Goal: Information Seeking & Learning: Learn about a topic

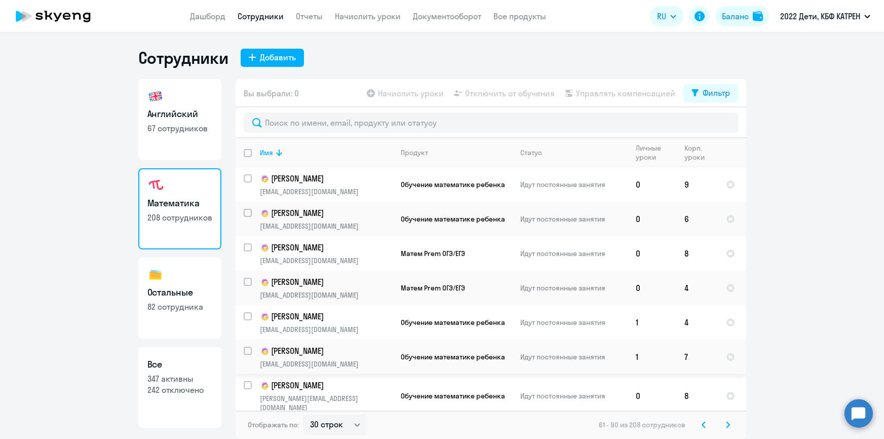
select select "30"
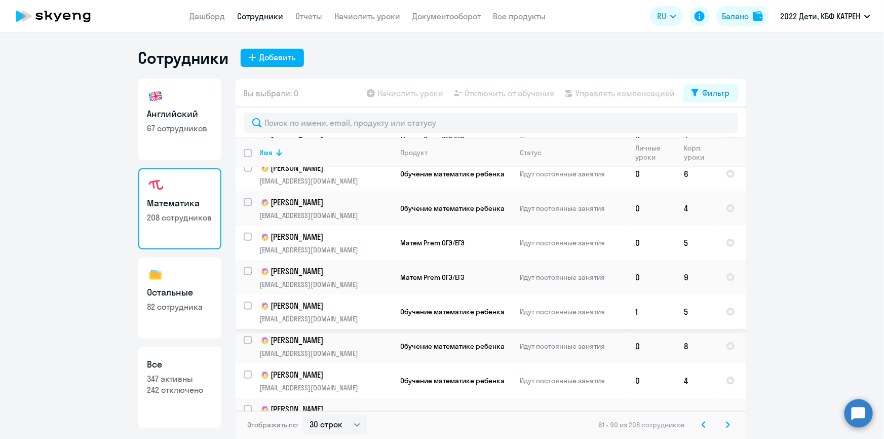
scroll to position [645, 0]
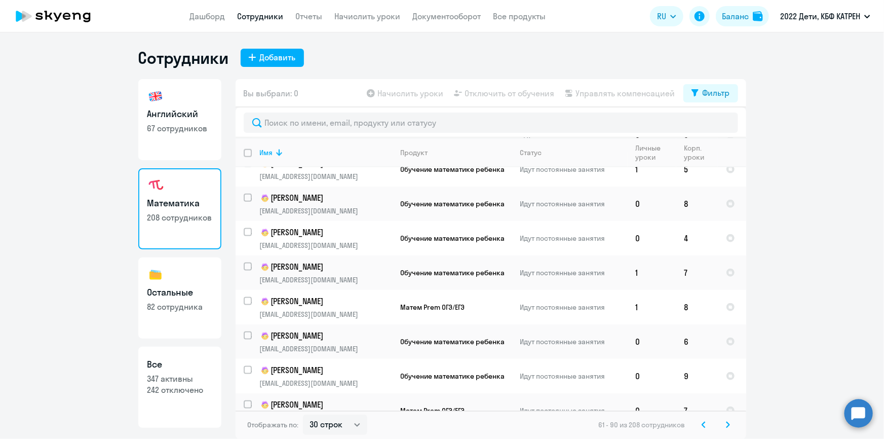
click at [181, 383] on p "347 активны" at bounding box center [179, 378] width 65 height 11
select select "30"
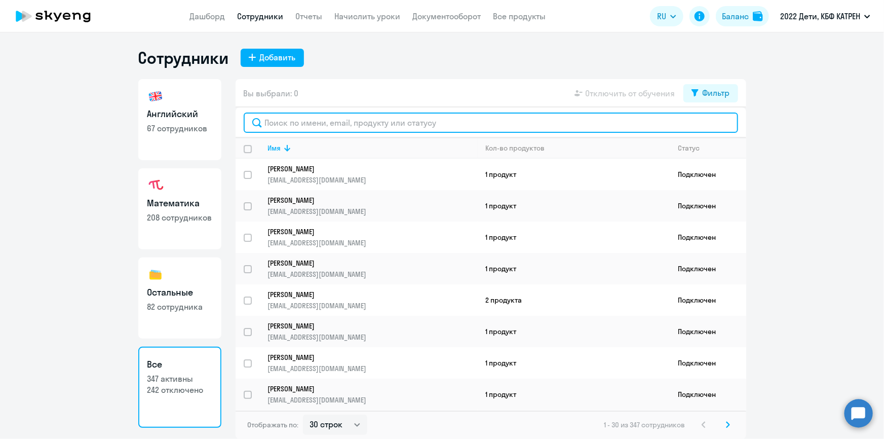
click at [357, 124] on input "text" at bounding box center [491, 123] width 495 height 20
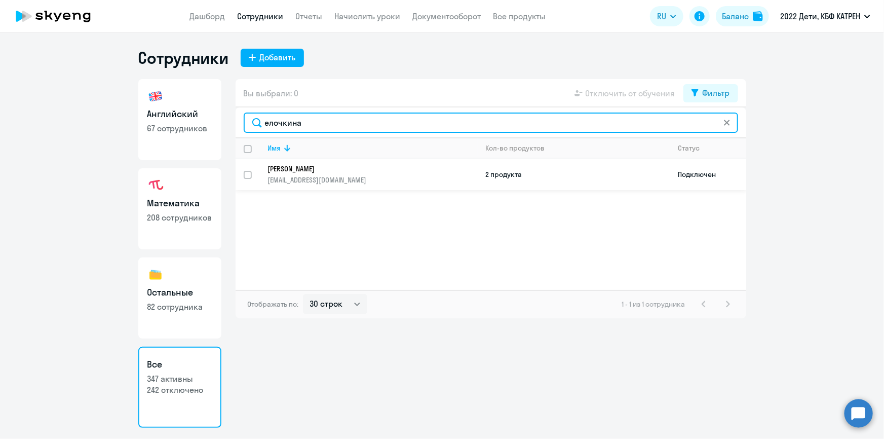
type input "елочкина"
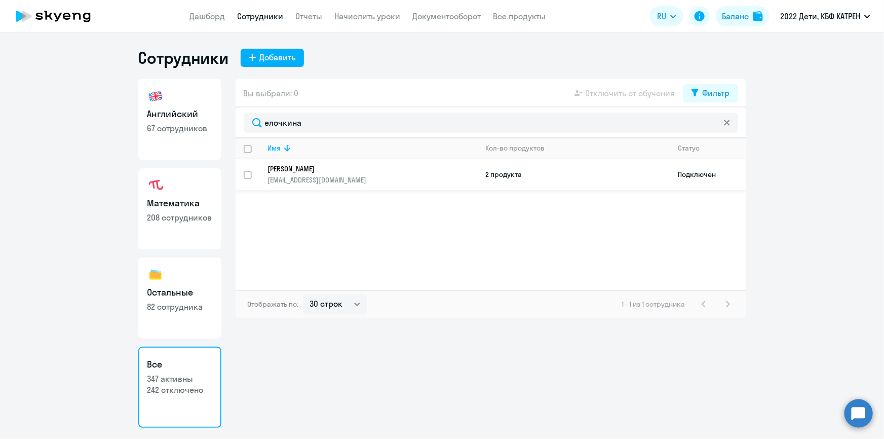
click at [329, 167] on p "[PERSON_NAME]" at bounding box center [366, 168] width 196 height 9
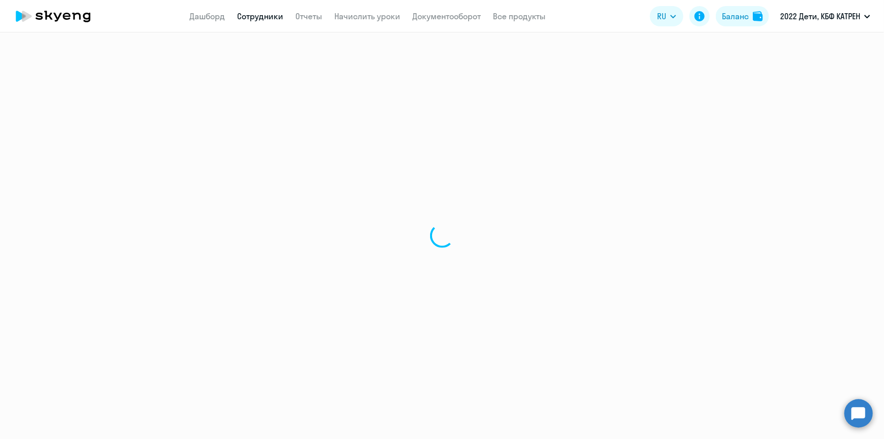
select select "others"
select select "30"
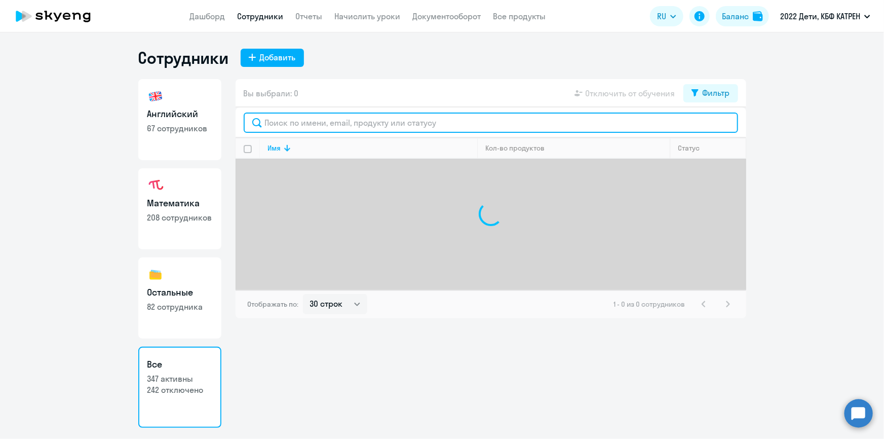
click at [319, 121] on input "text" at bounding box center [491, 123] width 495 height 20
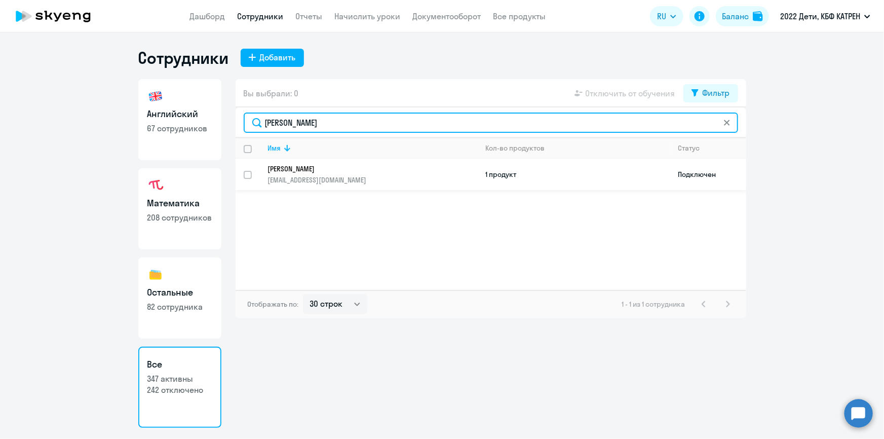
type input "[PERSON_NAME]"
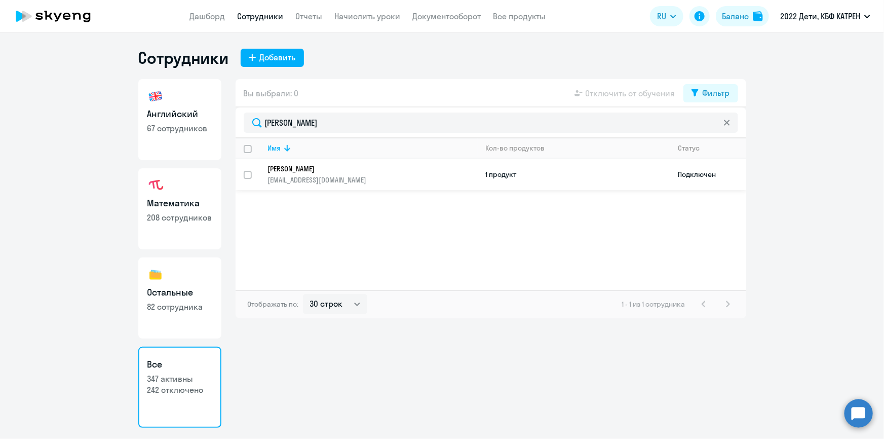
click at [285, 166] on p "[PERSON_NAME]" at bounding box center [366, 168] width 196 height 9
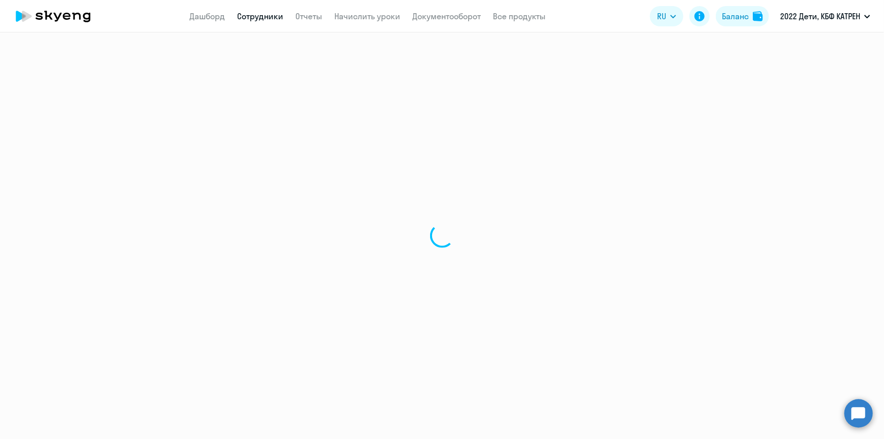
select select "others"
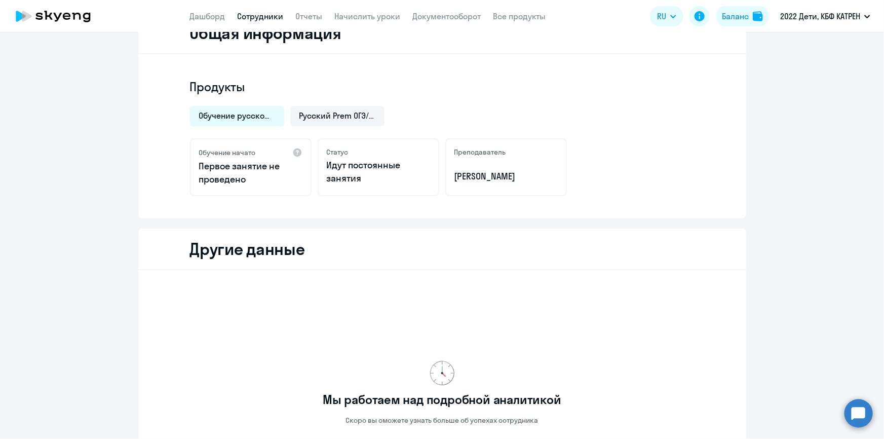
scroll to position [301, 0]
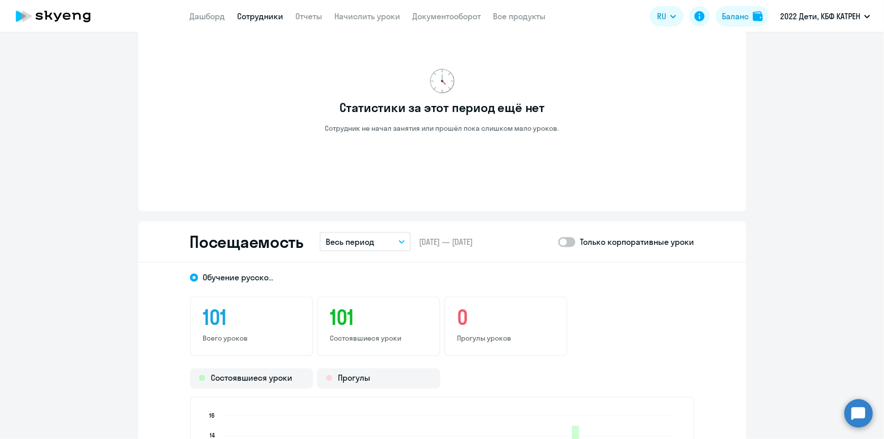
scroll to position [669, 0]
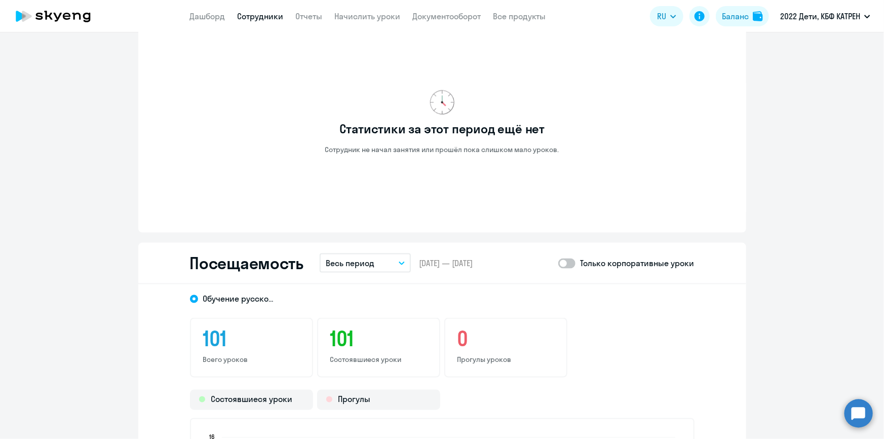
click at [258, 20] on link "Сотрудники" at bounding box center [261, 16] width 46 height 10
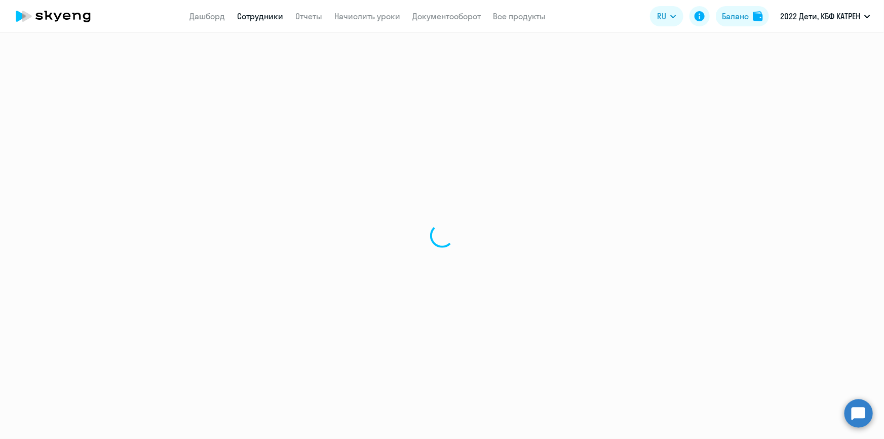
select select "30"
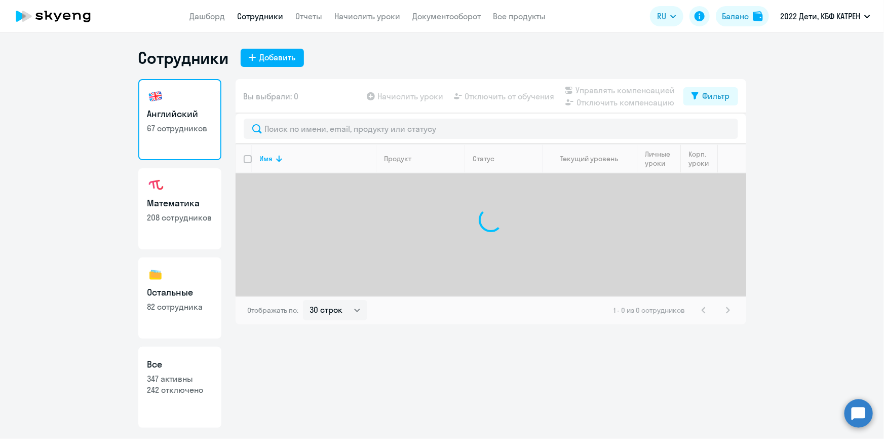
click at [180, 381] on p "347 активны" at bounding box center [179, 378] width 65 height 11
select select "30"
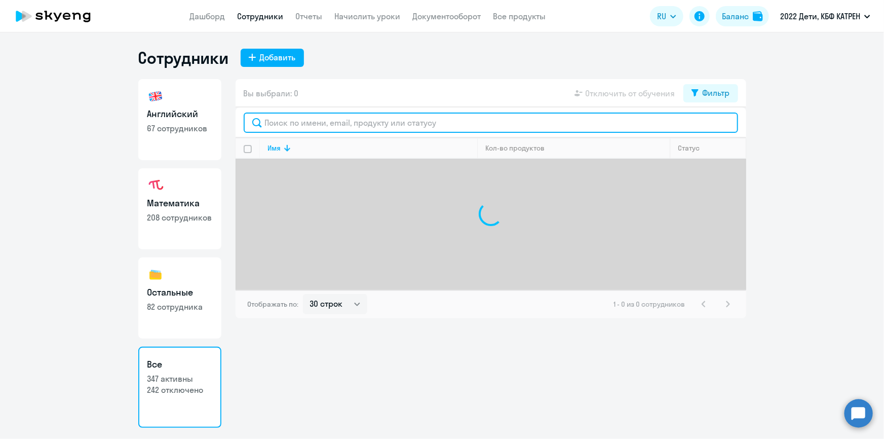
click at [325, 123] on input "text" at bounding box center [491, 123] width 495 height 20
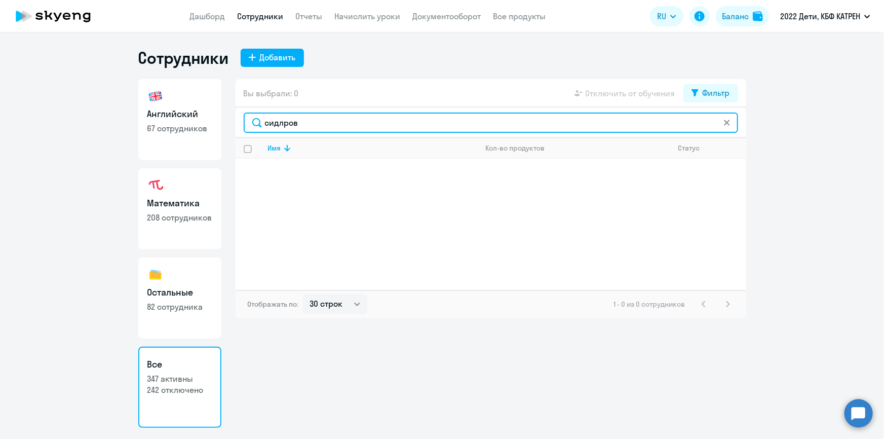
drag, startPoint x: 285, startPoint y: 122, endPoint x: 279, endPoint y: 123, distance: 6.1
click at [279, 123] on input "сидлров" at bounding box center [491, 123] width 495 height 20
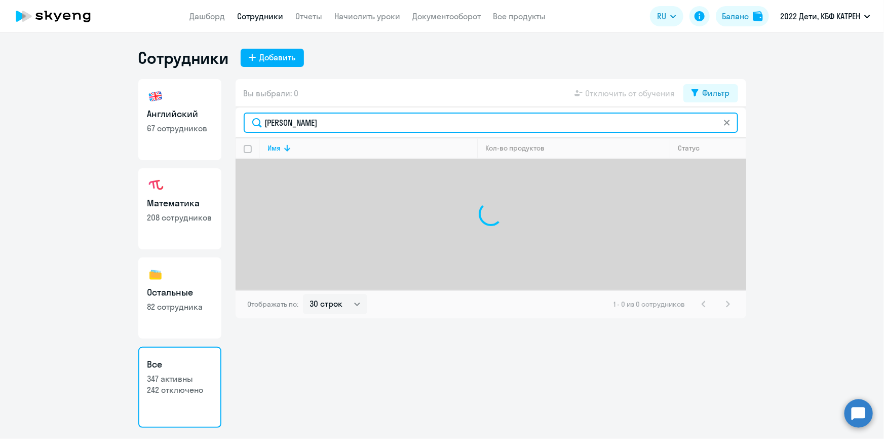
click at [329, 125] on input "[PERSON_NAME]" at bounding box center [491, 123] width 495 height 20
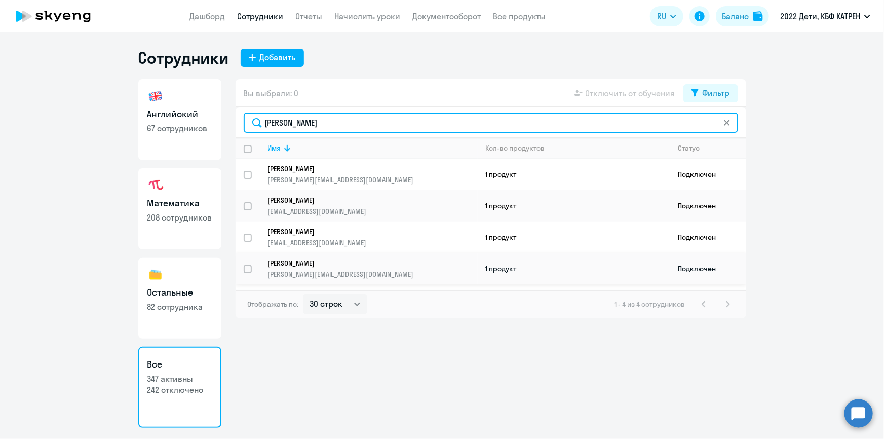
type input "[PERSON_NAME]"
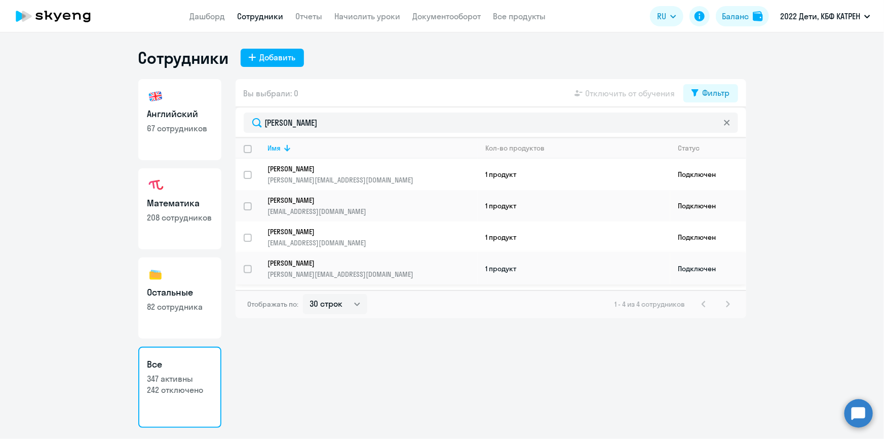
click at [347, 258] on p "[PERSON_NAME]" at bounding box center [366, 262] width 196 height 9
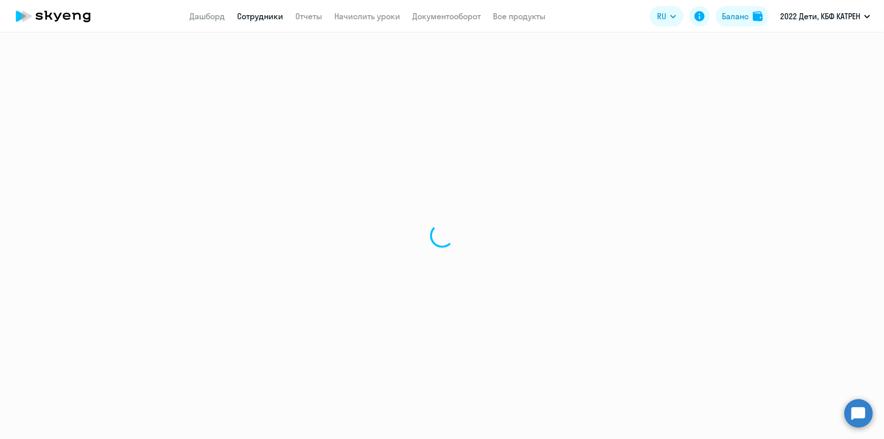
select select "math"
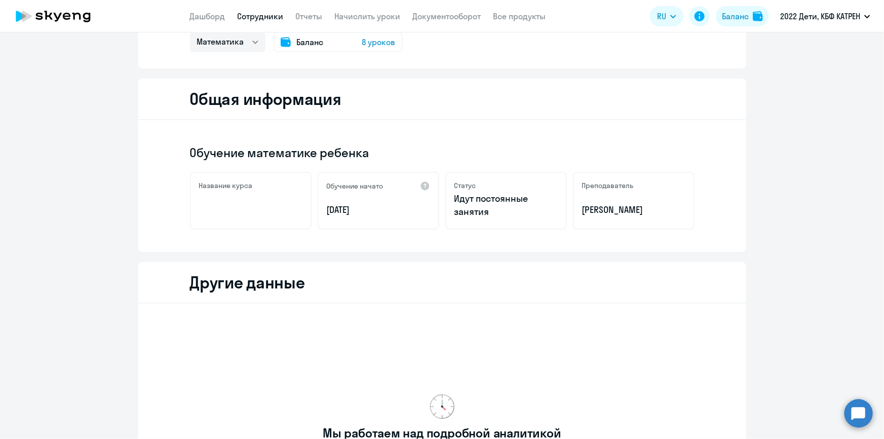
scroll to position [269, 0]
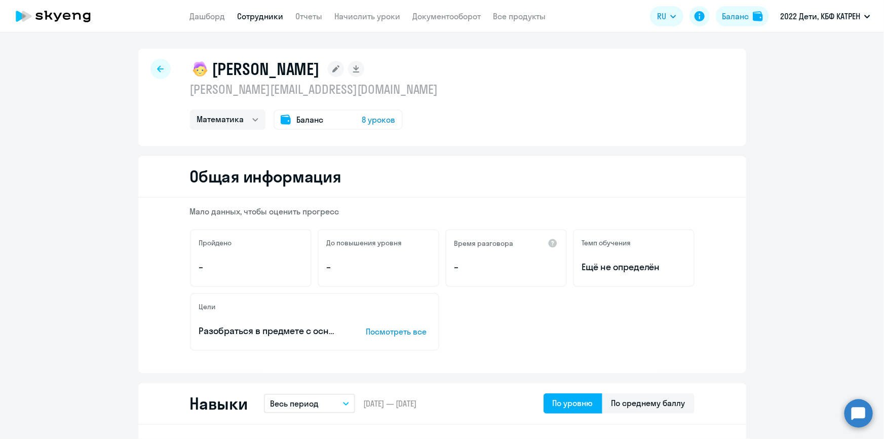
click at [387, 330] on p "Посмотреть все" at bounding box center [398, 331] width 64 height 12
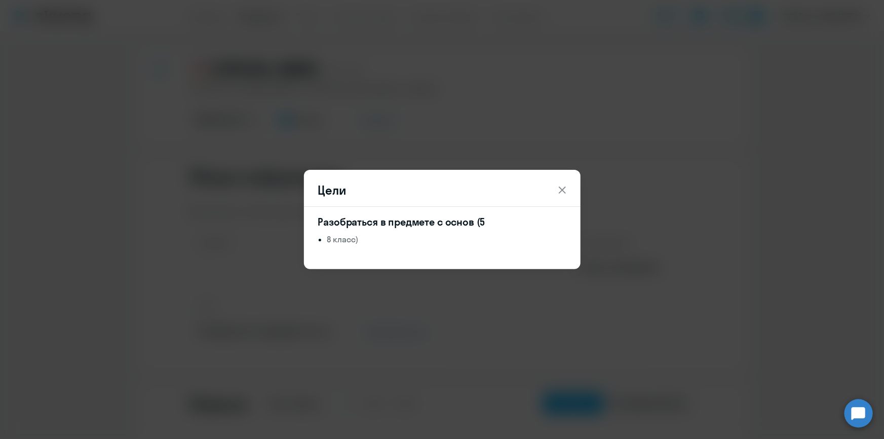
click at [566, 186] on icon at bounding box center [562, 190] width 12 height 12
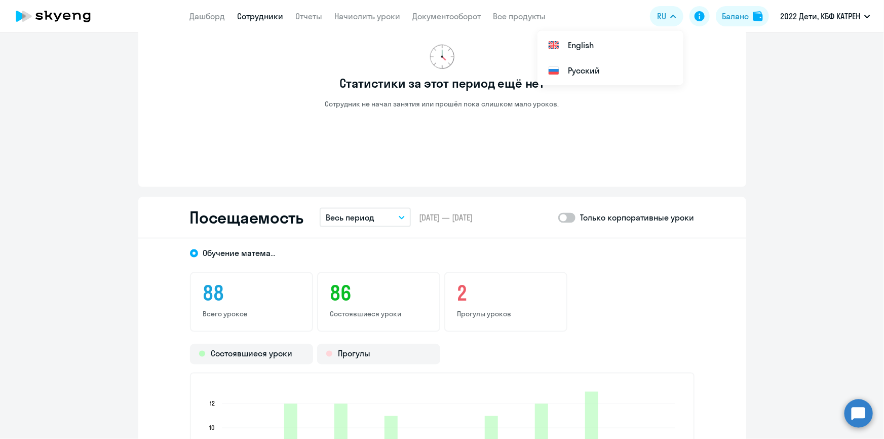
scroll to position [702, 0]
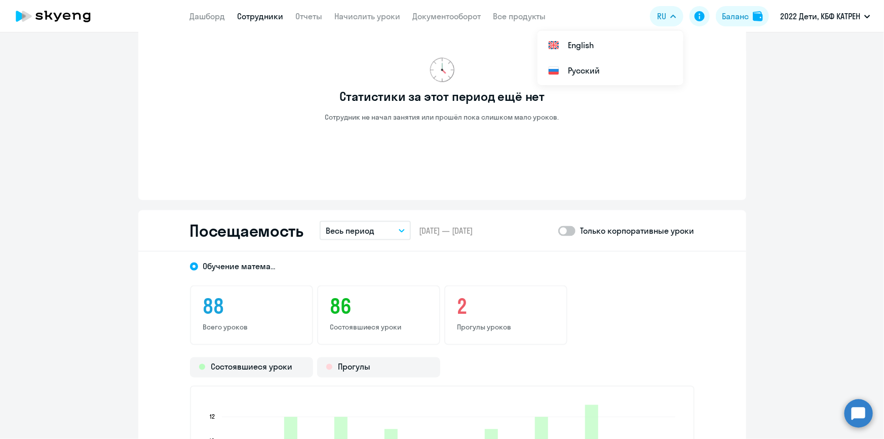
click at [248, 13] on link "Сотрудники" at bounding box center [261, 16] width 46 height 10
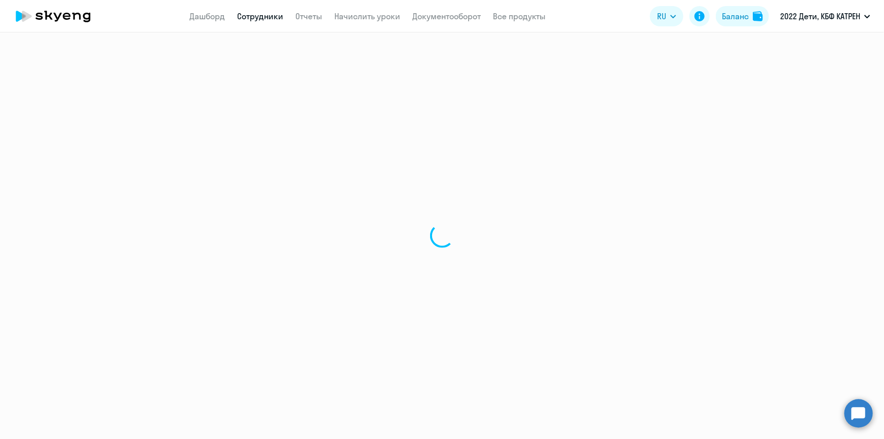
select select "30"
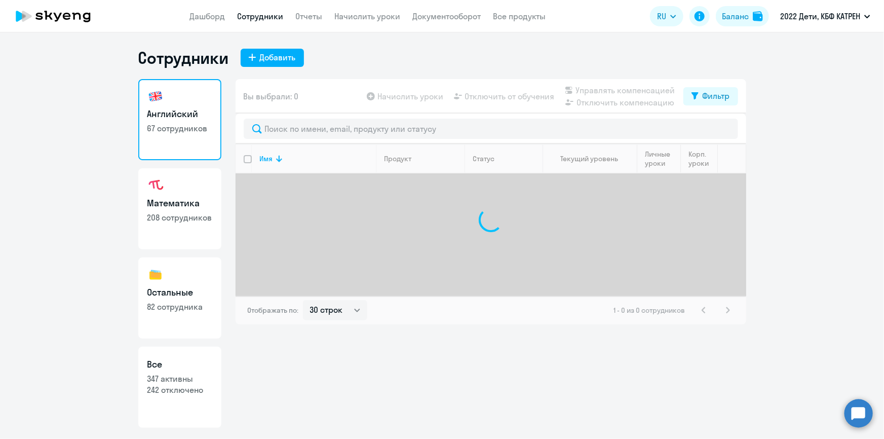
drag, startPoint x: 192, startPoint y: 386, endPoint x: 221, endPoint y: 336, distance: 58.3
click at [192, 385] on p "242 отключено" at bounding box center [179, 389] width 65 height 11
select select "30"
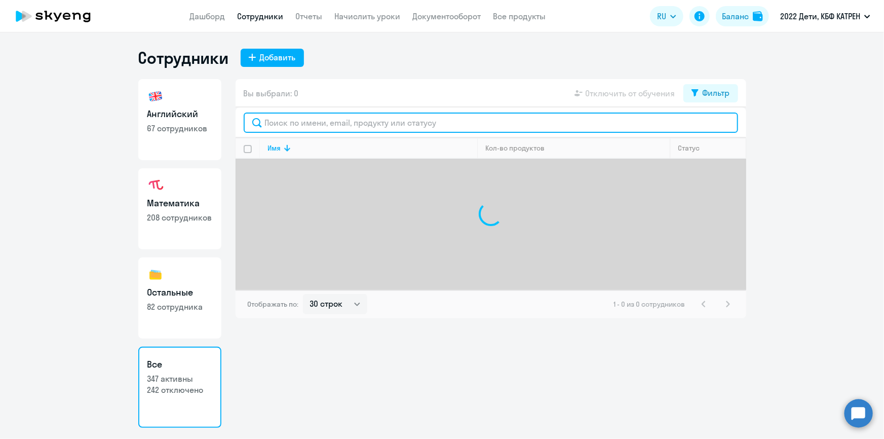
click at [319, 119] on input "text" at bounding box center [491, 123] width 495 height 20
paste input "[PERSON_NAME]"
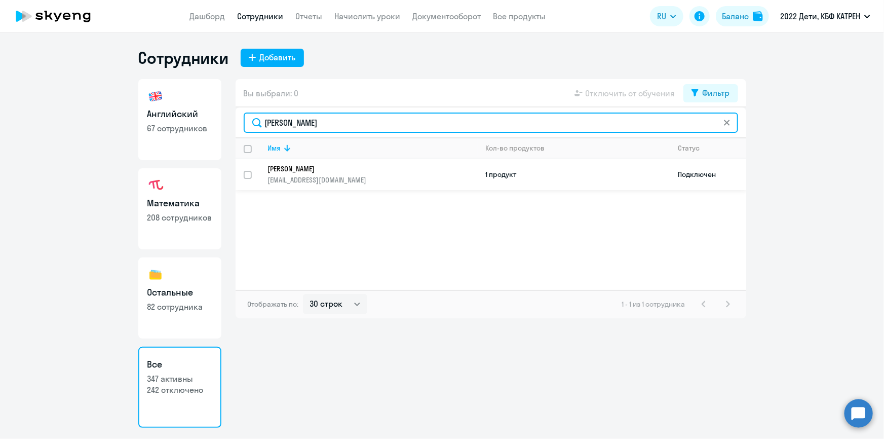
type input "[PERSON_NAME]"
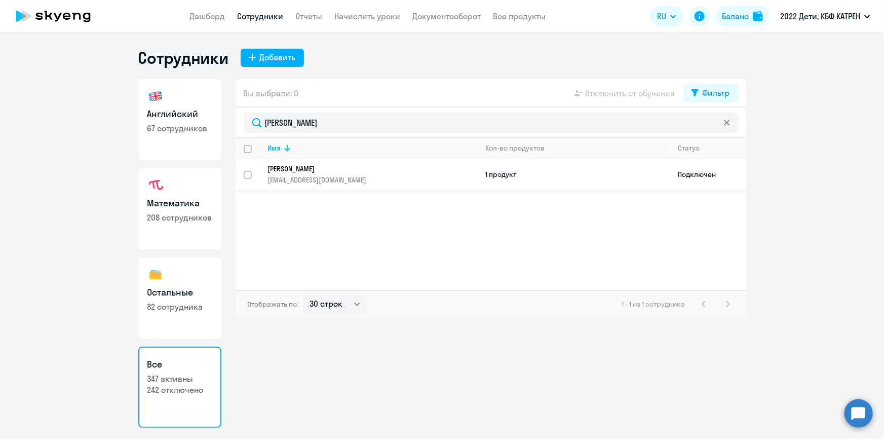
click at [334, 167] on p "[PERSON_NAME]" at bounding box center [366, 168] width 196 height 9
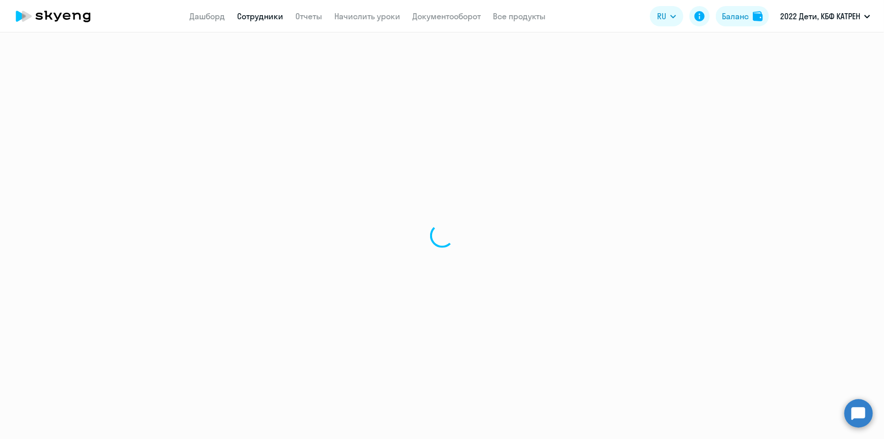
select select "english"
select select "30"
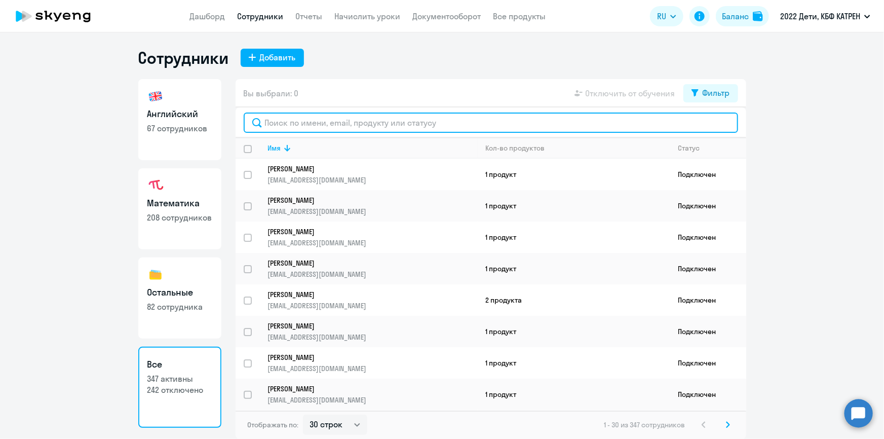
click at [348, 124] on input "text" at bounding box center [491, 123] width 495 height 20
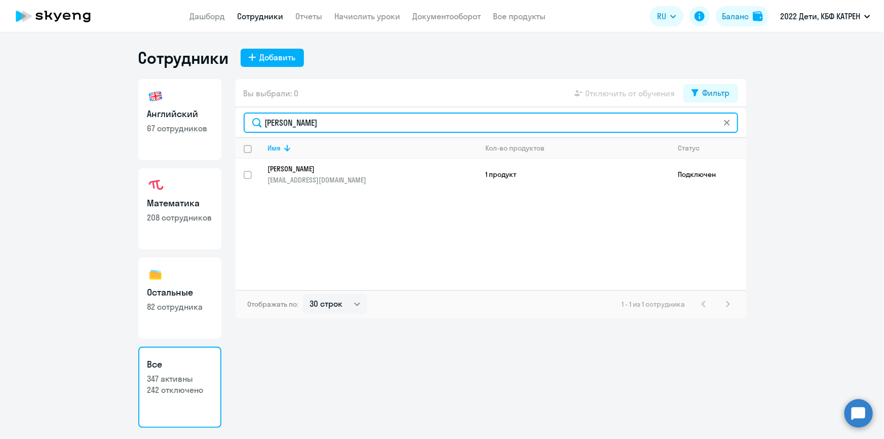
drag, startPoint x: 300, startPoint y: 121, endPoint x: 257, endPoint y: 120, distance: 42.1
click at [257, 120] on input "[PERSON_NAME]" at bounding box center [491, 123] width 495 height 20
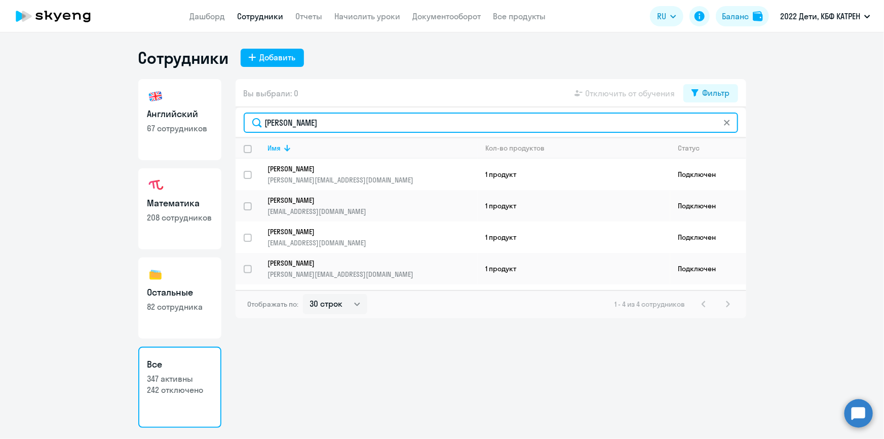
drag, startPoint x: 286, startPoint y: 125, endPoint x: 299, endPoint y: 121, distance: 13.3
click at [292, 124] on input "[PERSON_NAME]" at bounding box center [491, 123] width 495 height 20
drag, startPoint x: 307, startPoint y: 121, endPoint x: 261, endPoint y: 122, distance: 45.6
click at [261, 122] on input "[PERSON_NAME]" at bounding box center [491, 123] width 495 height 20
paste input "[PERSON_NAME]"
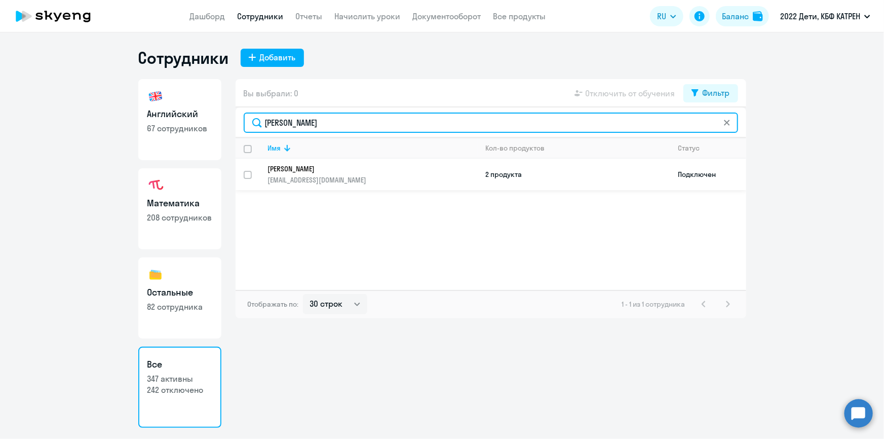
type input "[PERSON_NAME]"
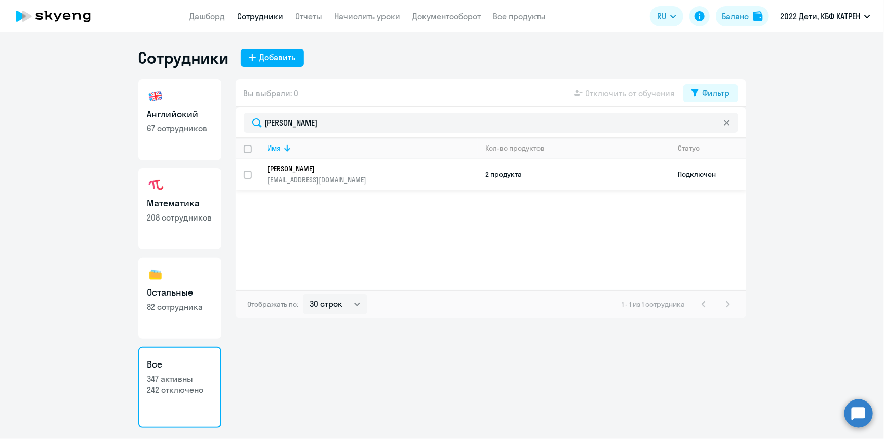
click at [313, 169] on p "[PERSON_NAME]" at bounding box center [366, 168] width 196 height 9
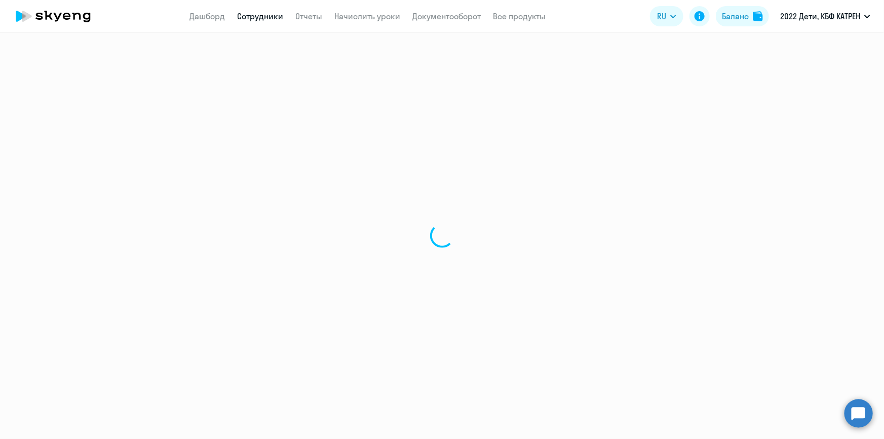
select select "others"
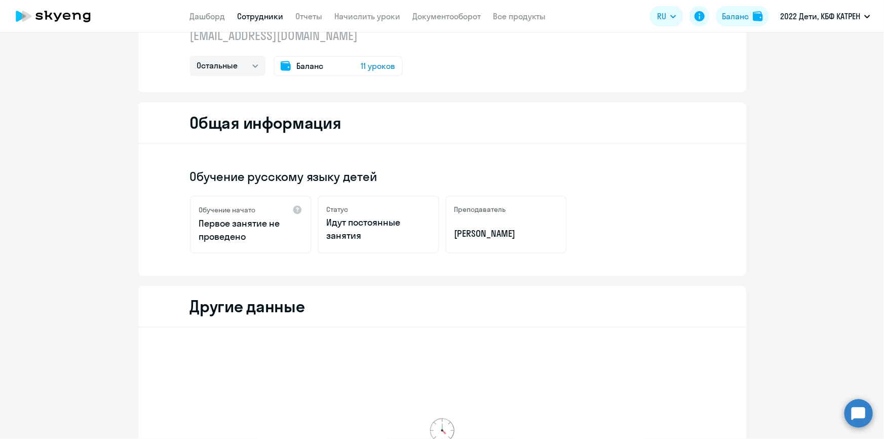
scroll to position [230, 0]
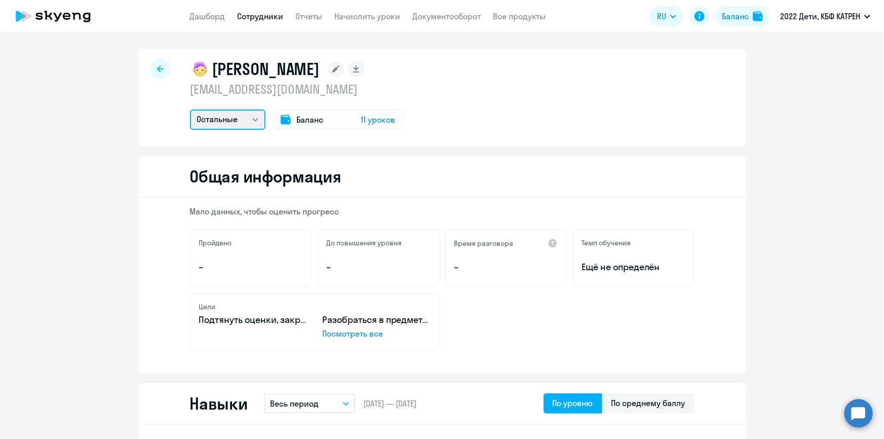
click at [252, 120] on select "Остальные Математика" at bounding box center [228, 119] width 76 height 20
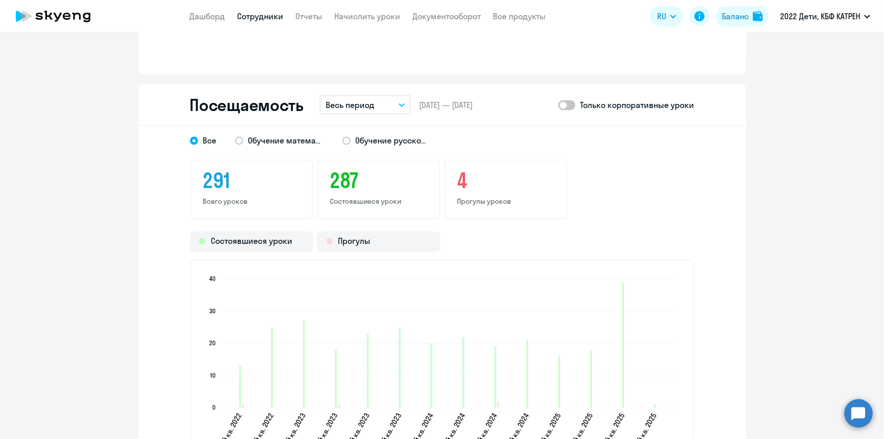
scroll to position [875, 0]
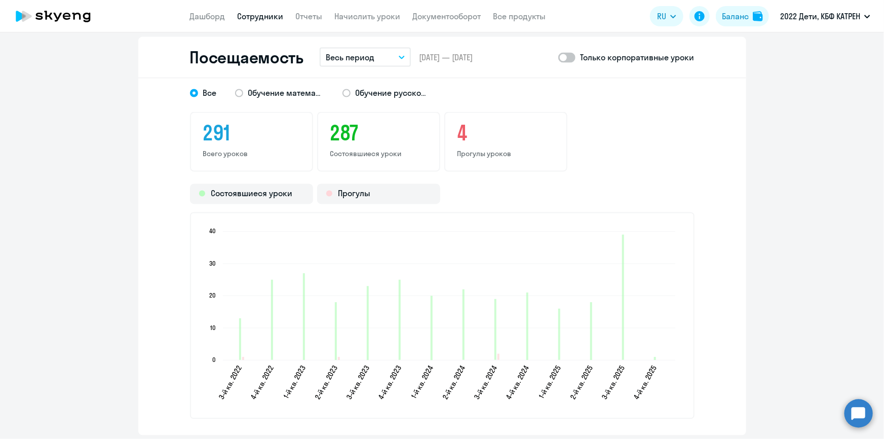
click at [262, 12] on link "Сотрудники" at bounding box center [261, 16] width 46 height 10
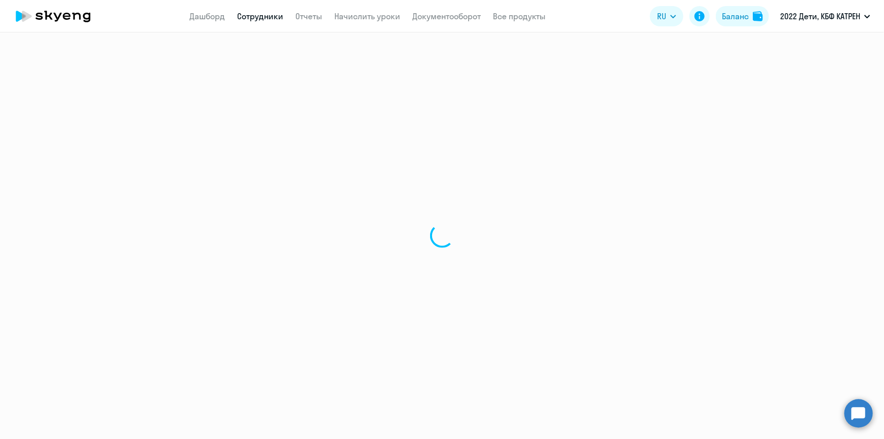
select select "30"
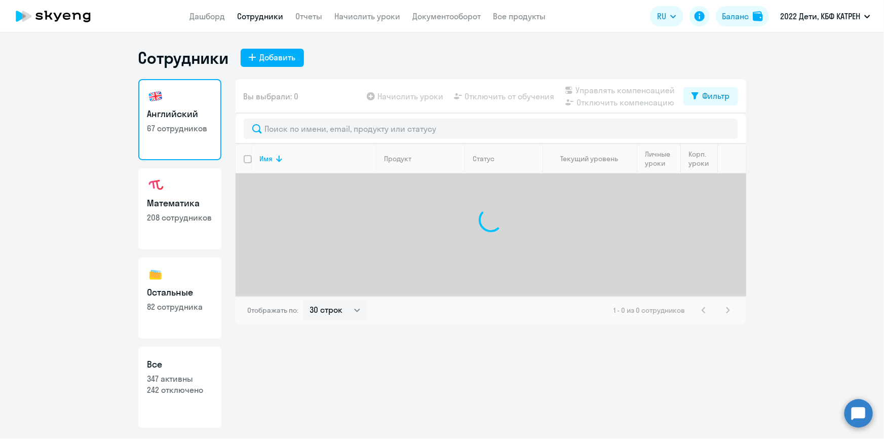
click at [190, 381] on p "347 активны" at bounding box center [179, 378] width 65 height 11
select select "30"
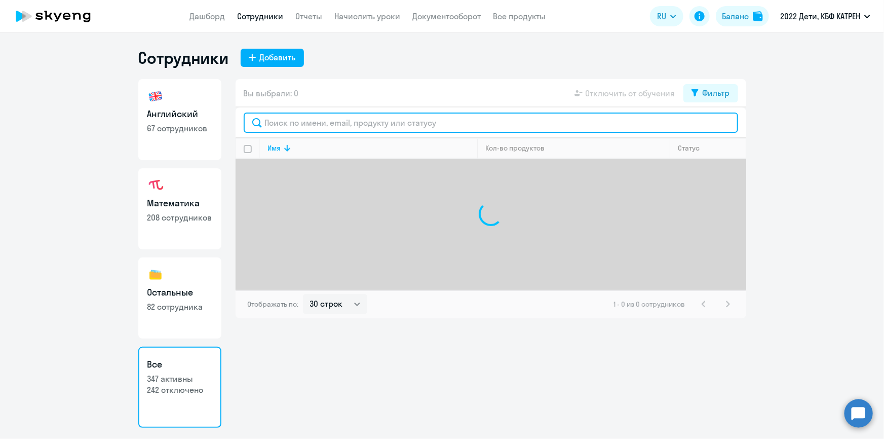
click at [327, 124] on input "text" at bounding box center [491, 123] width 495 height 20
paste input "[PERSON_NAME]"
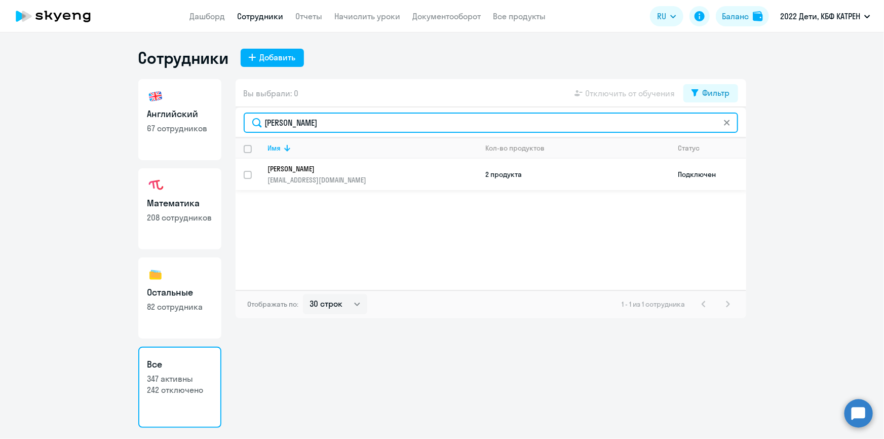
type input "[PERSON_NAME]"
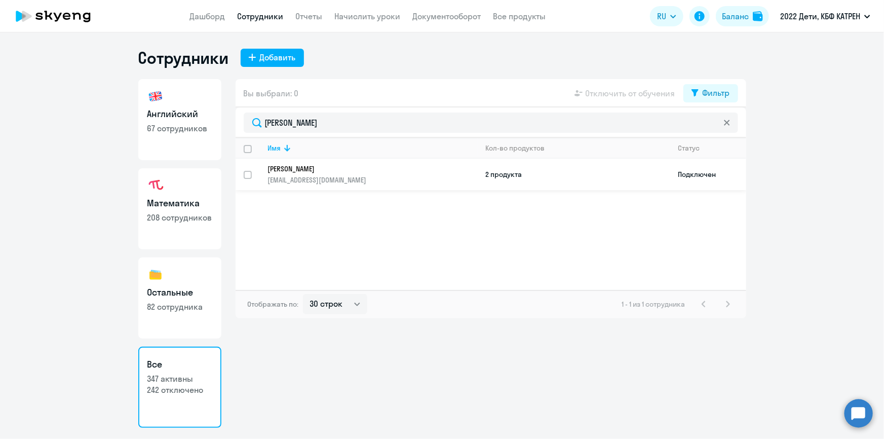
click at [310, 171] on p "[PERSON_NAME]" at bounding box center [366, 168] width 196 height 9
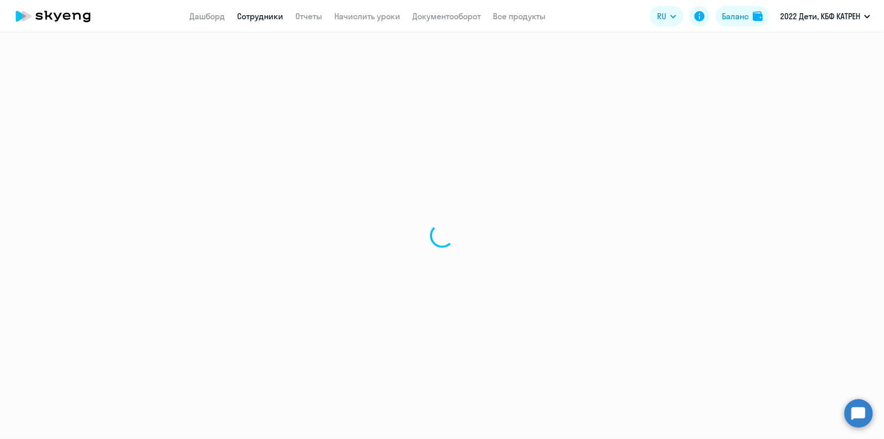
select select "math"
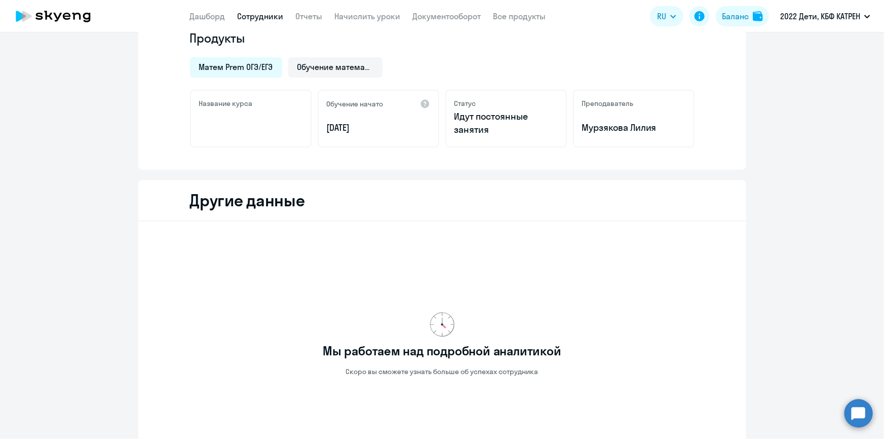
scroll to position [163, 0]
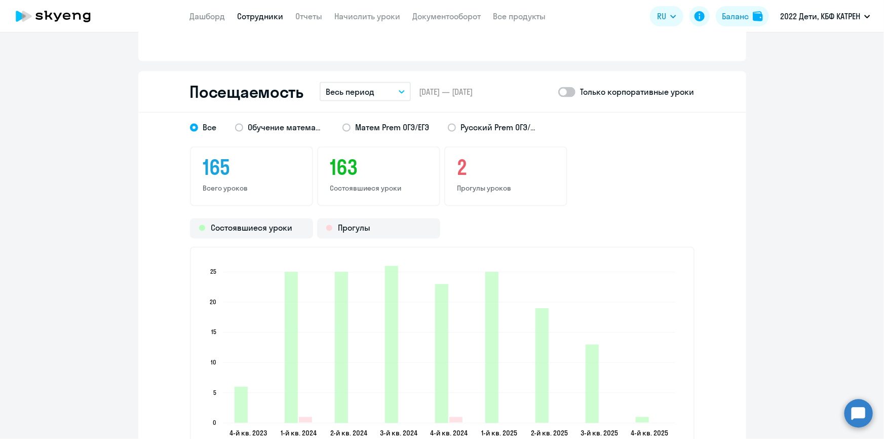
scroll to position [795, 0]
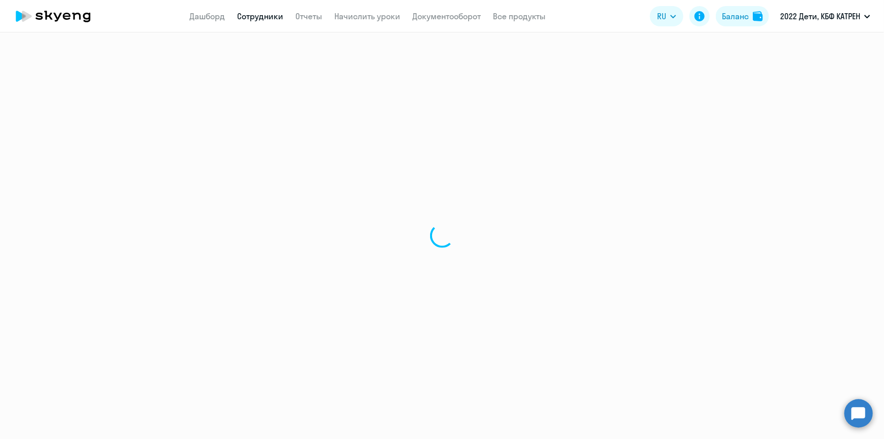
select select "30"
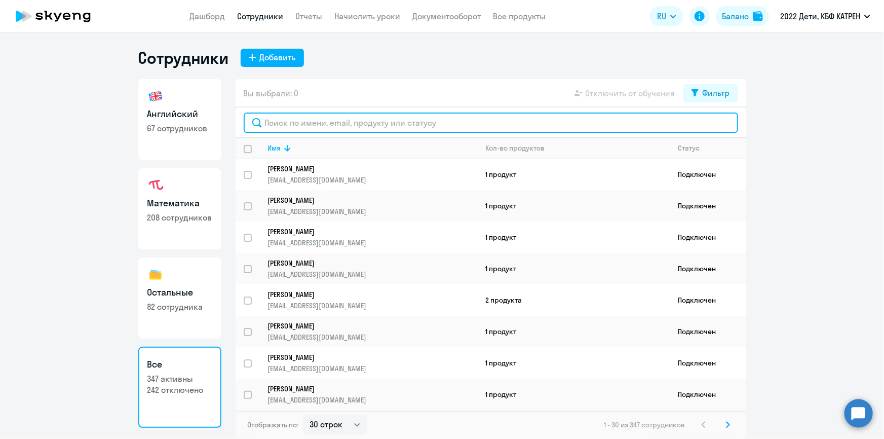
click at [363, 121] on input "text" at bounding box center [491, 123] width 495 height 20
paste input "[PERSON_NAME]"
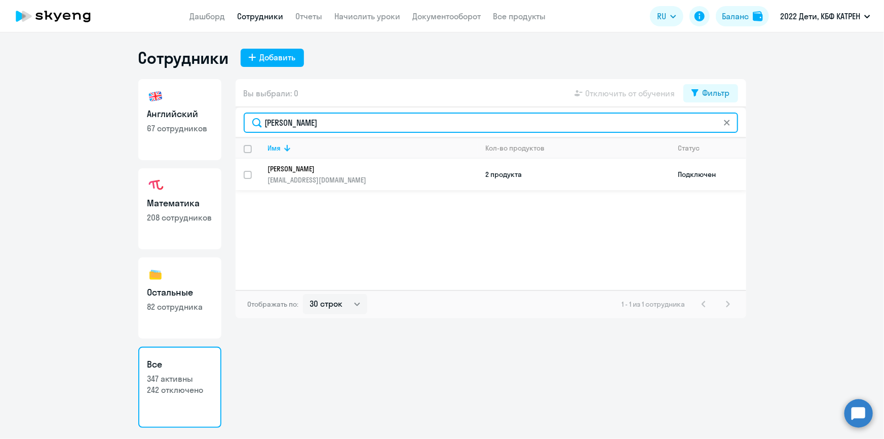
type input "[PERSON_NAME]"
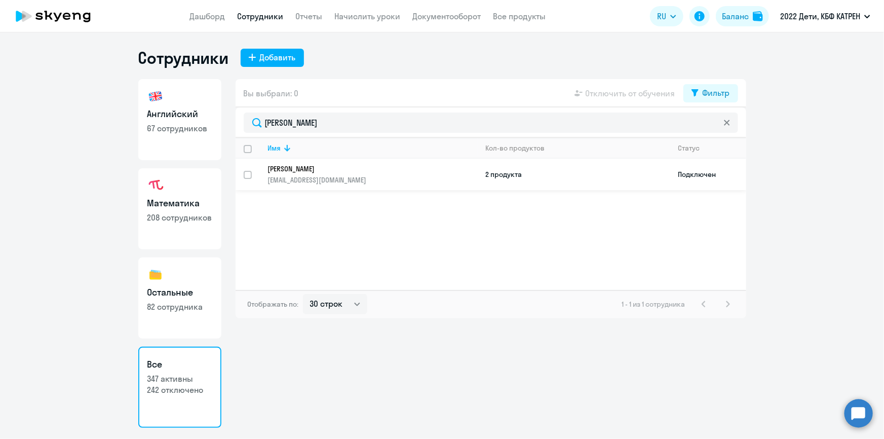
click at [304, 169] on p "[PERSON_NAME]" at bounding box center [366, 168] width 196 height 9
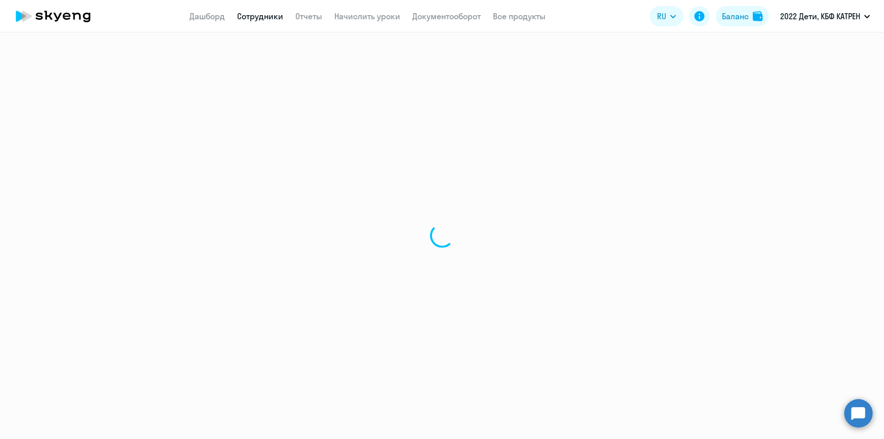
select select "math"
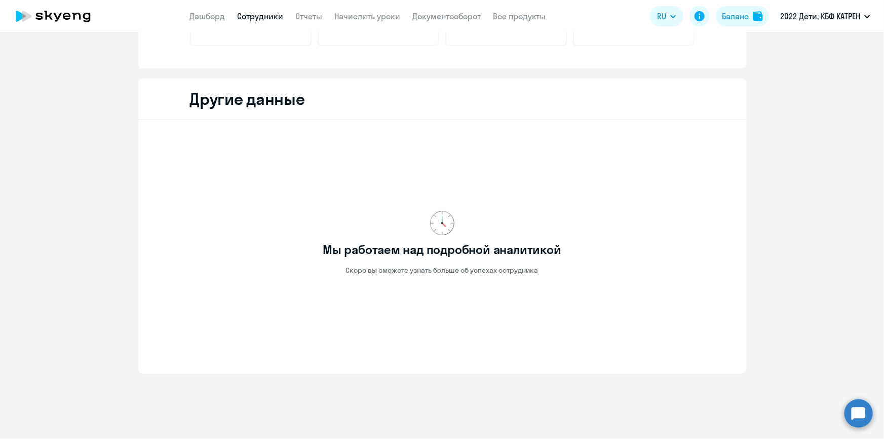
scroll to position [301, 0]
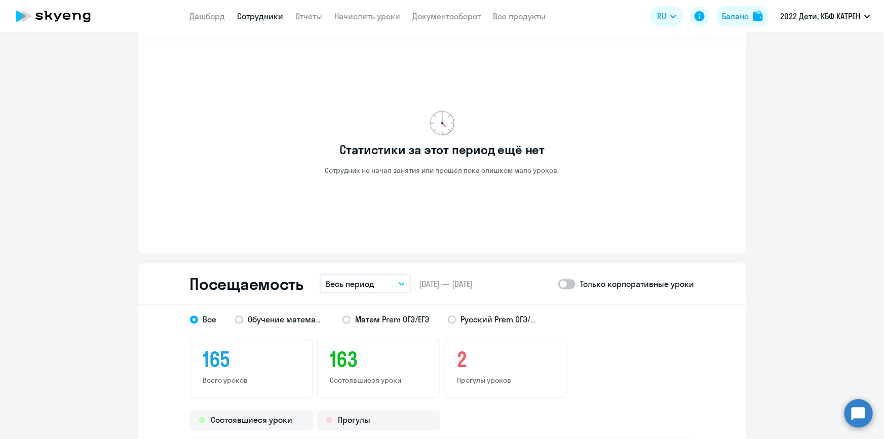
scroll to position [669, 0]
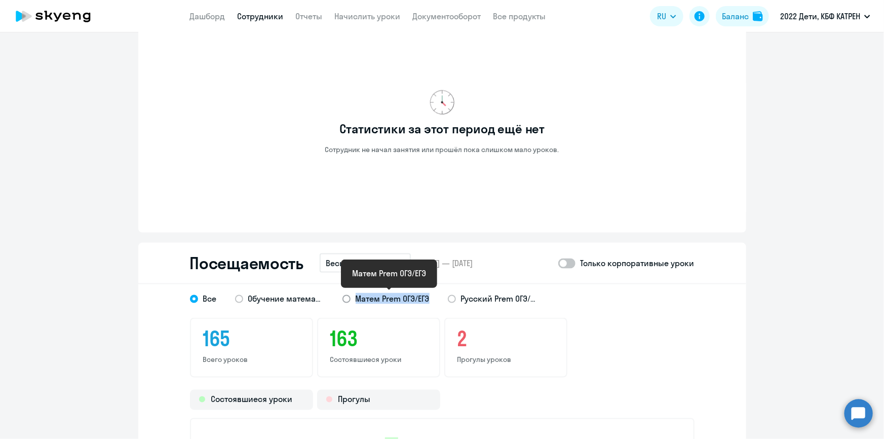
drag, startPoint x: 428, startPoint y: 298, endPoint x: 352, endPoint y: 296, distance: 76.6
click at [352, 296] on div "Все Обучение математике ребенка [PERSON_NAME]/ЕГЭ Русский Prem ОГЭ/ЕГЭ" at bounding box center [433, 295] width 523 height 18
copy span "Матем Prem ОГЭ/ЕГЭ"
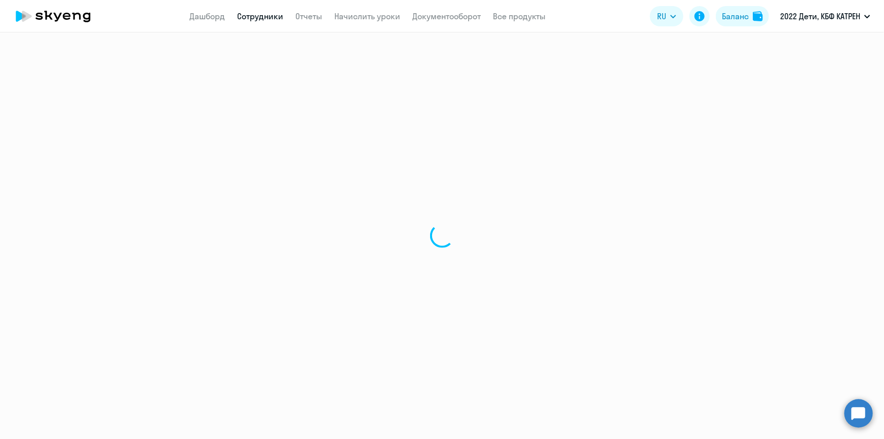
select select "30"
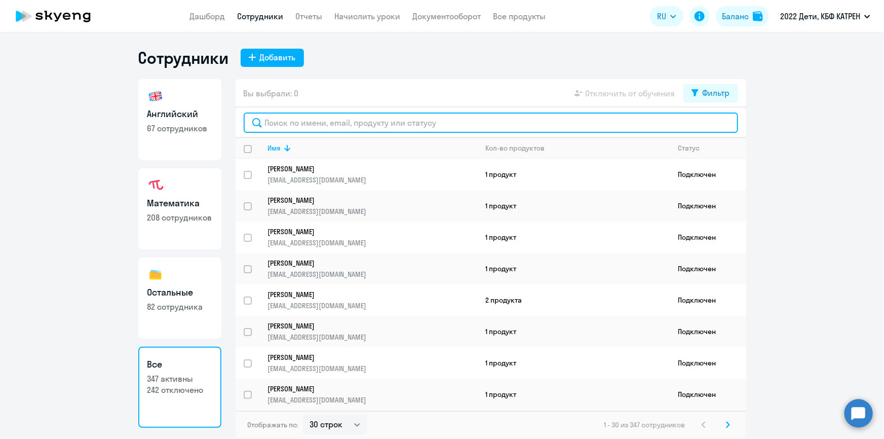
click at [306, 120] on input "text" at bounding box center [491, 123] width 495 height 20
paste input "[PERSON_NAME]"
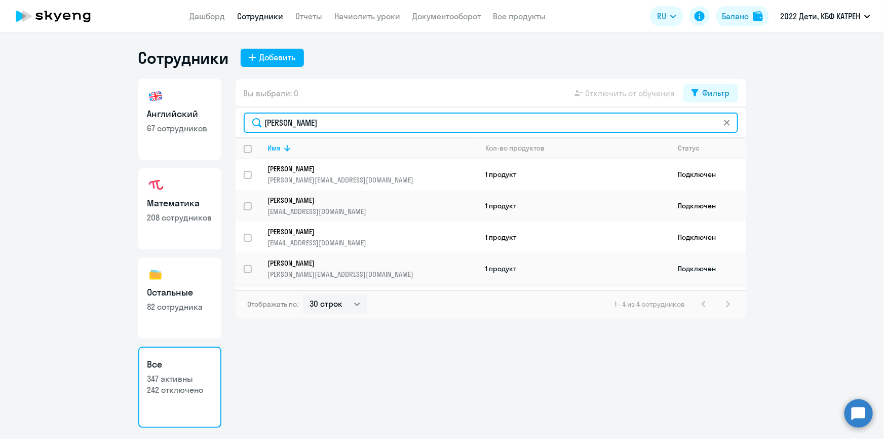
type input "[PERSON_NAME]"
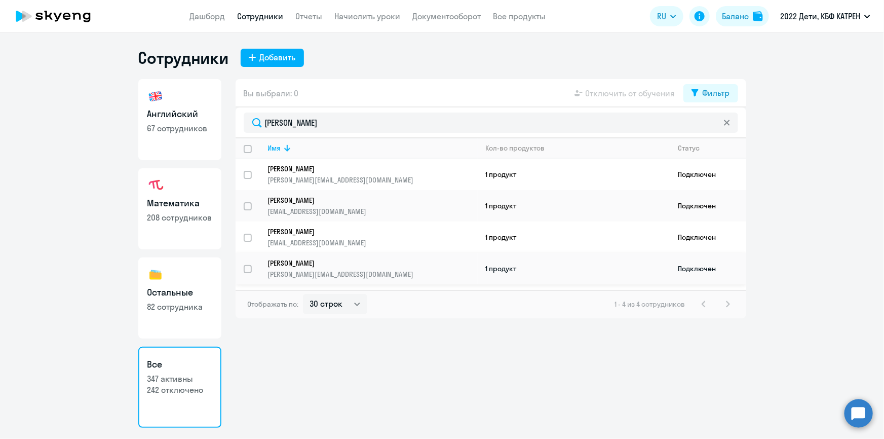
click at [314, 270] on p "[PERSON_NAME][EMAIL_ADDRESS][DOMAIN_NAME]" at bounding box center [372, 274] width 209 height 9
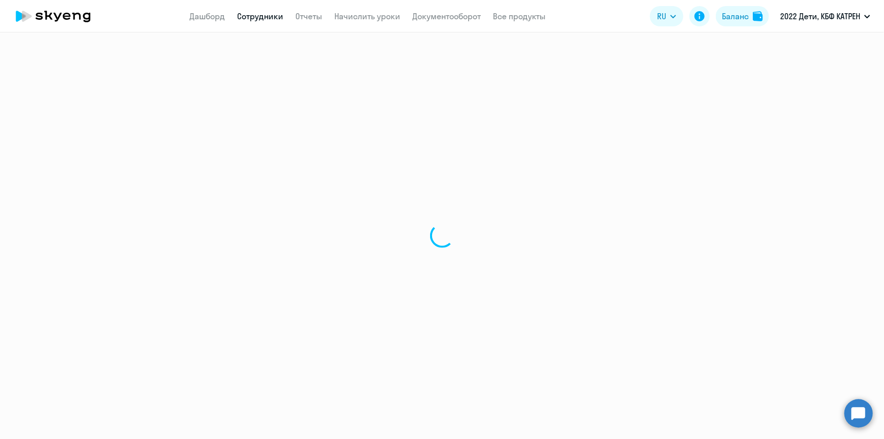
select select "math"
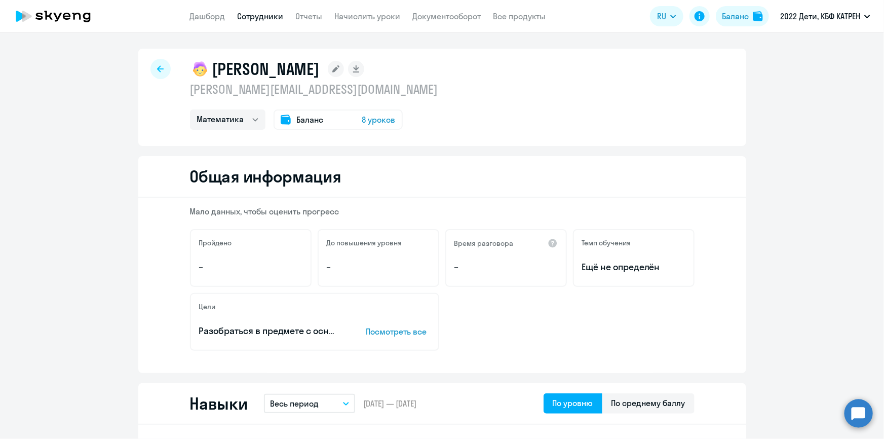
click at [265, 19] on link "Сотрудники" at bounding box center [261, 16] width 46 height 10
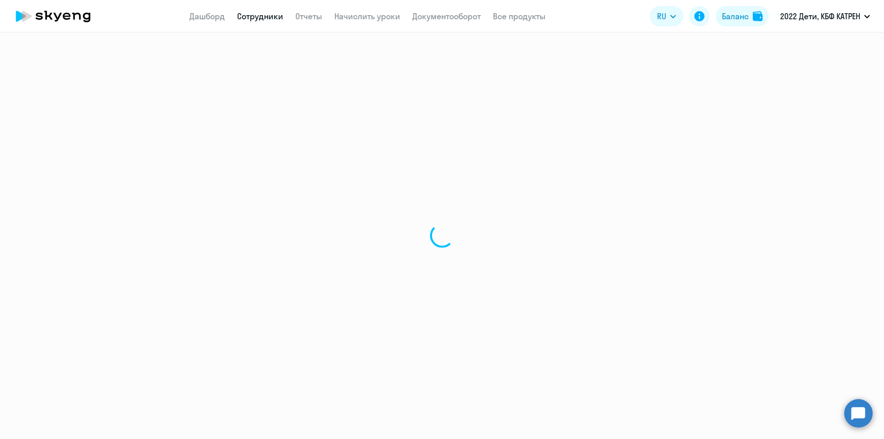
select select "30"
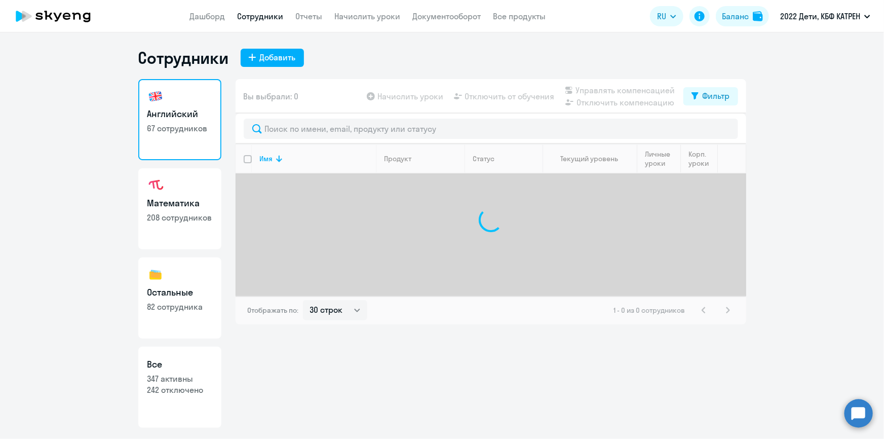
click at [197, 396] on link "Все 347 активны 242 отключено" at bounding box center [179, 387] width 83 height 81
select select "30"
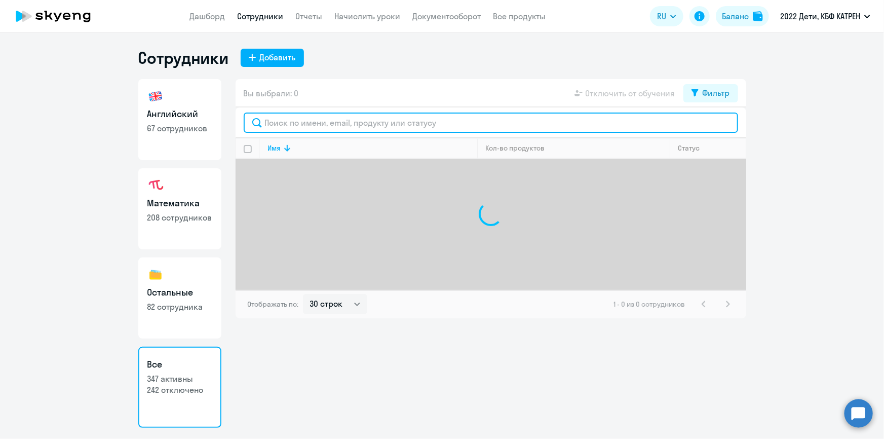
click at [308, 123] on input "text" at bounding box center [491, 123] width 495 height 20
paste input "[PERSON_NAME]"
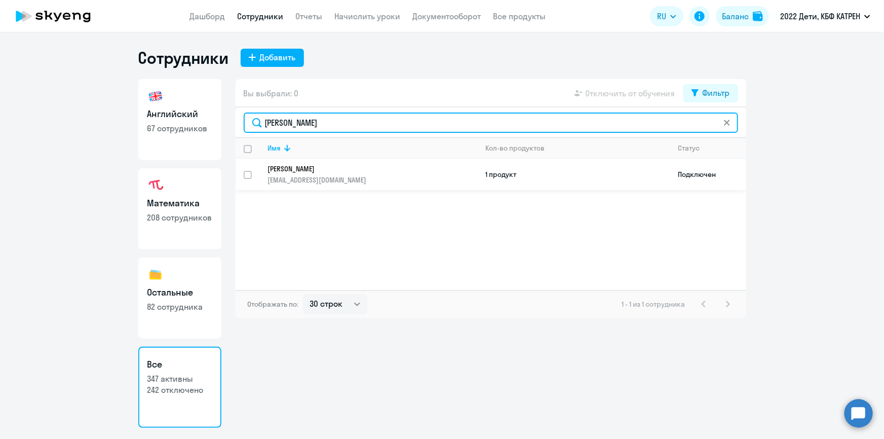
type input "[PERSON_NAME]"
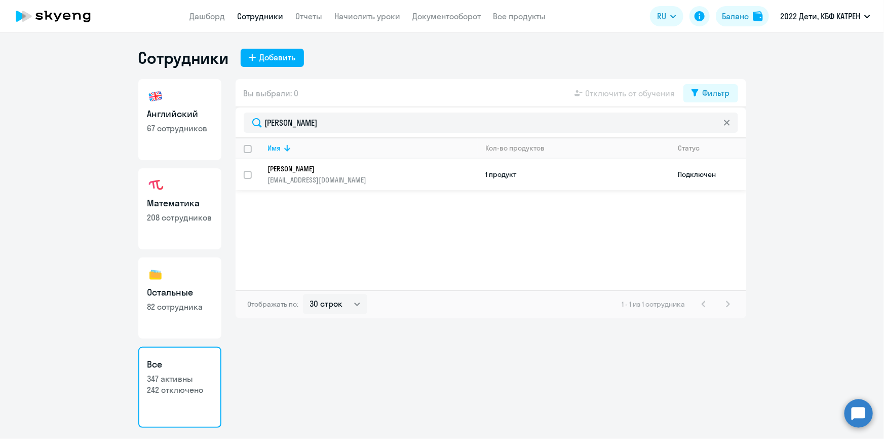
click at [290, 172] on link "[PERSON_NAME] [EMAIL_ADDRESS][DOMAIN_NAME]" at bounding box center [372, 174] width 209 height 20
select select "english"
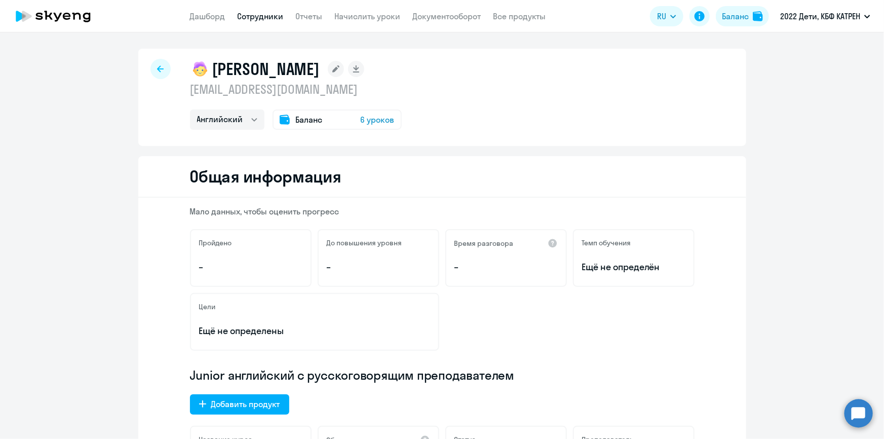
click at [254, 13] on link "Сотрудники" at bounding box center [261, 16] width 46 height 10
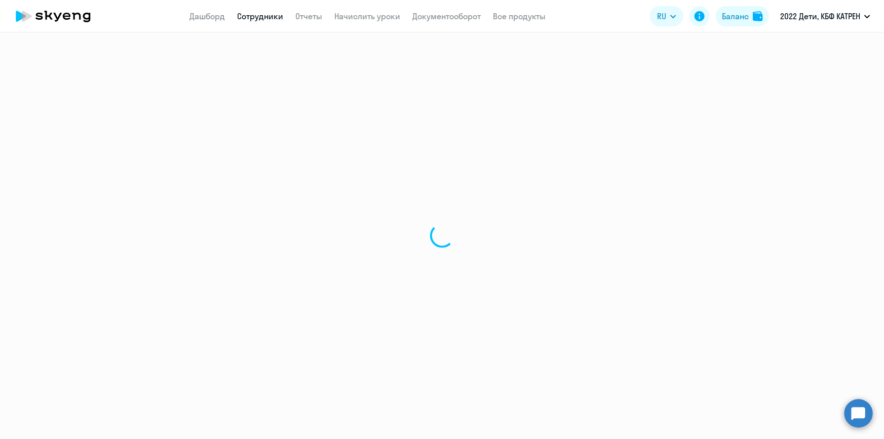
select select "30"
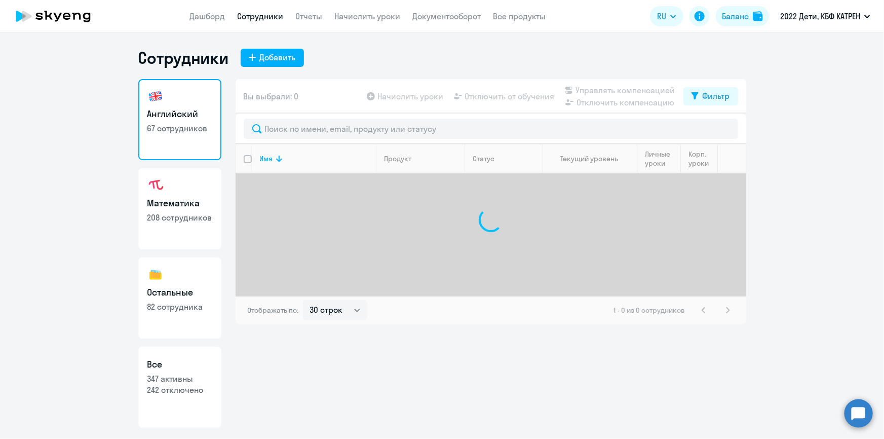
drag, startPoint x: 202, startPoint y: 379, endPoint x: 209, endPoint y: 363, distance: 17.7
click at [203, 379] on p "347 активны" at bounding box center [179, 378] width 65 height 11
select select "30"
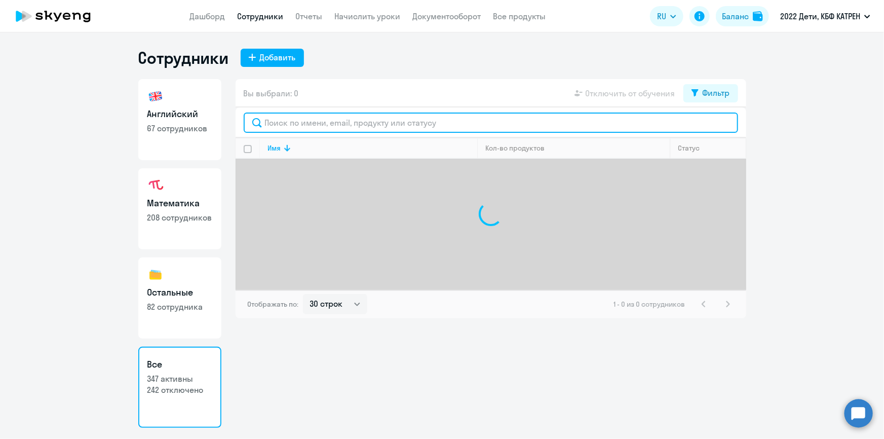
click at [309, 129] on input "text" at bounding box center [491, 123] width 495 height 20
paste input "[PERSON_NAME]"
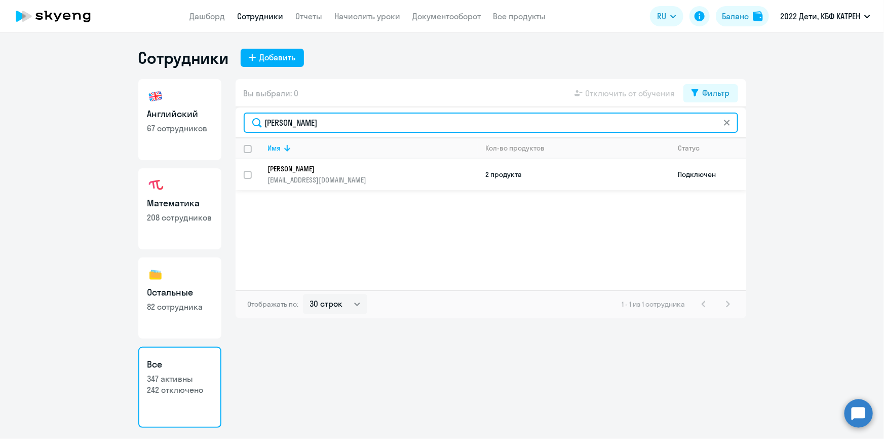
type input "[PERSON_NAME]"
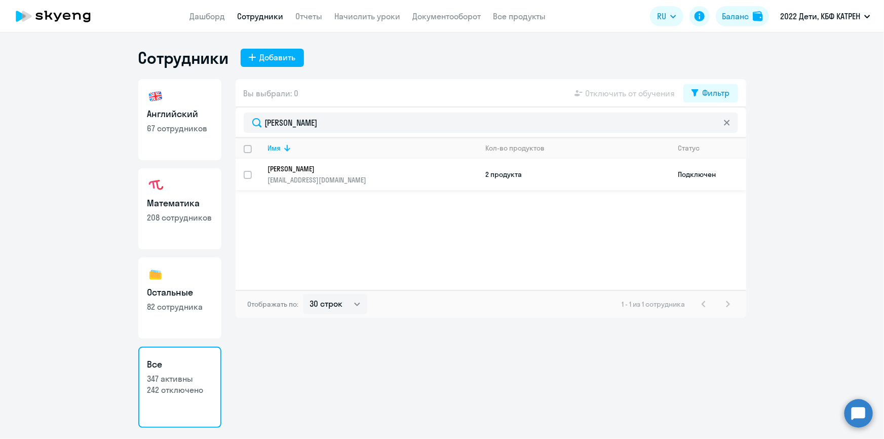
click at [290, 166] on p "[PERSON_NAME]" at bounding box center [366, 168] width 196 height 9
select select "others"
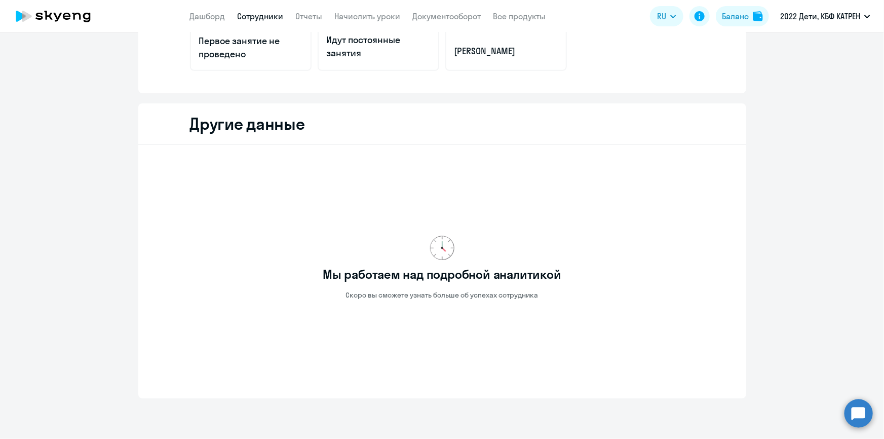
scroll to position [269, 0]
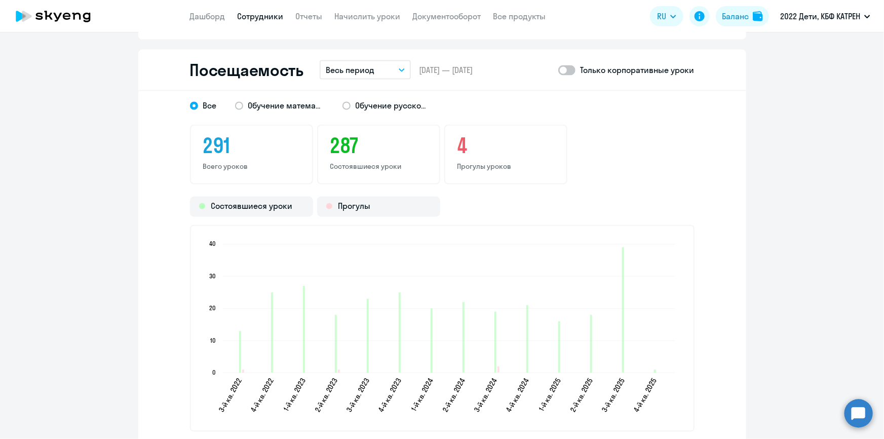
scroll to position [914, 0]
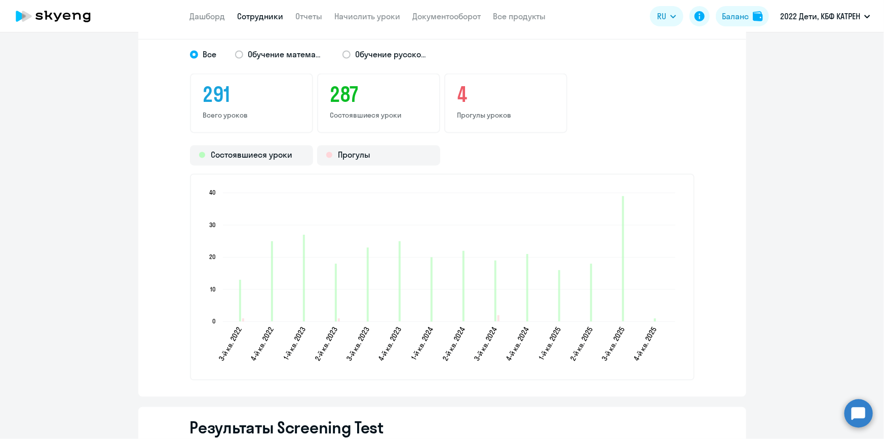
click at [247, 18] on link "Сотрудники" at bounding box center [261, 16] width 46 height 10
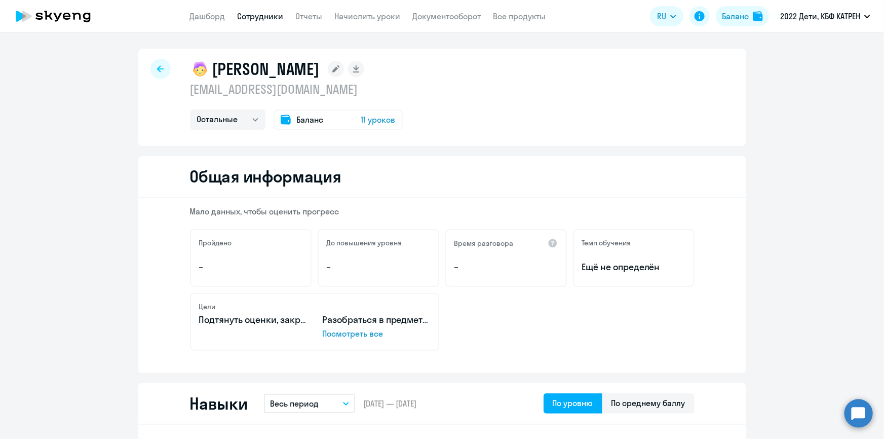
select select "30"
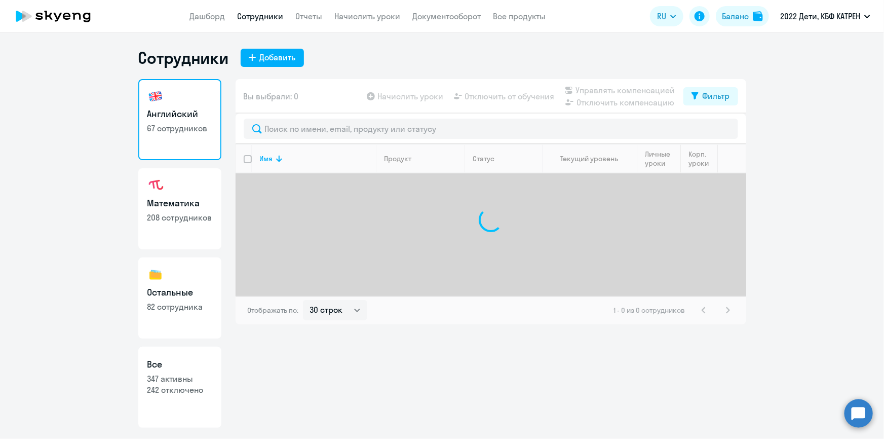
drag, startPoint x: 182, startPoint y: 379, endPoint x: 235, endPoint y: 320, distance: 78.2
click at [182, 378] on p "347 активны" at bounding box center [179, 378] width 65 height 11
select select "30"
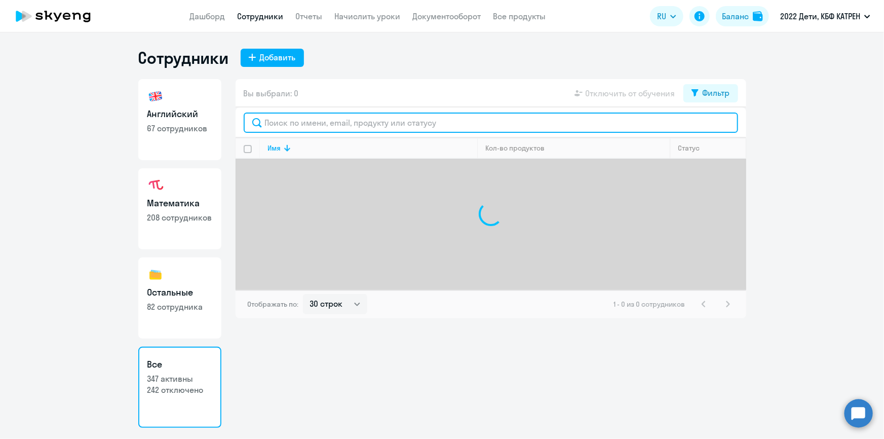
click at [312, 126] on input "text" at bounding box center [491, 123] width 495 height 20
paste input "[PERSON_NAME]"
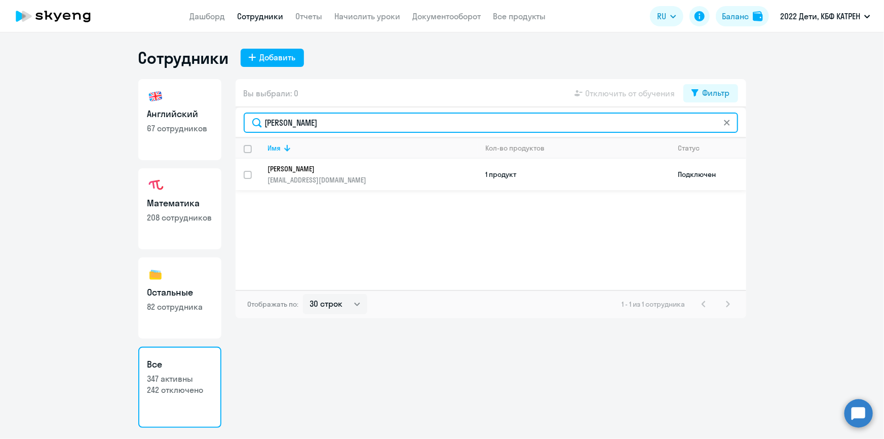
type input "[PERSON_NAME]"
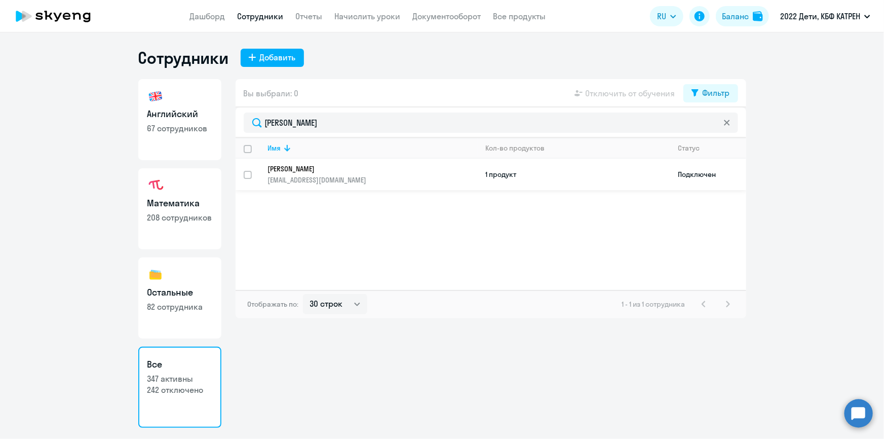
click at [296, 175] on p "[EMAIL_ADDRESS][DOMAIN_NAME]" at bounding box center [372, 179] width 209 height 9
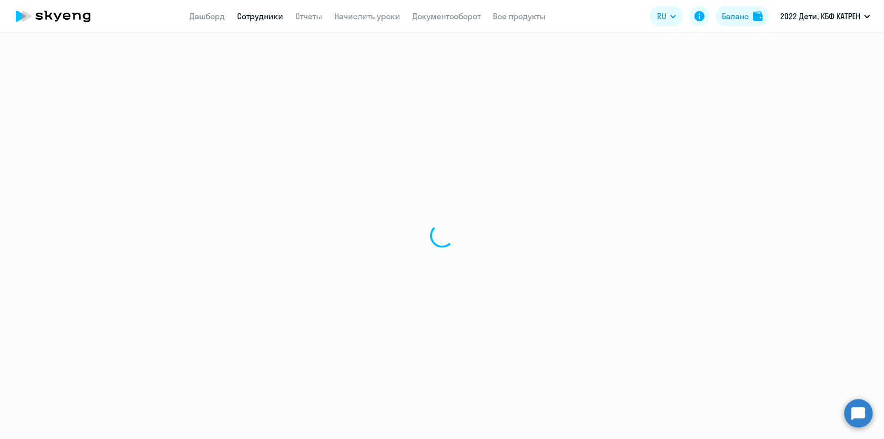
select select "others"
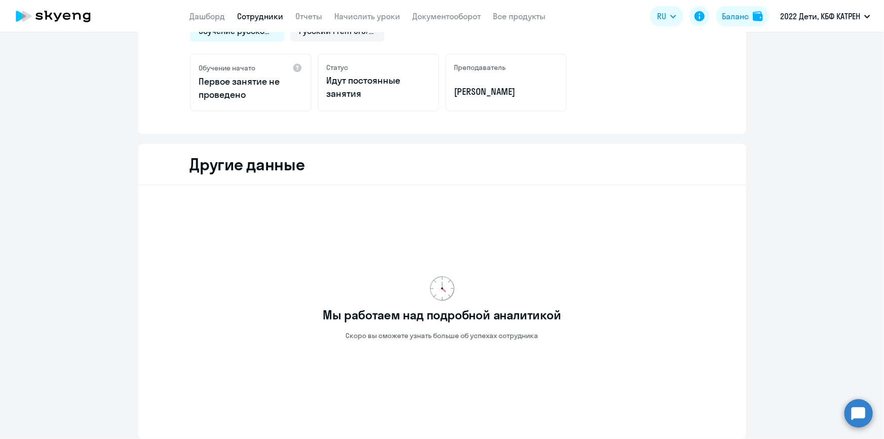
scroll to position [230, 0]
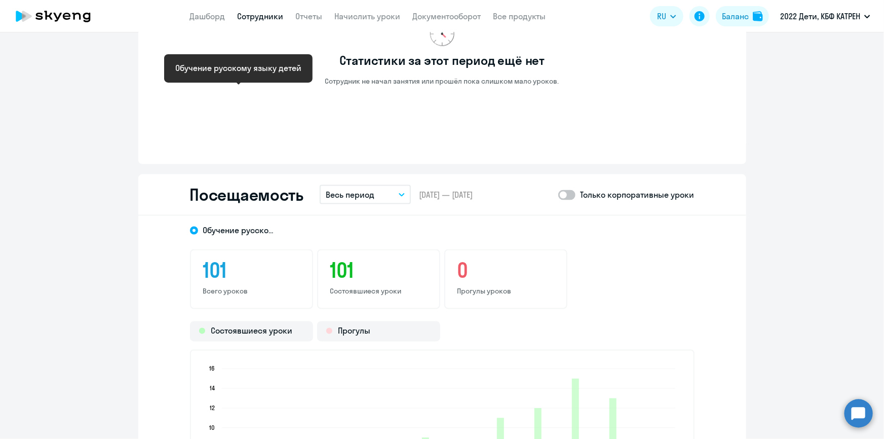
scroll to position [737, 0]
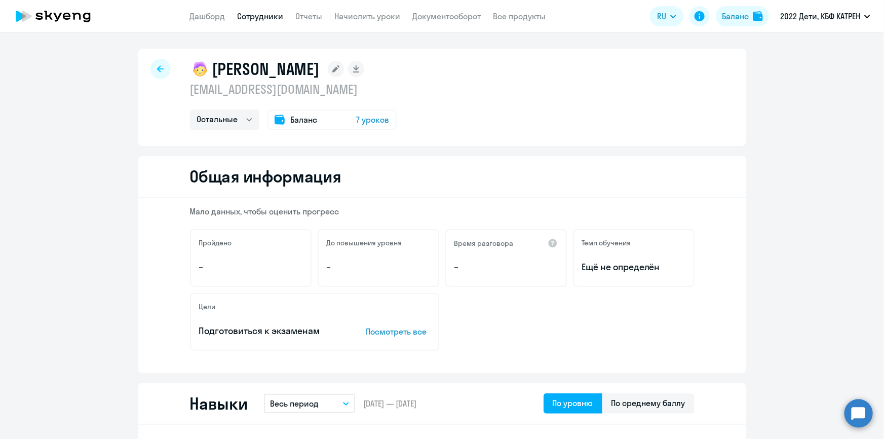
select select "30"
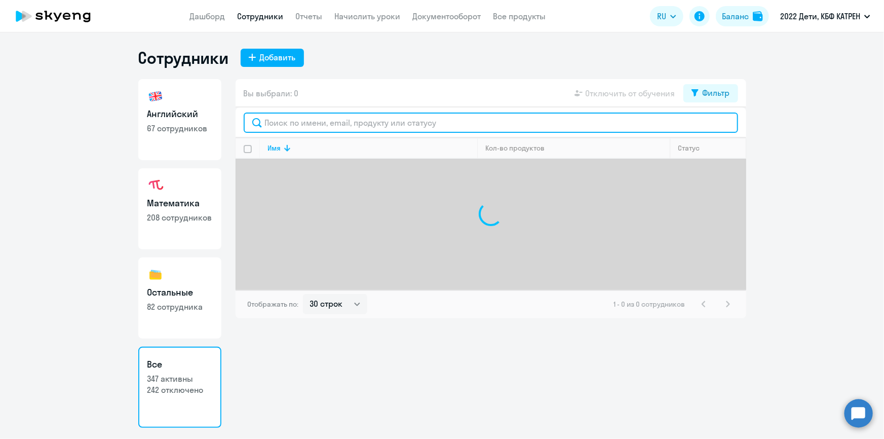
click at [300, 123] on input "text" at bounding box center [491, 123] width 495 height 20
paste input "[PERSON_NAME]"
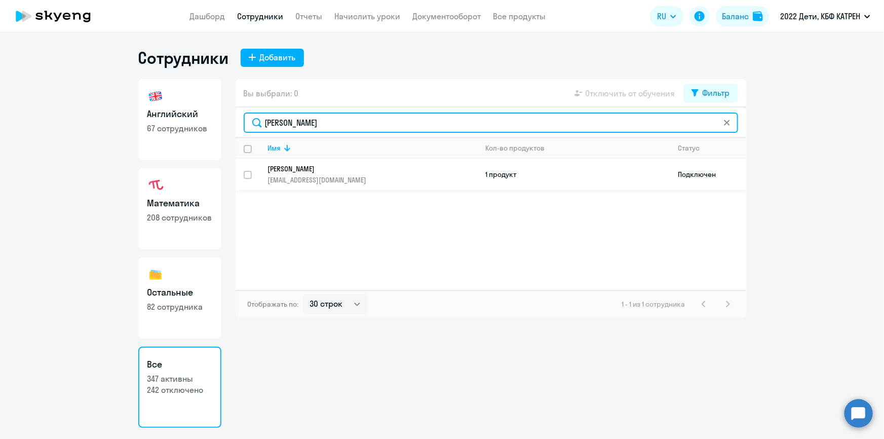
type input "[PERSON_NAME]"
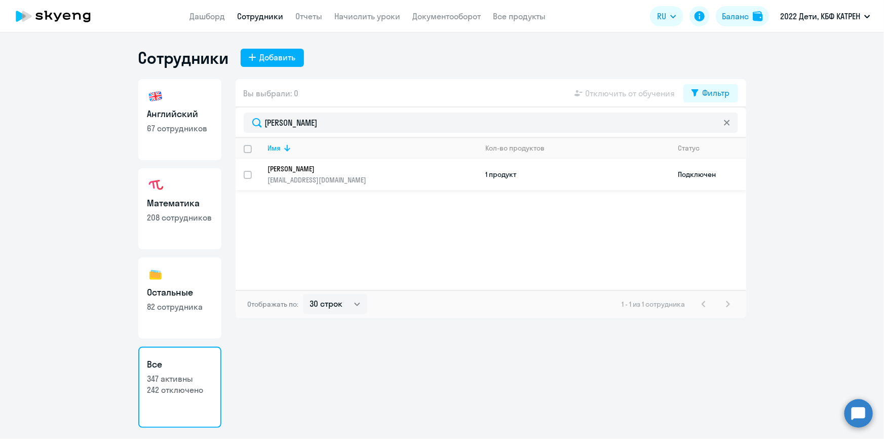
click at [323, 163] on td "[PERSON_NAME] [PERSON_NAME][EMAIL_ADDRESS][DOMAIN_NAME]" at bounding box center [369, 174] width 218 height 31
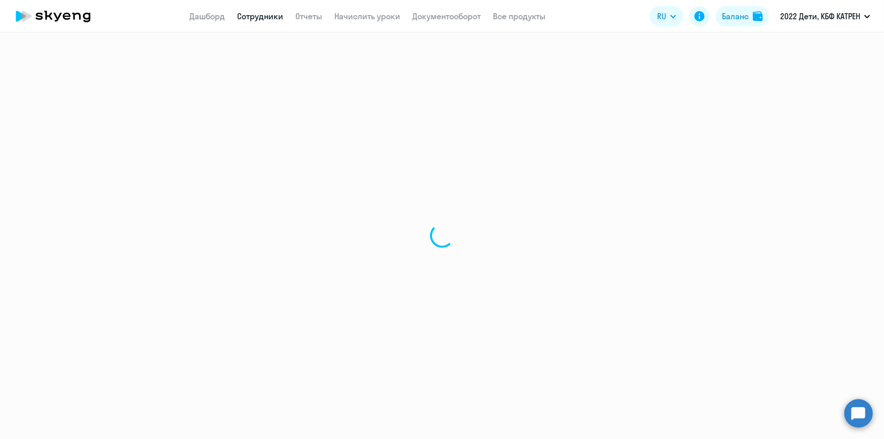
select select "others"
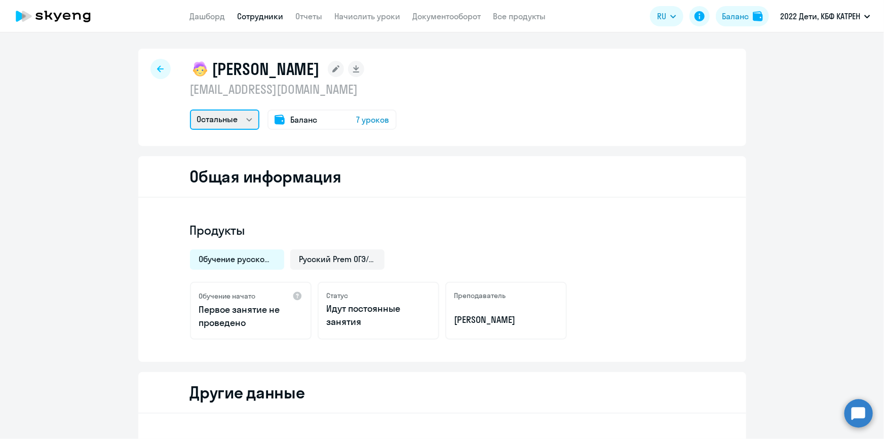
click at [248, 121] on select "Остальные" at bounding box center [224, 119] width 69 height 20
click at [190, 109] on select "Остальные" at bounding box center [224, 119] width 69 height 20
click at [215, 17] on link "Дашборд" at bounding box center [207, 16] width 35 height 10
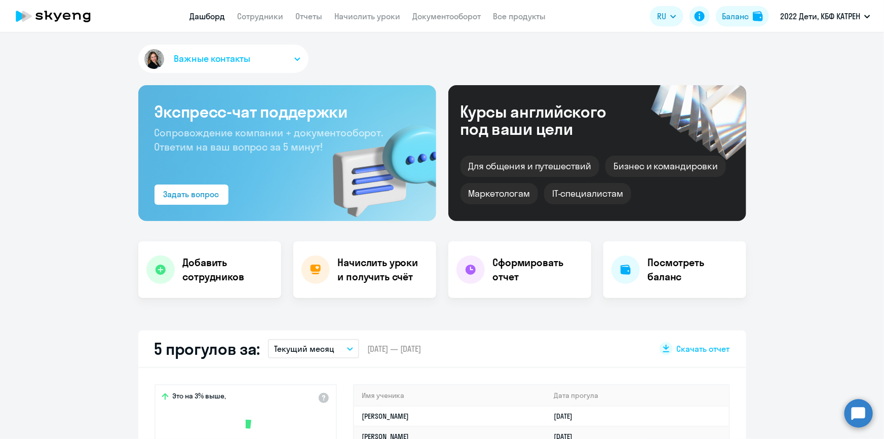
click at [255, 21] on app-menu-item-link "Сотрудники" at bounding box center [261, 16] width 46 height 13
click at [258, 13] on link "Сотрудники" at bounding box center [261, 16] width 46 height 10
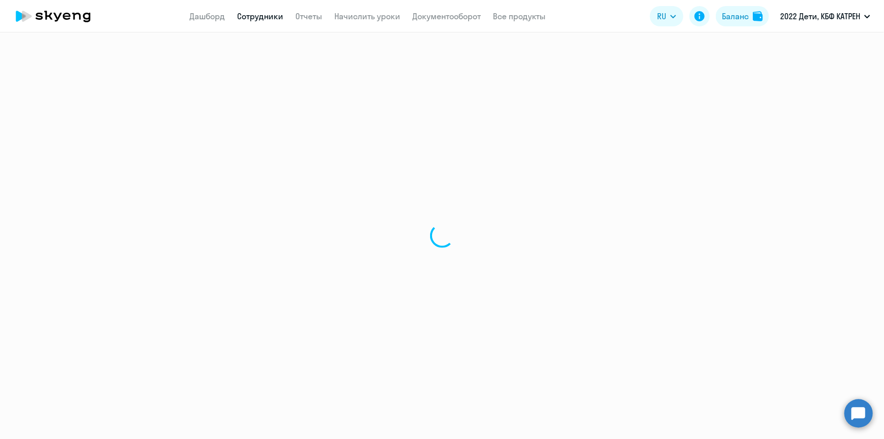
select select "30"
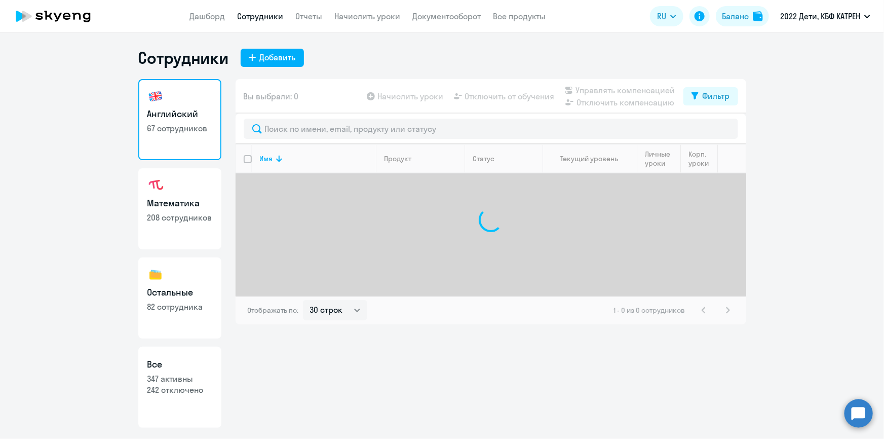
drag, startPoint x: 181, startPoint y: 427, endPoint x: 190, endPoint y: 410, distance: 19.3
click at [182, 426] on link "Все 347 активны 242 отключено" at bounding box center [179, 387] width 83 height 81
select select "30"
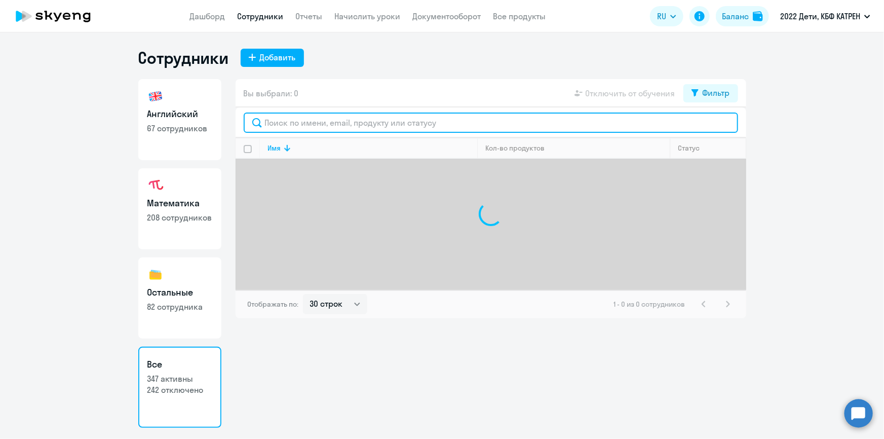
click at [312, 123] on input "text" at bounding box center [491, 123] width 495 height 20
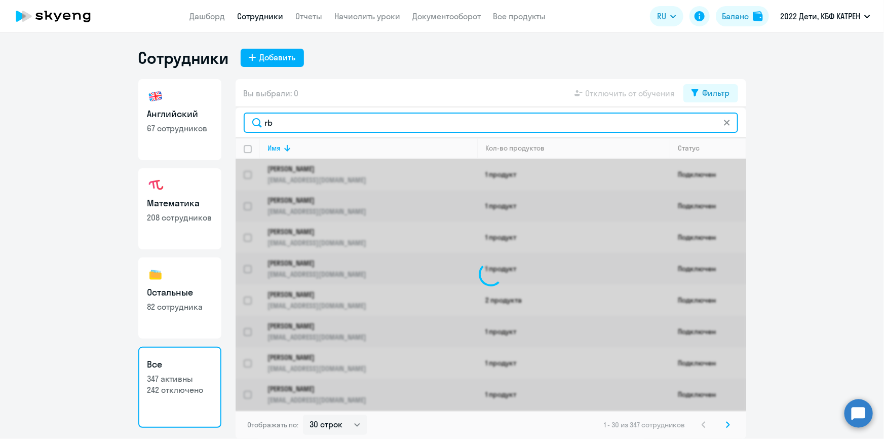
type input "r"
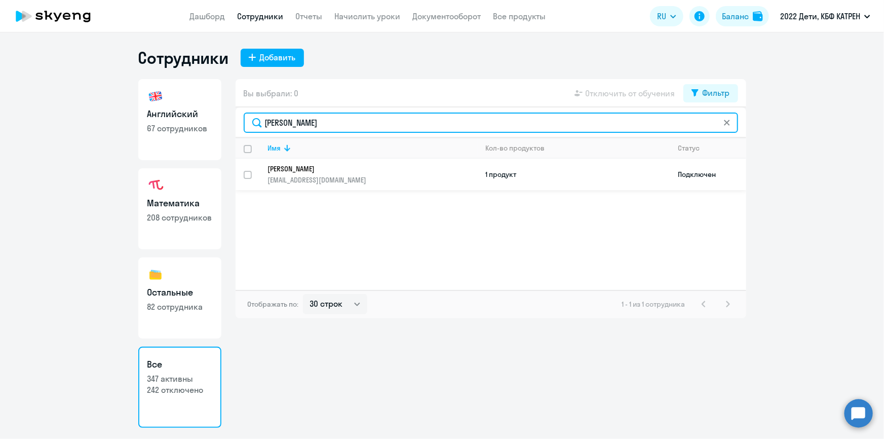
type input "[PERSON_NAME]"
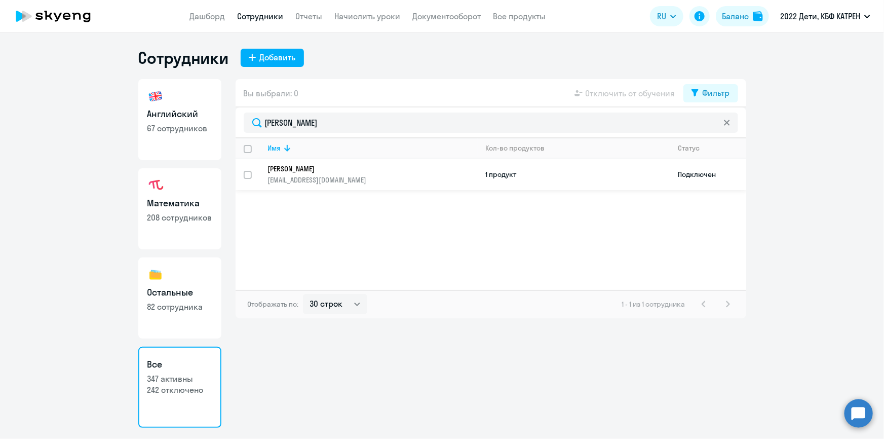
click at [311, 172] on p "[PERSON_NAME]" at bounding box center [366, 168] width 196 height 9
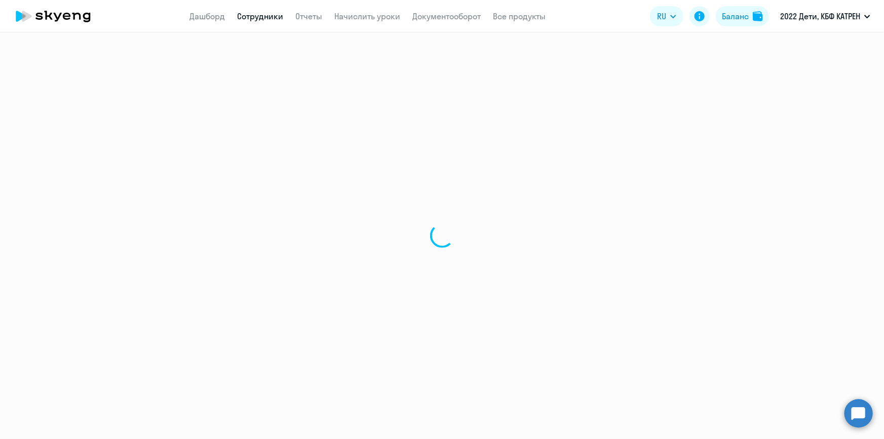
select select "english"
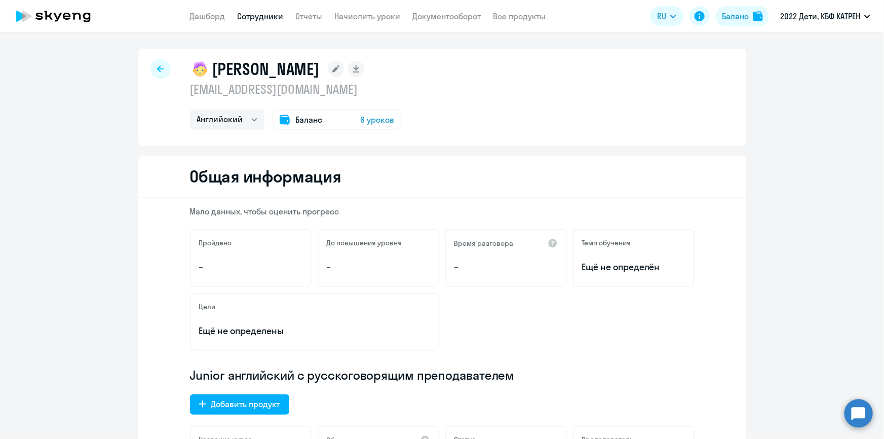
select select "30"
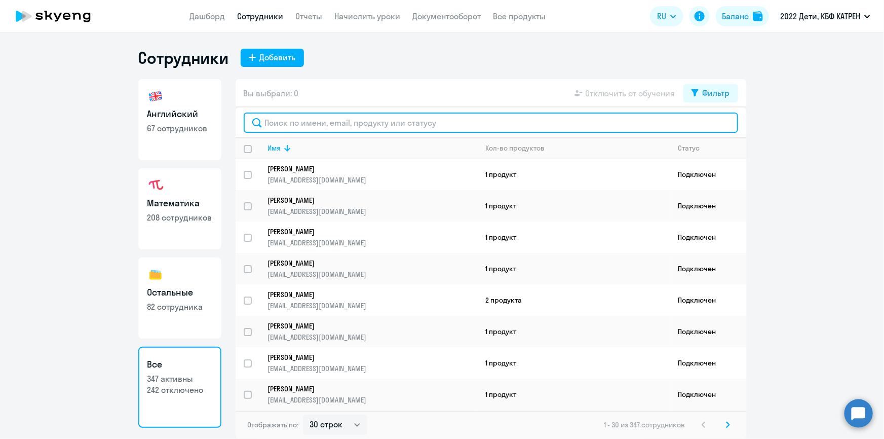
click at [304, 126] on input "text" at bounding box center [491, 123] width 495 height 20
paste input "[PERSON_NAME]"
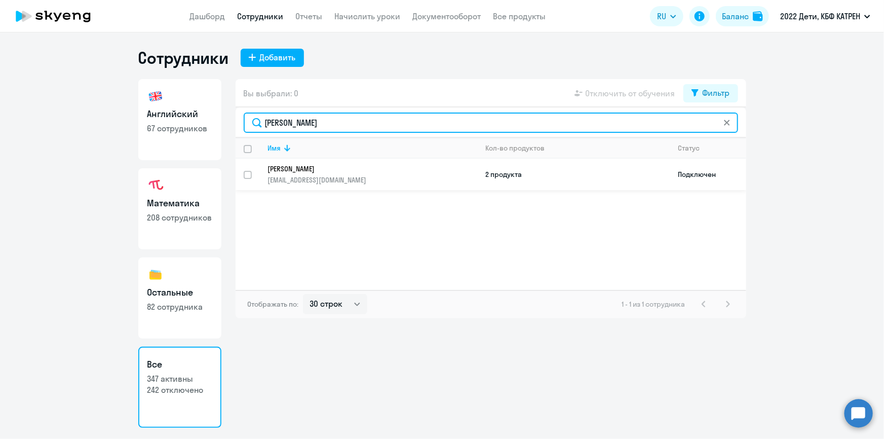
type input "[PERSON_NAME]"
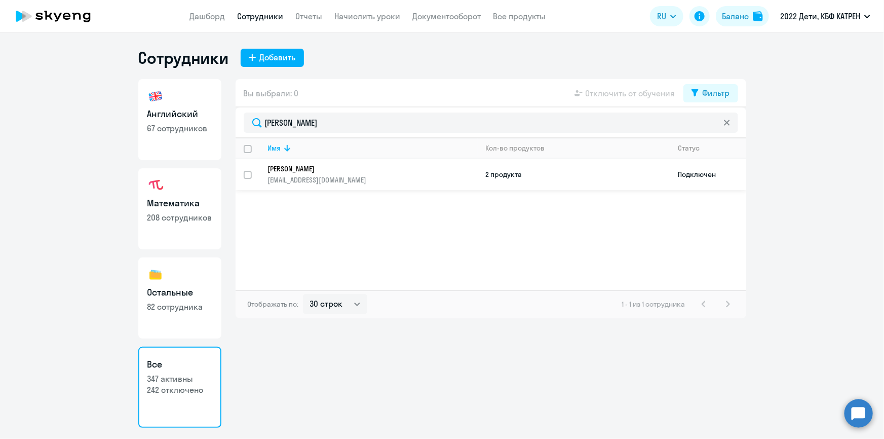
click at [283, 167] on p "[PERSON_NAME]" at bounding box center [366, 168] width 196 height 9
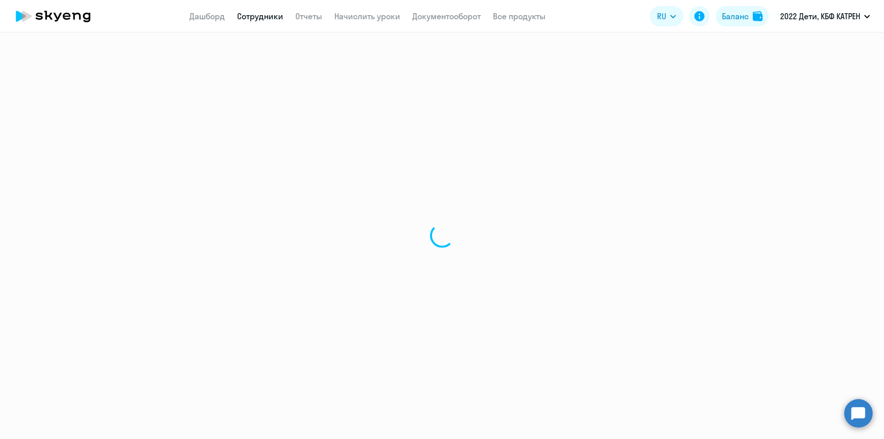
select select "math"
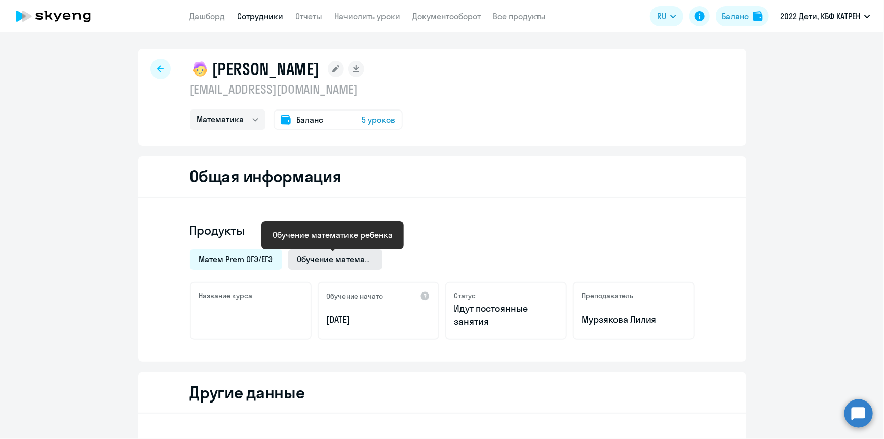
click at [326, 253] on span "Обучение математике ребенка" at bounding box center [335, 258] width 76 height 11
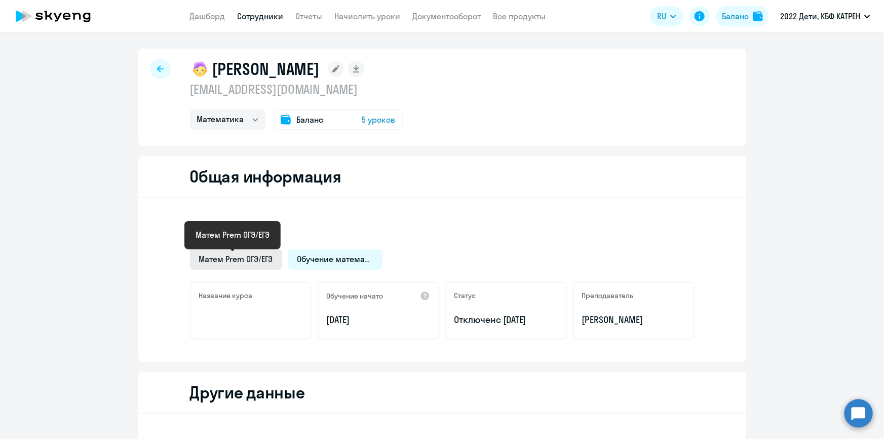
click at [256, 259] on span "Матем Prem ОГЭ/ЕГЭ" at bounding box center [236, 258] width 74 height 11
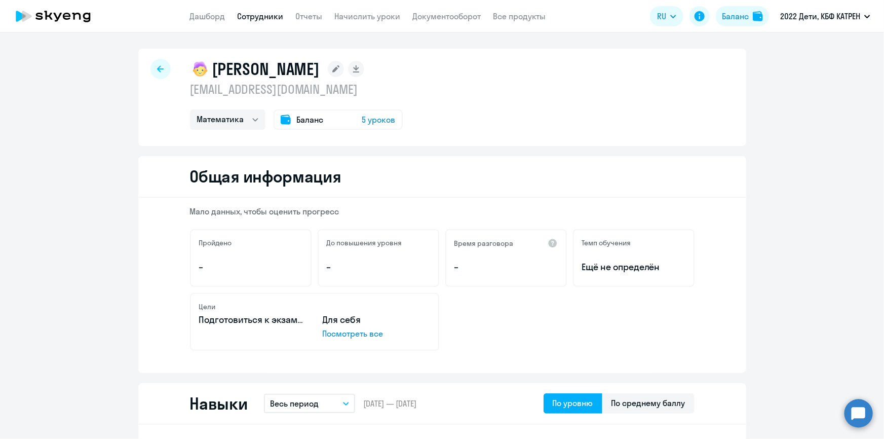
select select "30"
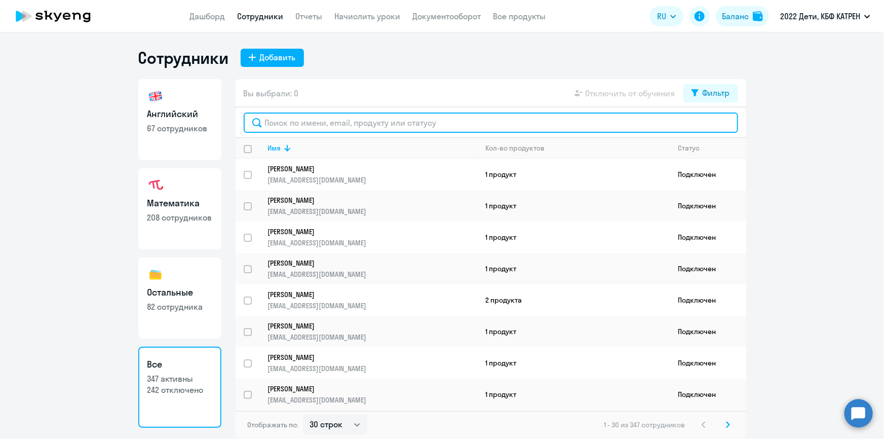
click at [311, 125] on input "text" at bounding box center [491, 123] width 495 height 20
paste input "[PERSON_NAME]"
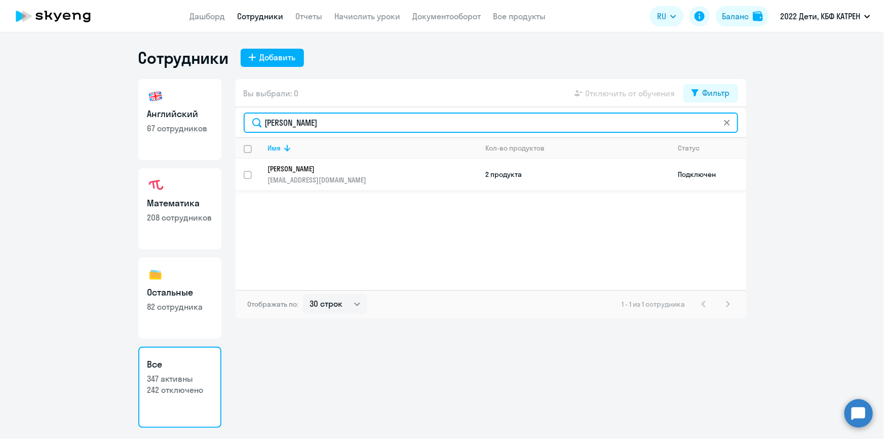
type input "[PERSON_NAME]"
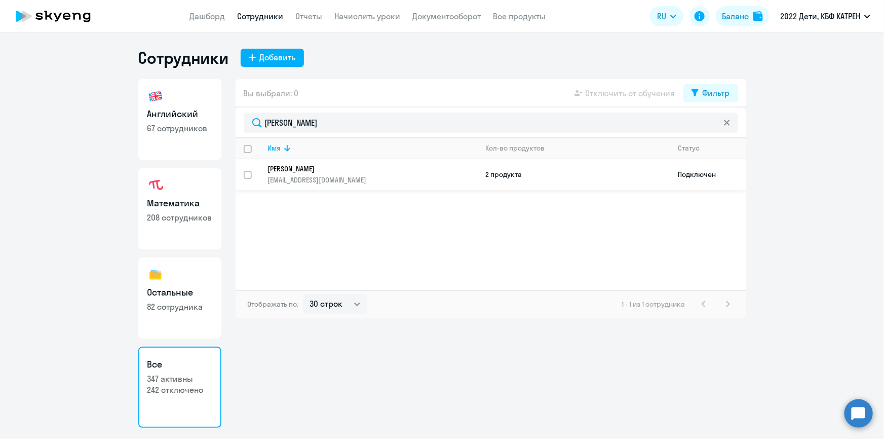
click at [297, 170] on p "[PERSON_NAME]" at bounding box center [366, 168] width 196 height 9
select select "math"
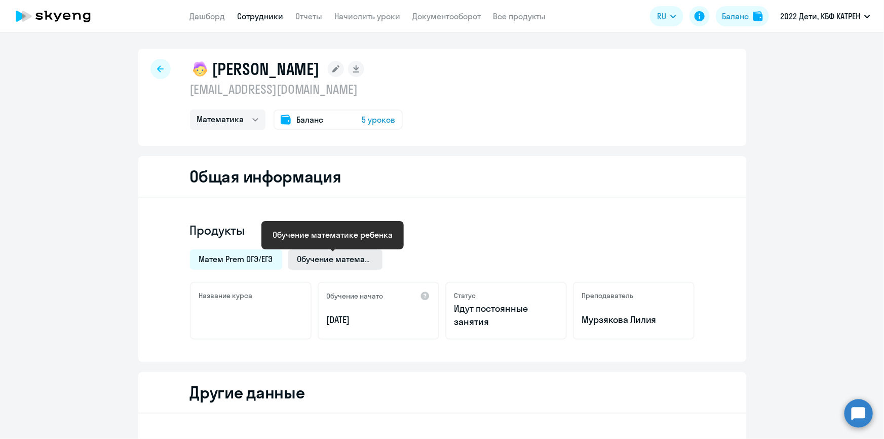
click at [336, 258] on span "Обучение математике ребенка" at bounding box center [335, 258] width 76 height 11
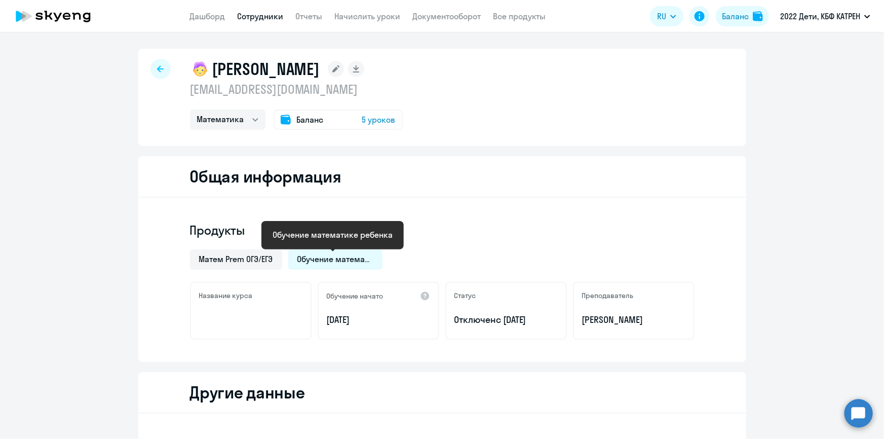
click at [353, 258] on span "Обучение математике ребенка" at bounding box center [335, 258] width 76 height 11
click at [260, 258] on span "Матем Prem ОГЭ/ЕГЭ" at bounding box center [236, 258] width 74 height 11
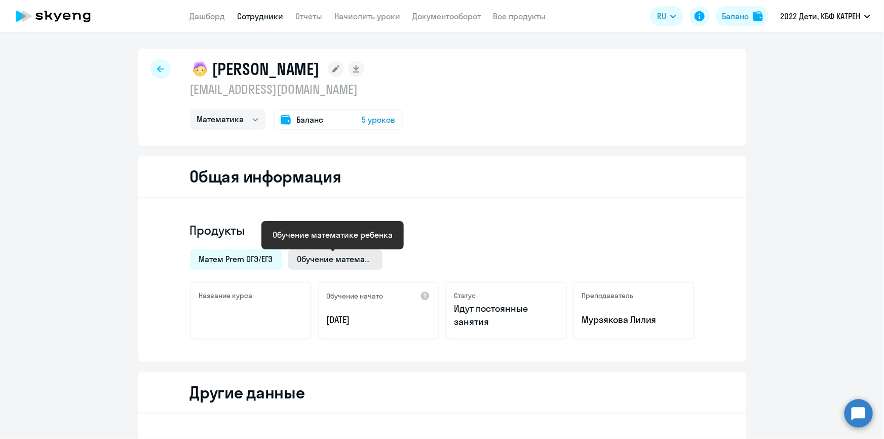
click at [326, 257] on span "Обучение математике ребенка" at bounding box center [335, 258] width 76 height 11
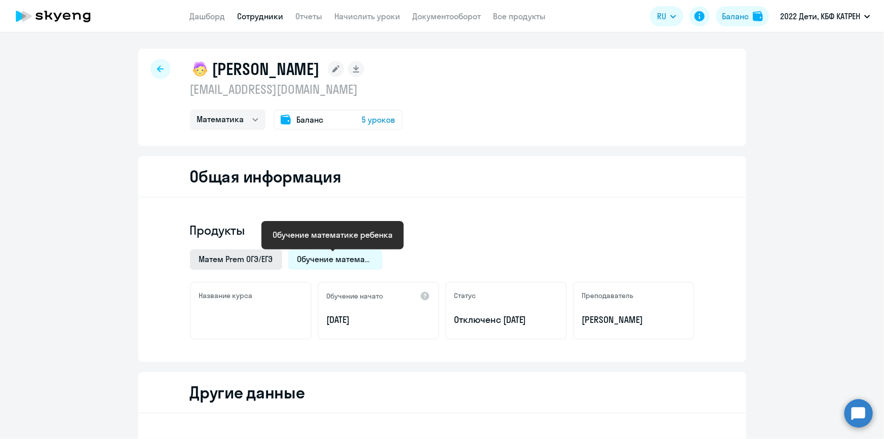
click at [255, 259] on span "Матем Prem ОГЭ/ЕГЭ" at bounding box center [236, 258] width 74 height 11
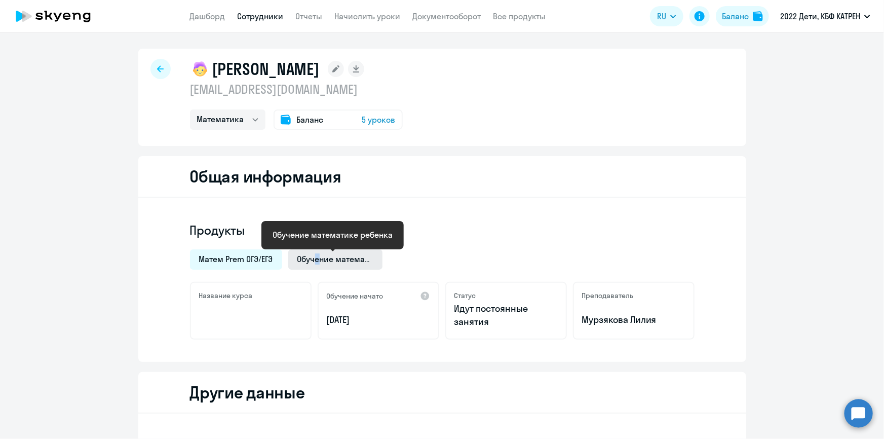
click at [314, 255] on span "Обучение математике ребенка" at bounding box center [335, 258] width 76 height 11
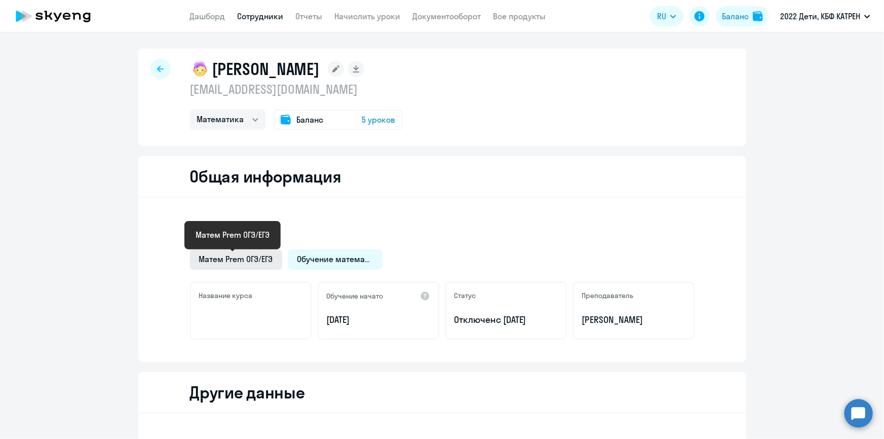
click at [255, 257] on span "Матем Prem ОГЭ/ЕГЭ" at bounding box center [236, 258] width 74 height 11
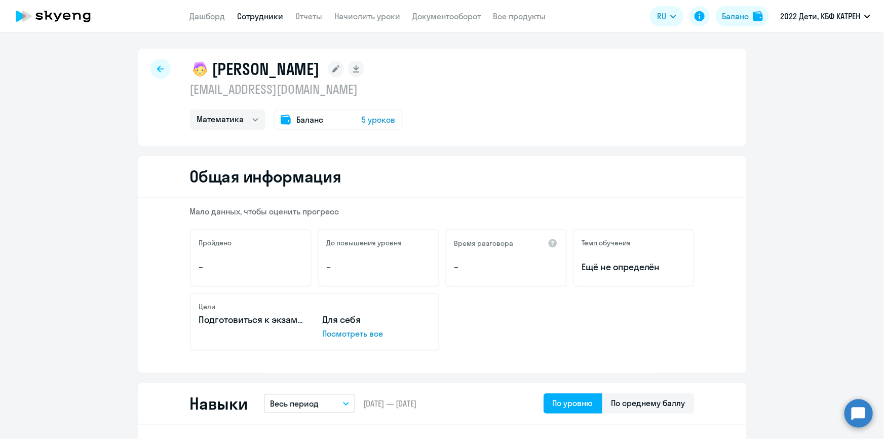
click at [250, 15] on link "Сотрудники" at bounding box center [261, 16] width 46 height 10
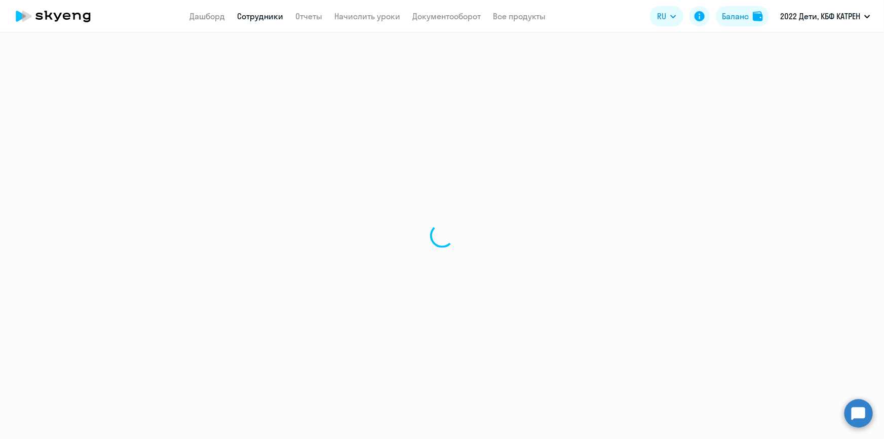
select select "30"
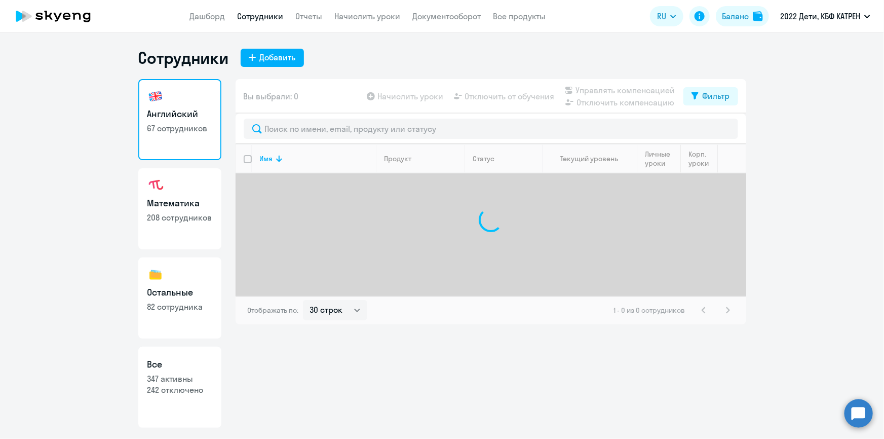
drag, startPoint x: 193, startPoint y: 381, endPoint x: 224, endPoint y: 328, distance: 60.9
click at [193, 381] on p "347 активны" at bounding box center [179, 378] width 65 height 11
select select "30"
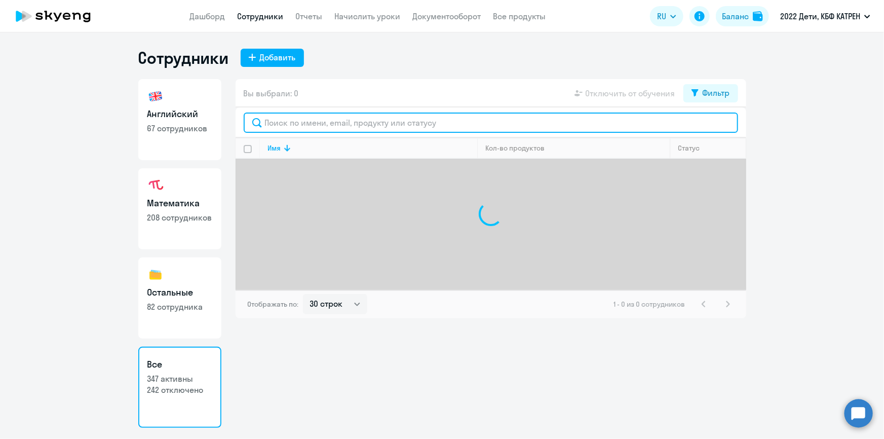
click at [290, 122] on input "text" at bounding box center [491, 123] width 495 height 20
paste input "[PERSON_NAME]"
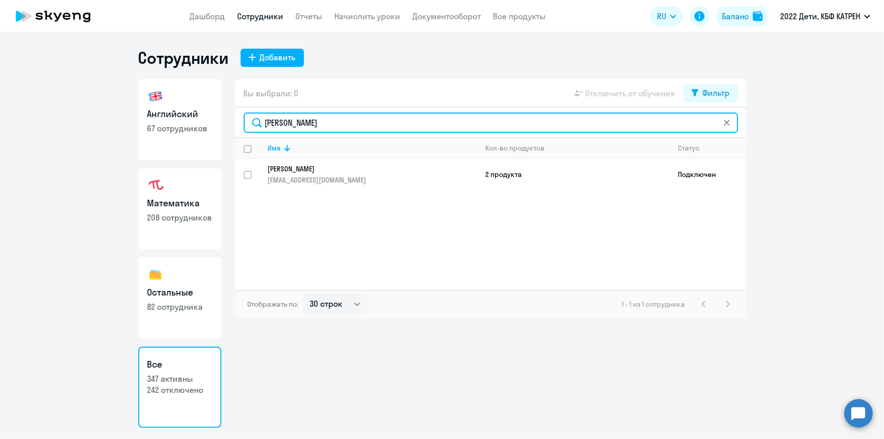
type input "[PERSON_NAME]"
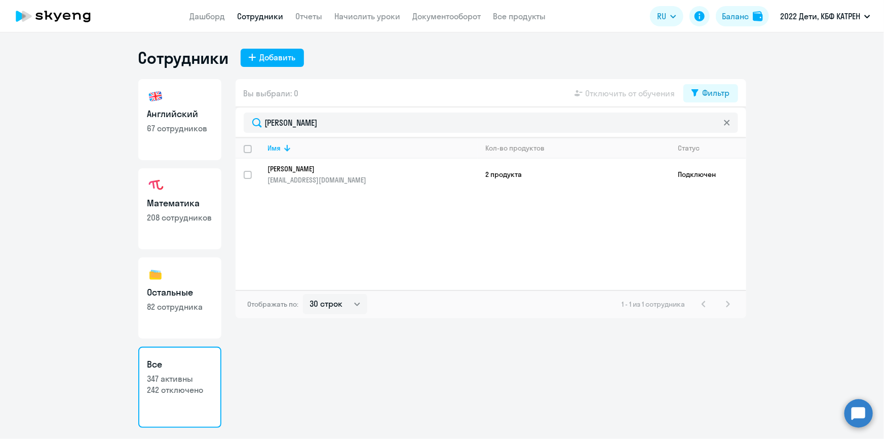
click at [289, 172] on p "[PERSON_NAME]" at bounding box center [366, 168] width 196 height 9
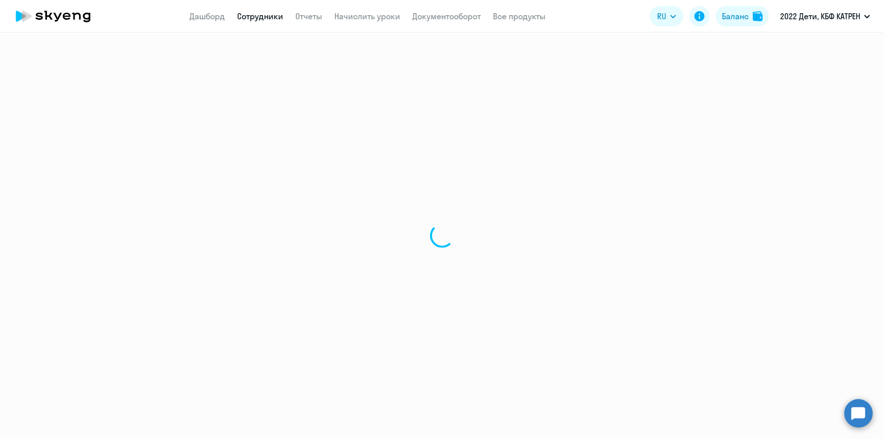
select select "math"
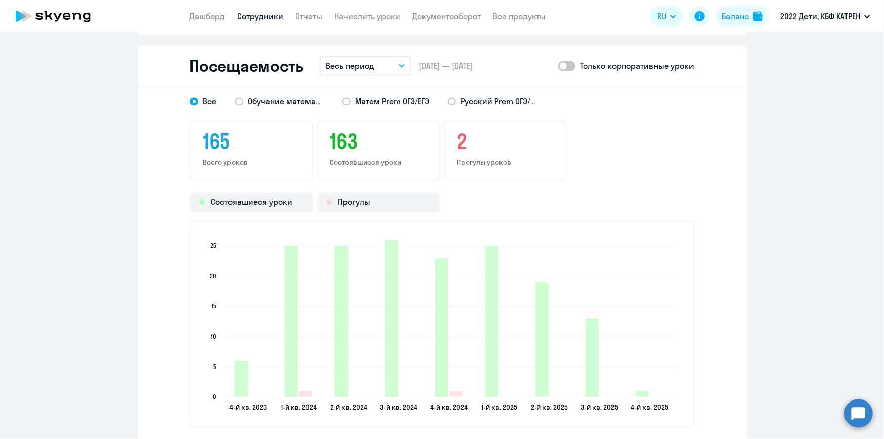
scroll to position [875, 0]
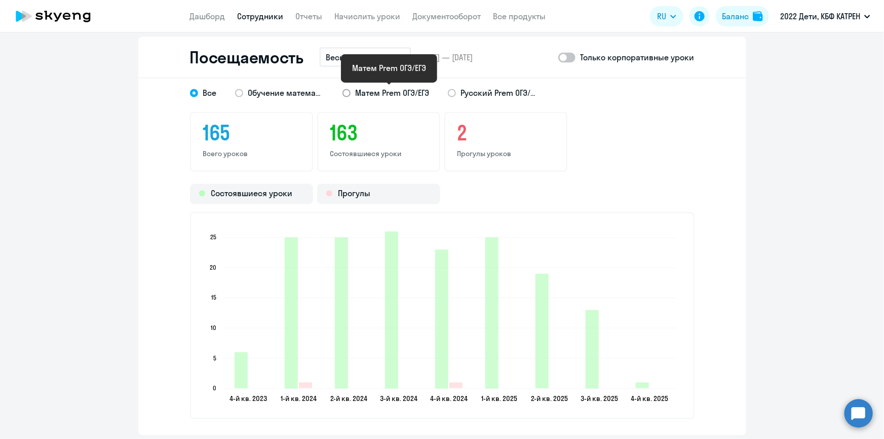
click at [367, 95] on span "Матем Prem ОГЭ/ЕГЭ" at bounding box center [393, 92] width 74 height 11
click at [0, 0] on input "Матем Prem ОГЭ/ЕГЭ" at bounding box center [0, 0] width 0 height 0
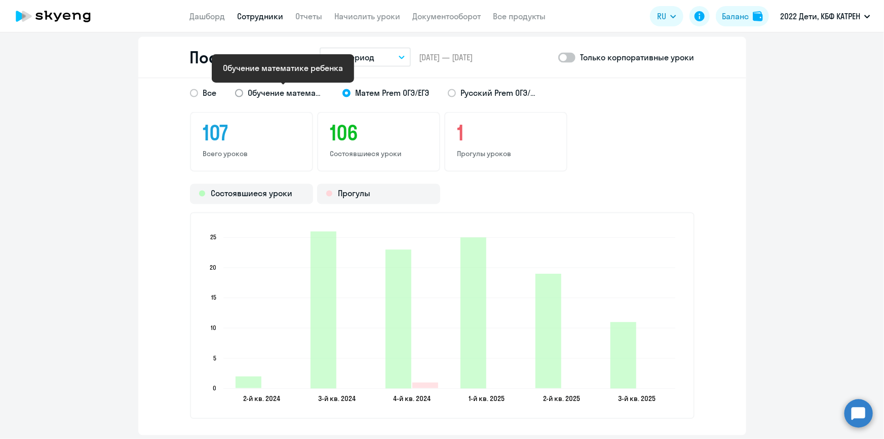
click at [281, 92] on span "Обучение математике ребенка" at bounding box center [286, 92] width 76 height 11
click at [0, 0] on input "Обучение математике ребенка" at bounding box center [0, 0] width 0 height 0
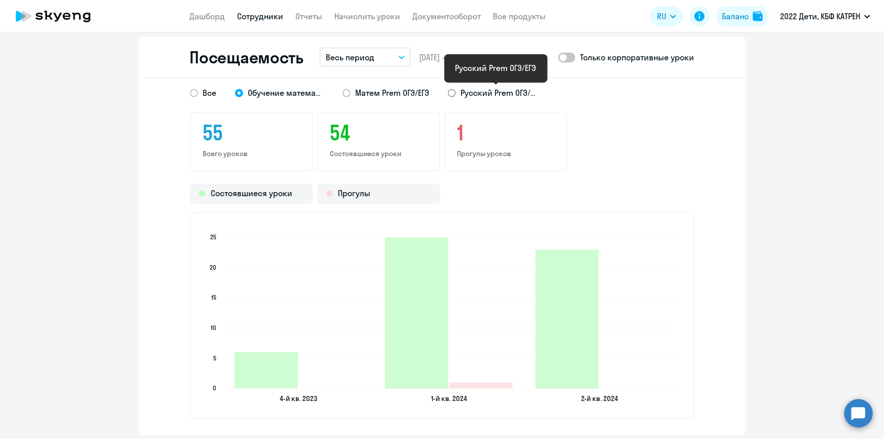
click at [471, 88] on span "Русский Prem ОГЭ/ЕГЭ" at bounding box center [499, 92] width 76 height 11
click at [0, 0] on input "Русский Prem ОГЭ/ЕГЭ" at bounding box center [0, 0] width 0 height 0
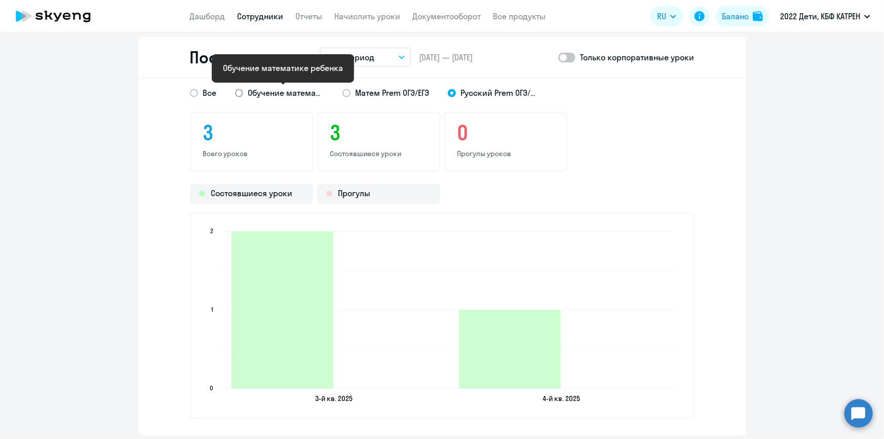
click at [285, 96] on span "Обучение математике ребенка" at bounding box center [286, 92] width 76 height 11
click at [0, 0] on input "Обучение математике ребенка" at bounding box center [0, 0] width 0 height 0
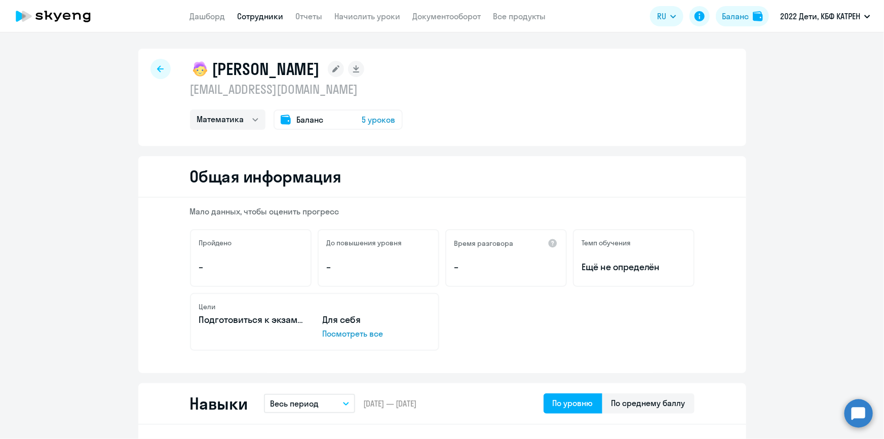
select select "30"
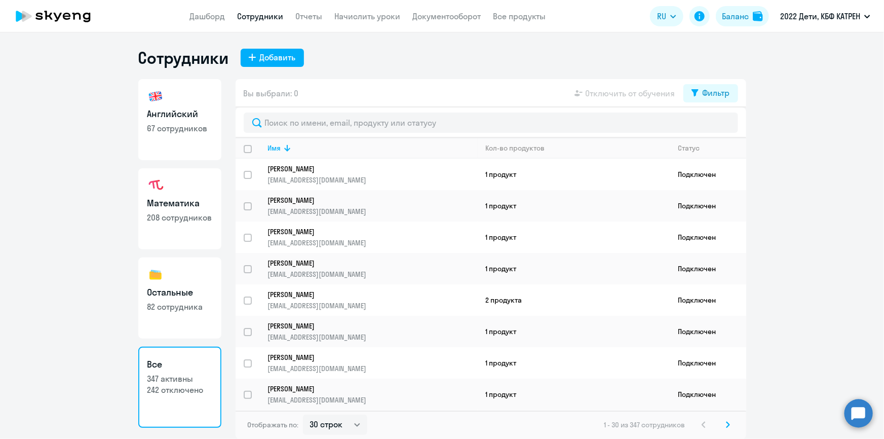
click at [203, 381] on p "347 активны" at bounding box center [179, 378] width 65 height 11
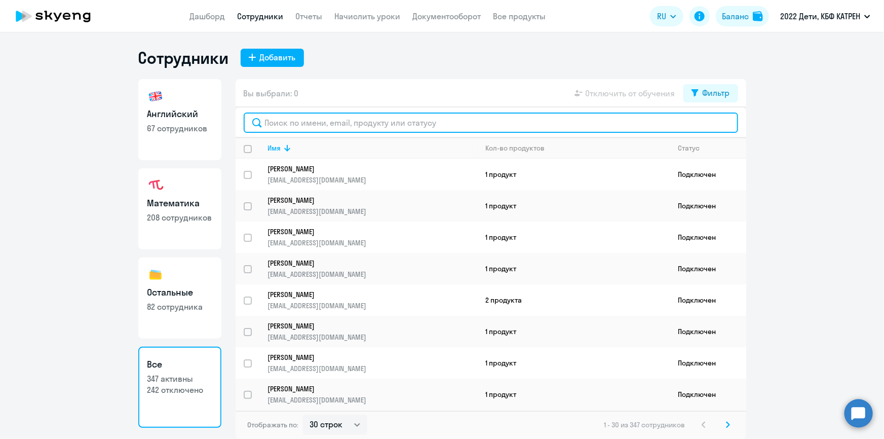
click at [309, 121] on input "text" at bounding box center [491, 123] width 495 height 20
paste input "[PERSON_NAME]"
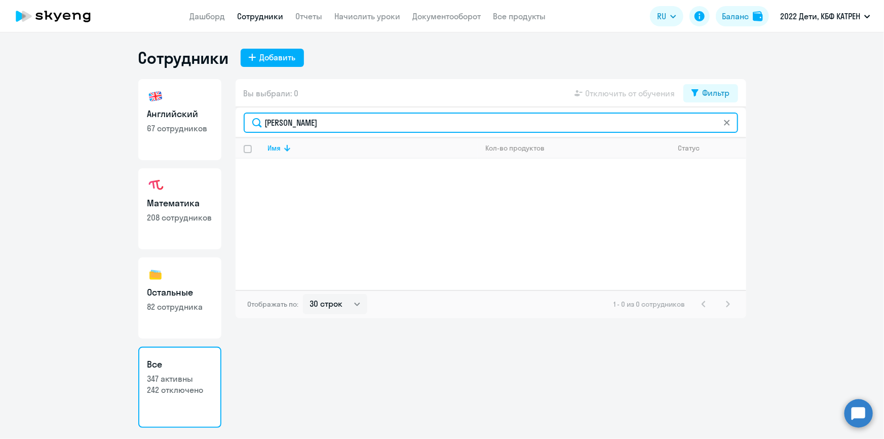
click at [332, 119] on input "[PERSON_NAME]" at bounding box center [491, 123] width 495 height 20
type input "[PERSON_NAME]"
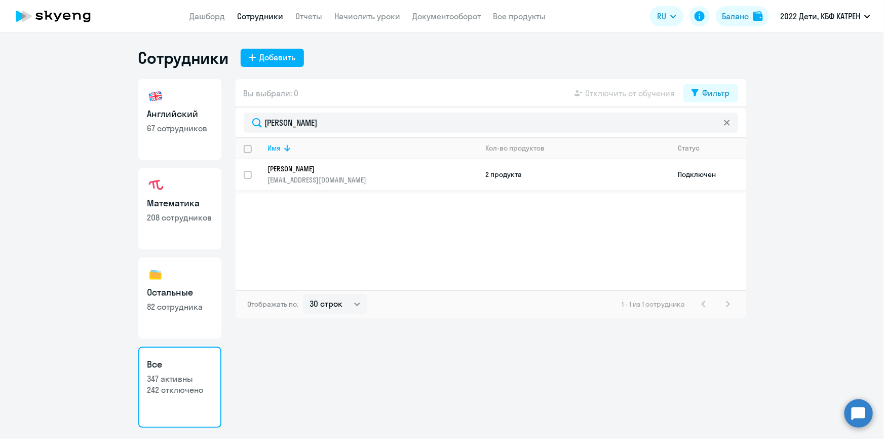
click at [294, 170] on p "[PERSON_NAME]" at bounding box center [366, 168] width 196 height 9
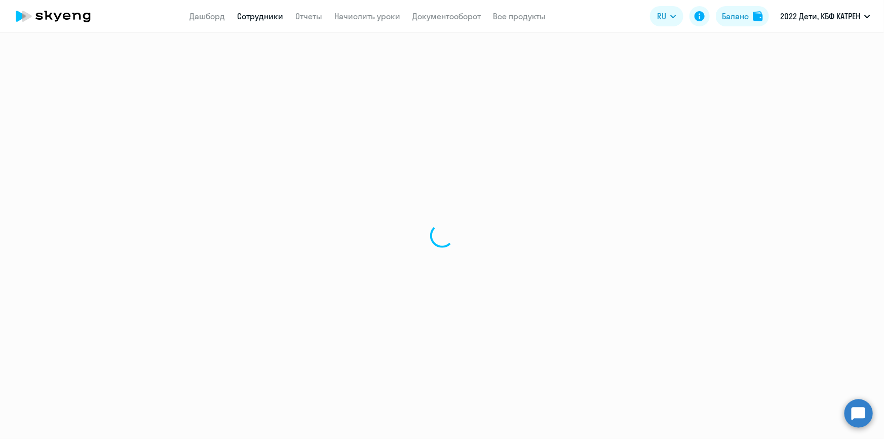
select select "others"
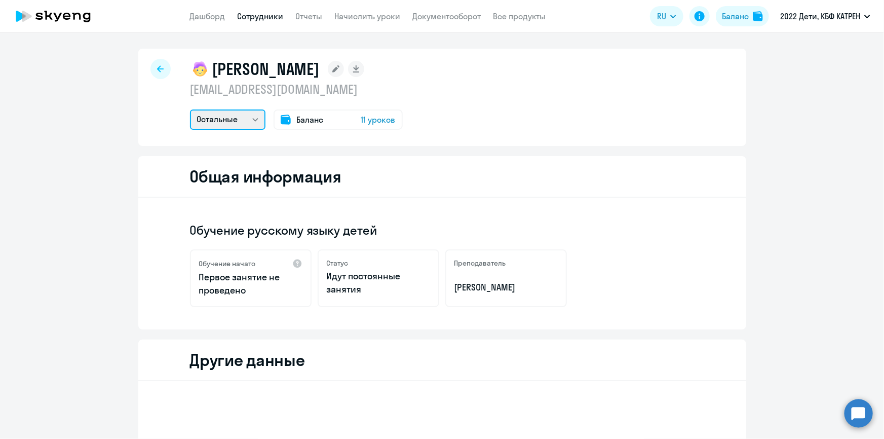
click at [249, 121] on select "Остальные Математика" at bounding box center [228, 119] width 76 height 20
click at [128, 252] on ng-component "[PERSON_NAME] [EMAIL_ADDRESS][DOMAIN_NAME] Остальные Математика Баланс 11 уроко…" at bounding box center [442, 379] width 884 height 660
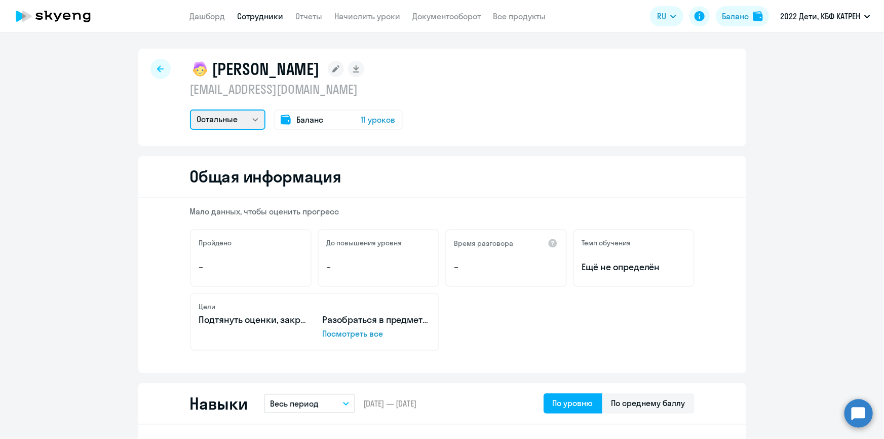
click at [250, 118] on select "Остальные Математика" at bounding box center [228, 119] width 76 height 20
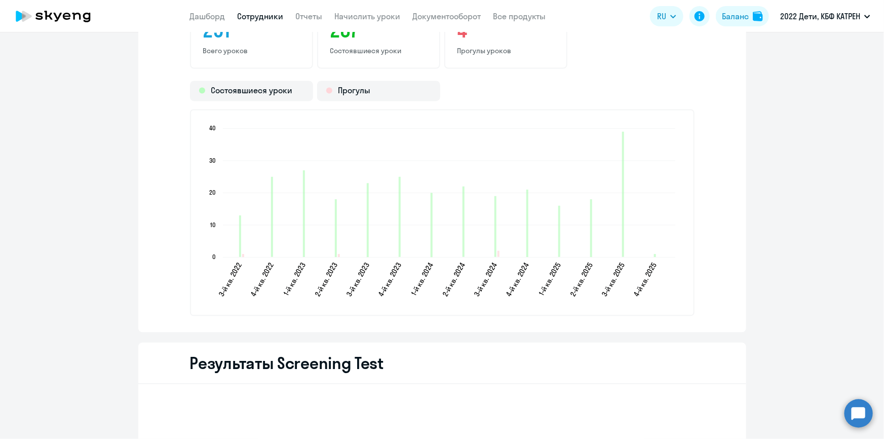
scroll to position [794, 0]
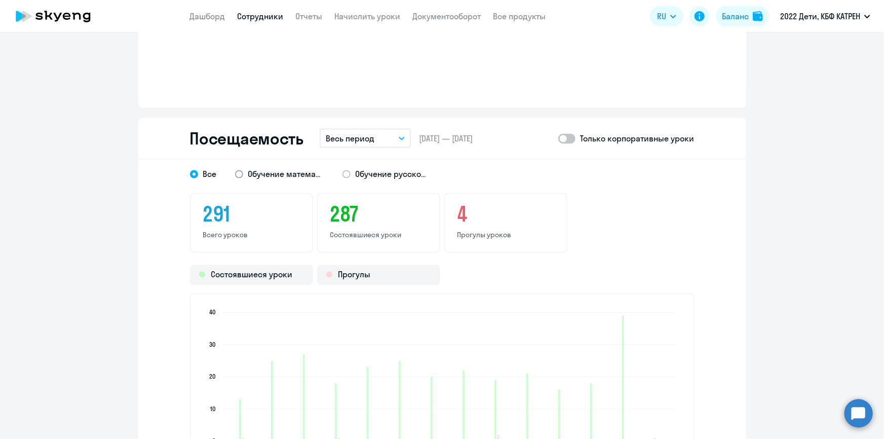
click at [238, 173] on span at bounding box center [239, 174] width 8 height 8
click at [0, 0] on input "Обучение математике ребенка" at bounding box center [0, 0] width 0 height 0
click at [345, 173] on span at bounding box center [347, 174] width 8 height 8
click at [0, 0] on input "Обучение русскому языку детей" at bounding box center [0, 0] width 0 height 0
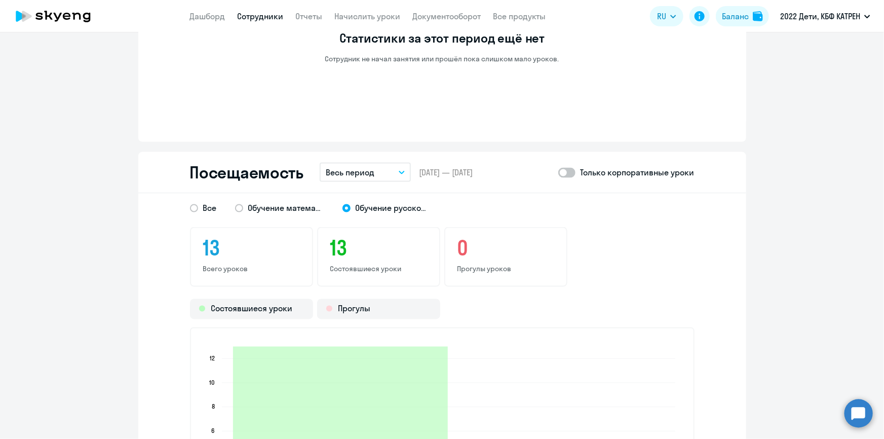
scroll to position [748, 0]
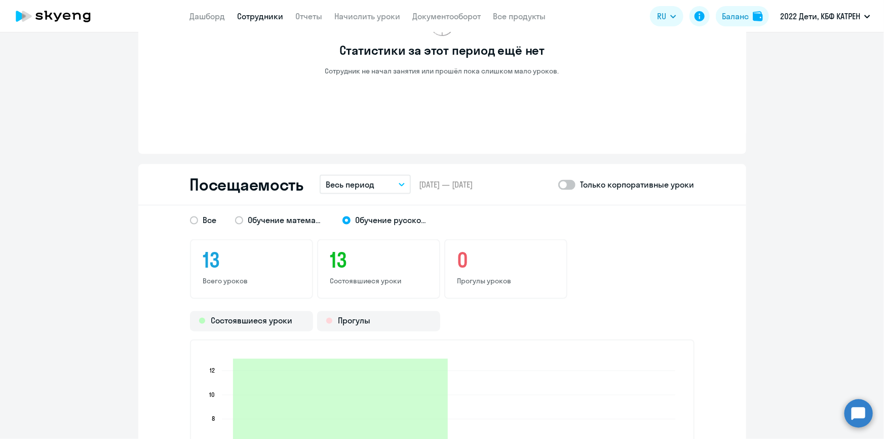
click at [110, 255] on ng-component "[PERSON_NAME] [EMAIL_ADDRESS][DOMAIN_NAME] Остальные Математика Баланс 11 уроко…" at bounding box center [442, 101] width 884 height 1600
select select "30"
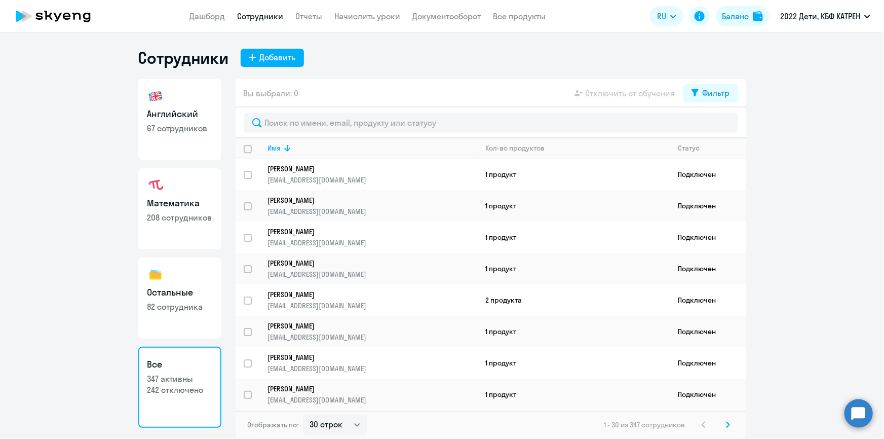
click at [265, 15] on link "Сотрудники" at bounding box center [261, 16] width 46 height 10
select select "30"
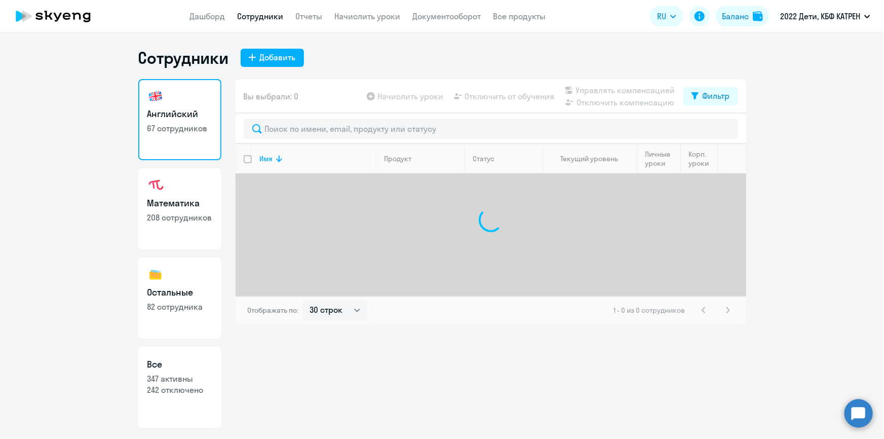
click at [211, 384] on p "242 отключено" at bounding box center [179, 389] width 65 height 11
select select "30"
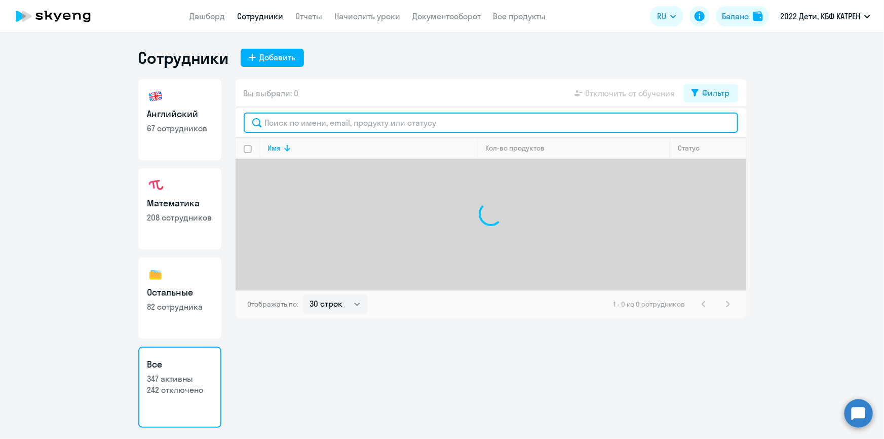
click at [314, 130] on input "text" at bounding box center [491, 123] width 495 height 20
paste input "[PERSON_NAME]"
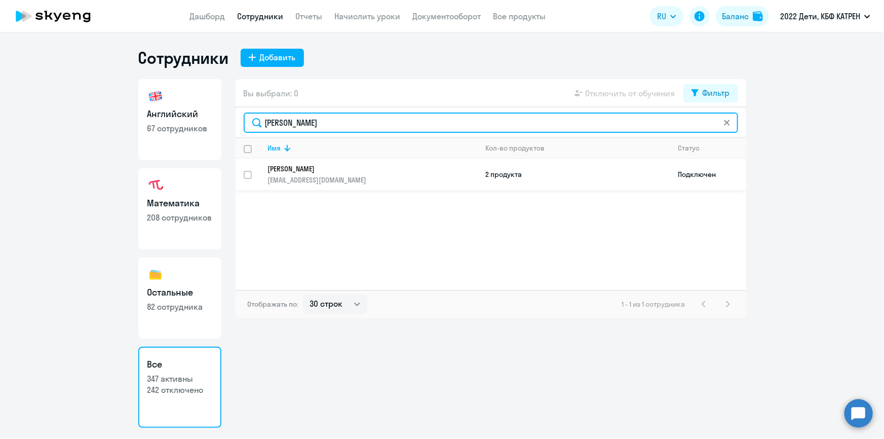
type input "[PERSON_NAME]"
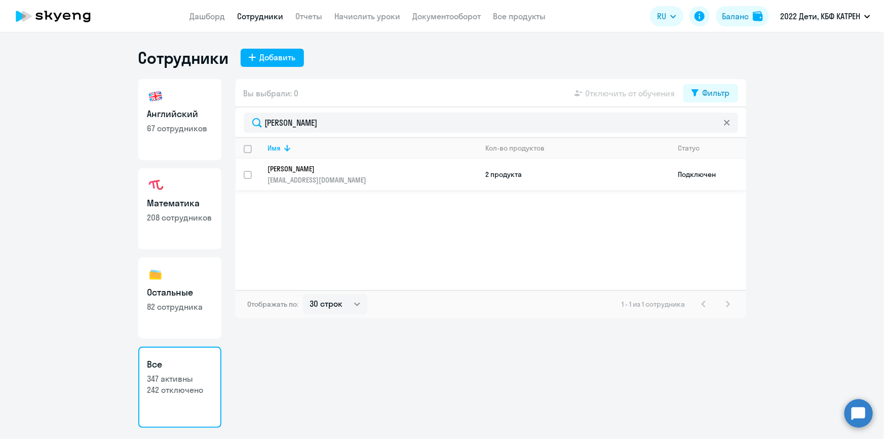
click at [316, 166] on p "[PERSON_NAME]" at bounding box center [366, 168] width 196 height 9
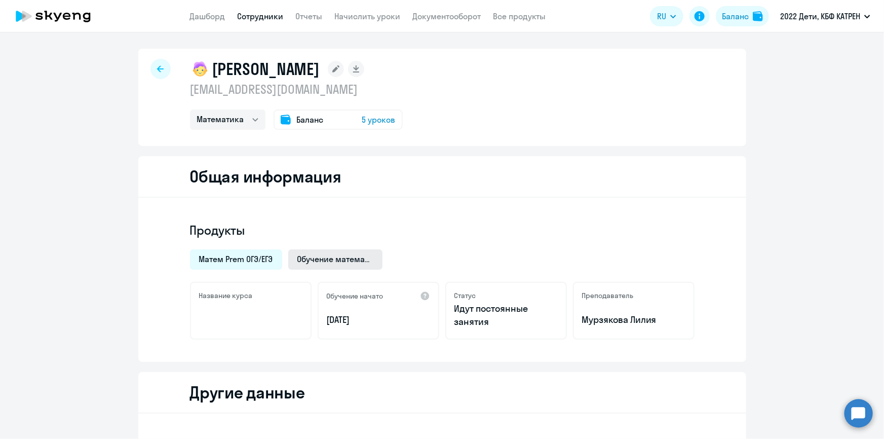
click at [302, 260] on span "Обучение математике ребенка" at bounding box center [335, 258] width 76 height 11
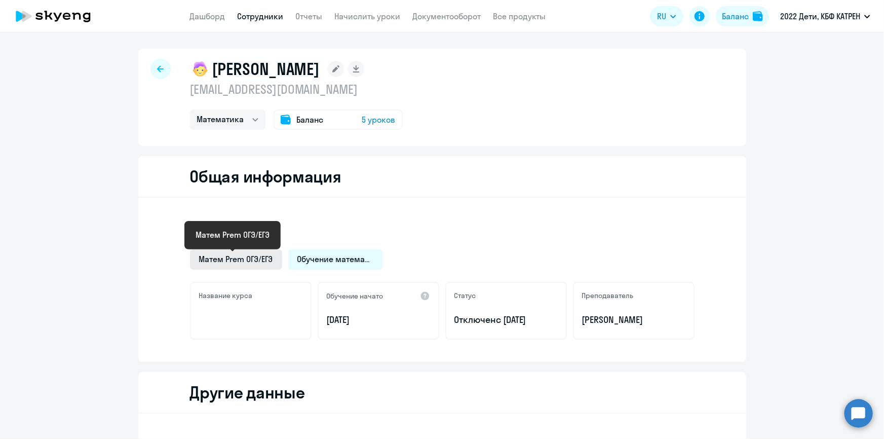
click at [253, 259] on span "Матем Prem ОГЭ/ЕГЭ" at bounding box center [236, 258] width 74 height 11
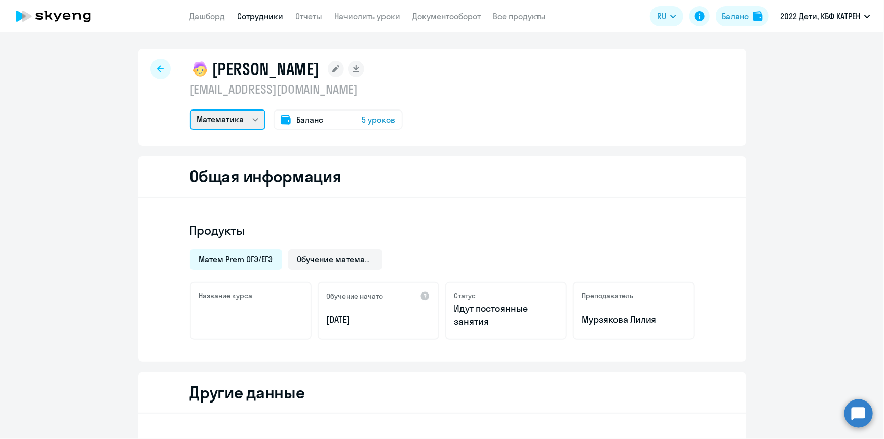
click at [250, 119] on select "Математика Остальные" at bounding box center [228, 119] width 76 height 20
click at [190, 109] on select "Математика Остальные" at bounding box center [228, 119] width 76 height 20
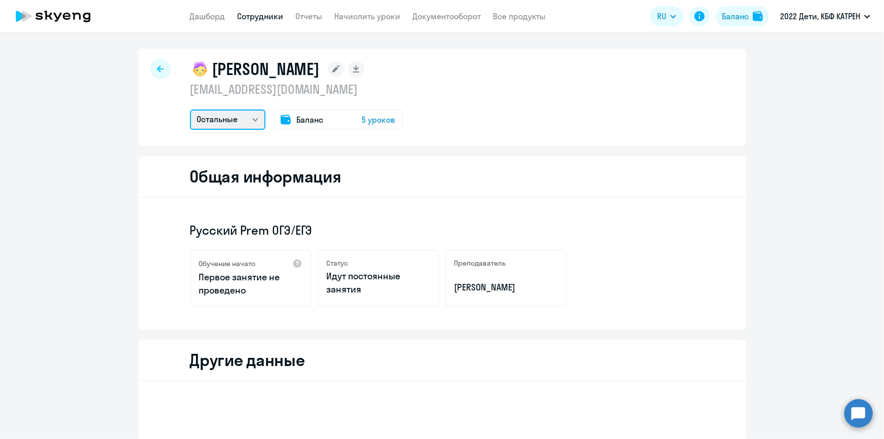
click at [249, 118] on select "Математика Остальные" at bounding box center [228, 119] width 76 height 20
select select "math"
click at [190, 109] on select "Математика Остальные" at bounding box center [228, 119] width 76 height 20
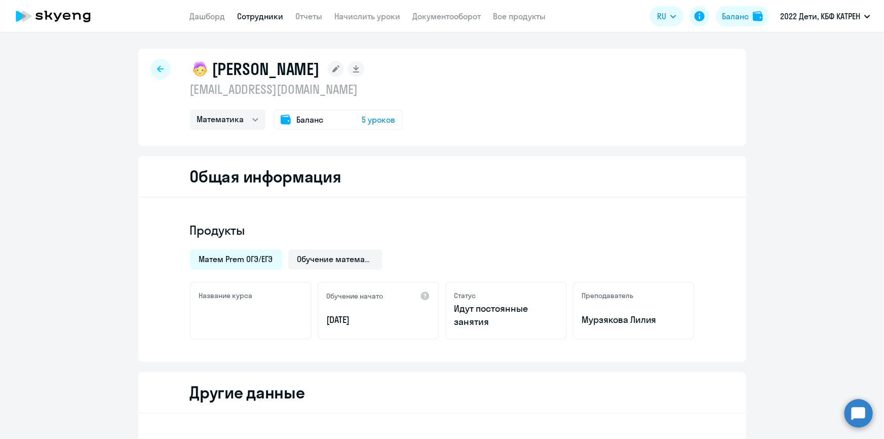
click at [254, 23] on app-header "Дашборд Сотрудники Отчеты Начислить уроки Документооборот Все продукты Дашборд …" at bounding box center [442, 16] width 884 height 32
click at [262, 13] on link "Сотрудники" at bounding box center [261, 16] width 46 height 10
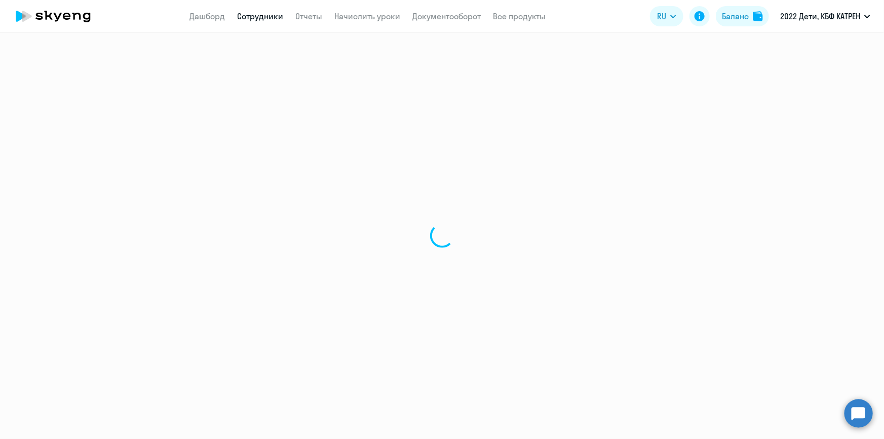
select select "30"
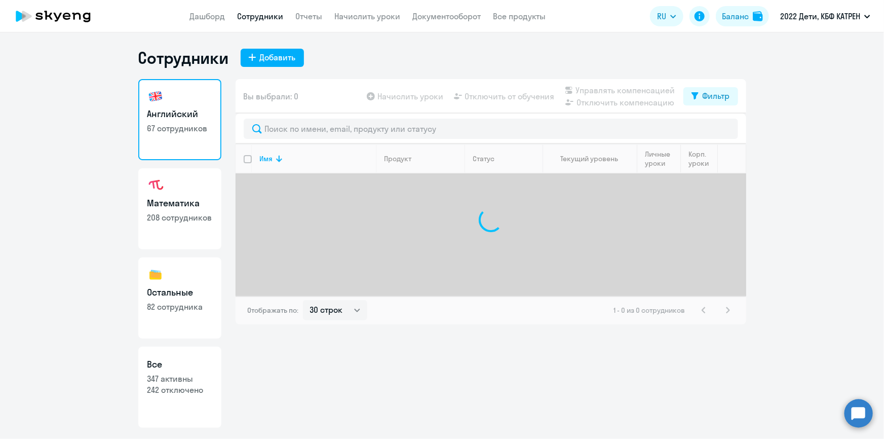
click at [190, 375] on p "347 активны" at bounding box center [179, 378] width 65 height 11
select select "30"
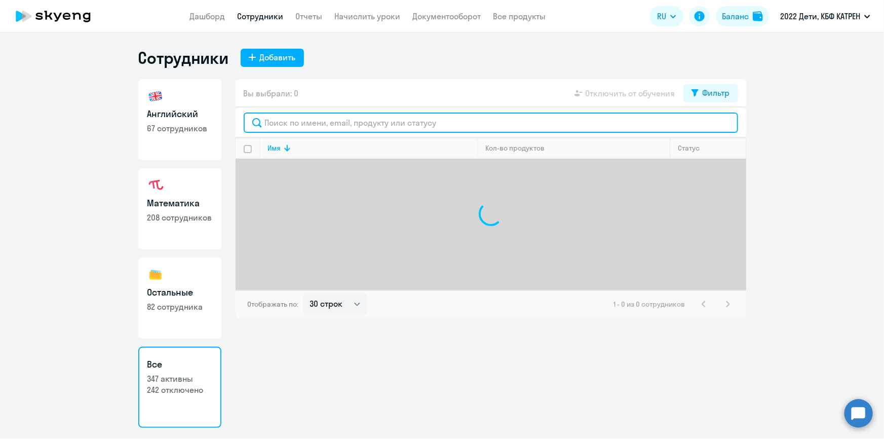
click at [319, 121] on input "text" at bounding box center [491, 123] width 495 height 20
paste input "[PERSON_NAME]"
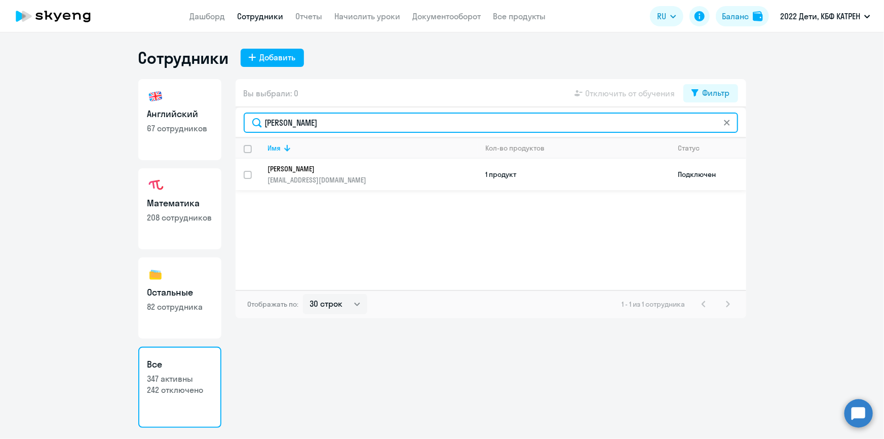
type input "[PERSON_NAME]"
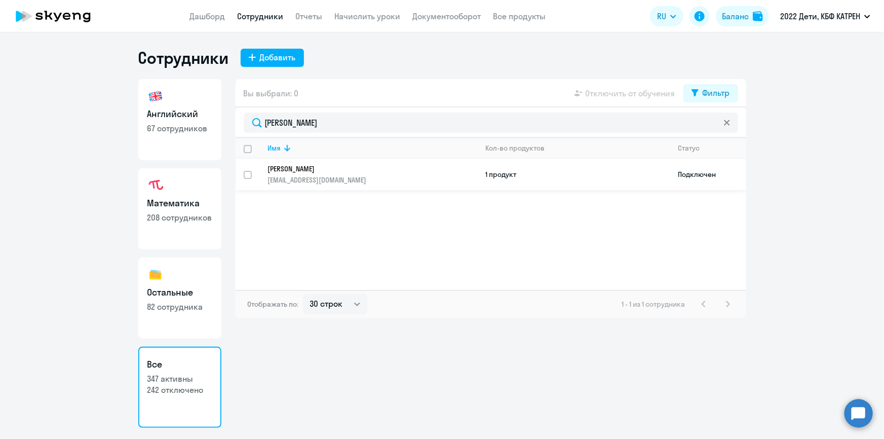
click at [289, 172] on p "[PERSON_NAME]" at bounding box center [366, 168] width 196 height 9
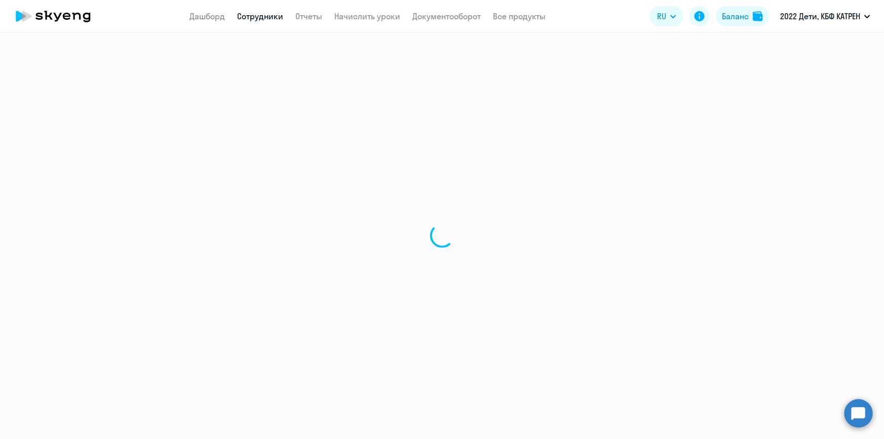
select select "english"
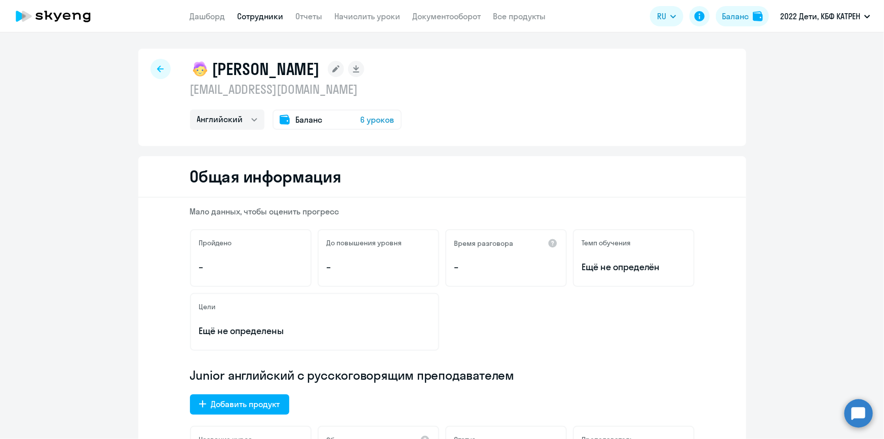
click at [852, 422] on circle at bounding box center [859, 413] width 28 height 28
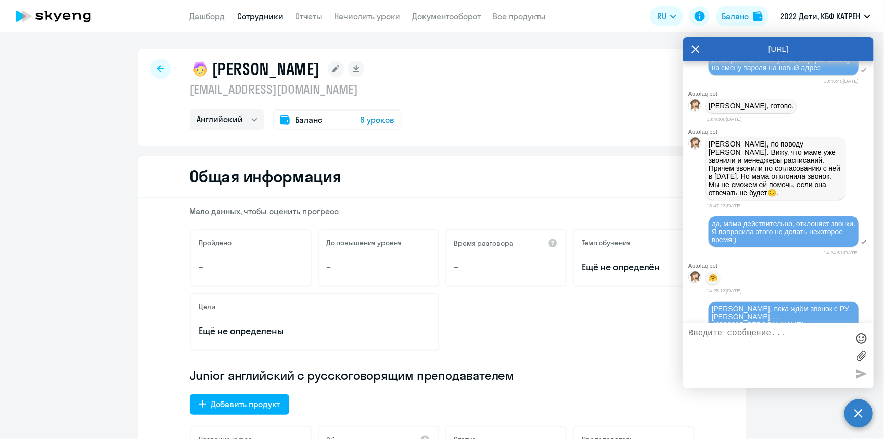
click at [693, 53] on icon at bounding box center [696, 49] width 8 height 24
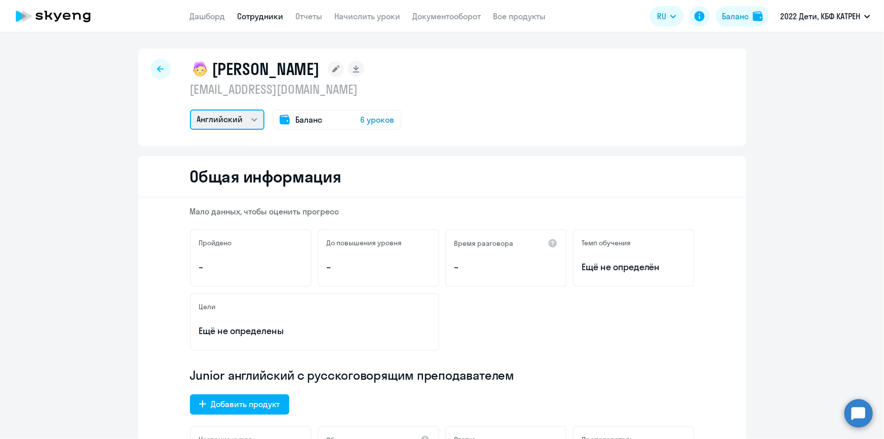
click at [251, 121] on select "Английский" at bounding box center [227, 119] width 75 height 20
click at [146, 167] on div "Общая информация" at bounding box center [442, 177] width 608 height 42
click at [256, 16] on link "Сотрудники" at bounding box center [261, 16] width 46 height 10
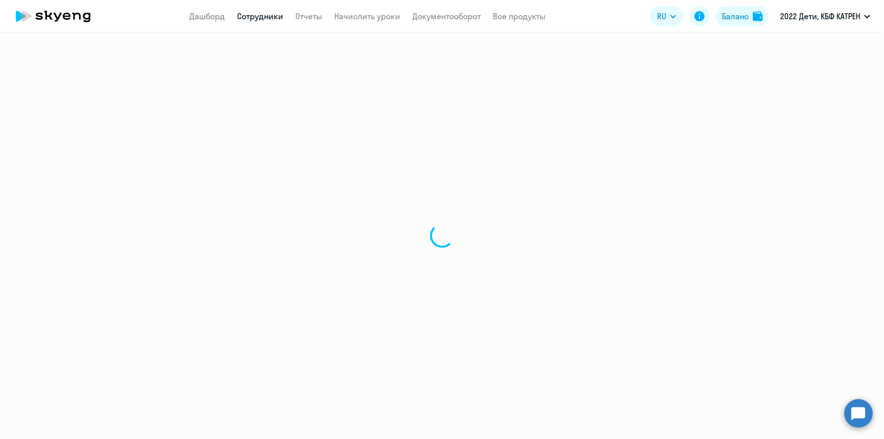
select select "30"
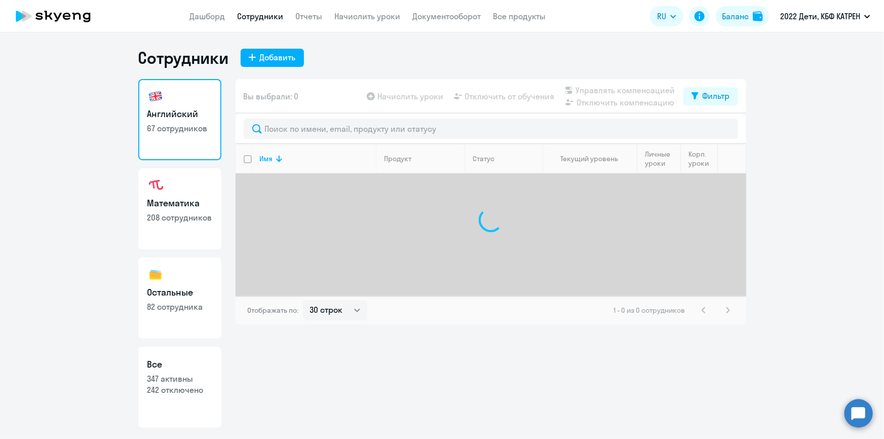
drag, startPoint x: 165, startPoint y: 380, endPoint x: 199, endPoint y: 334, distance: 56.9
click at [166, 379] on p "347 активны" at bounding box center [179, 378] width 65 height 11
select select "30"
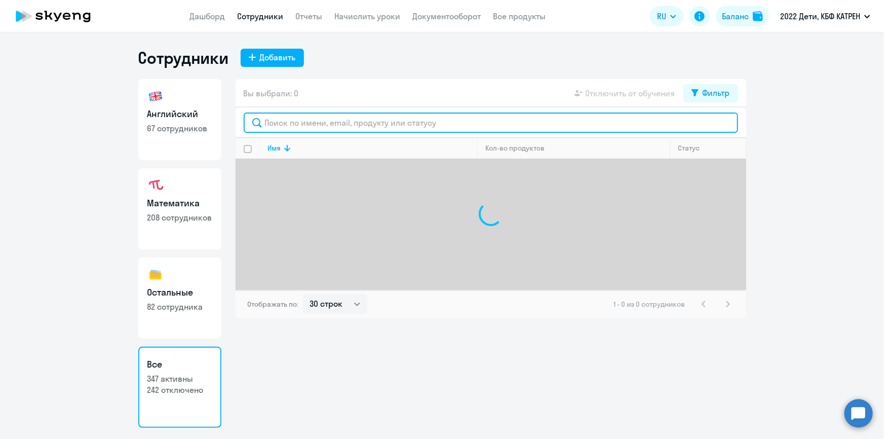
click at [334, 126] on input "text" at bounding box center [491, 123] width 495 height 20
paste input "[PERSON_NAME]"
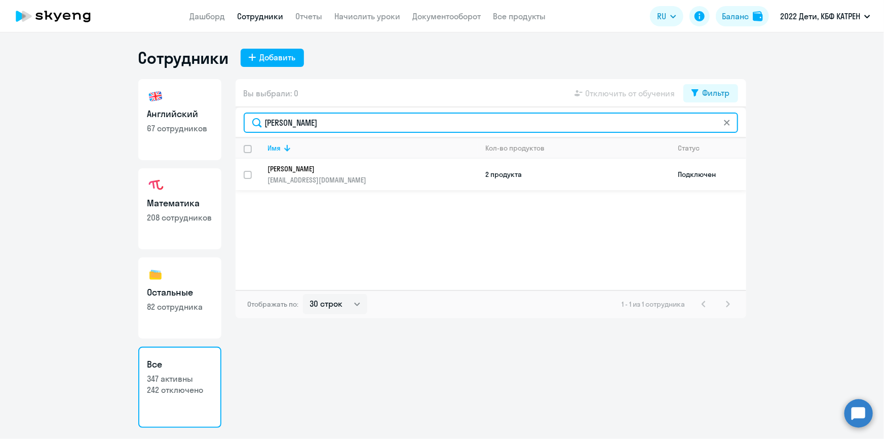
type input "[PERSON_NAME]"
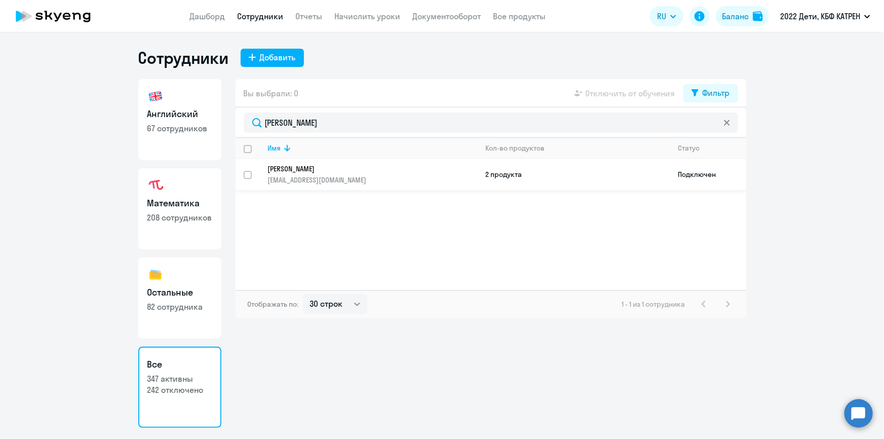
click at [293, 176] on p "[EMAIL_ADDRESS][DOMAIN_NAME]" at bounding box center [372, 179] width 209 height 9
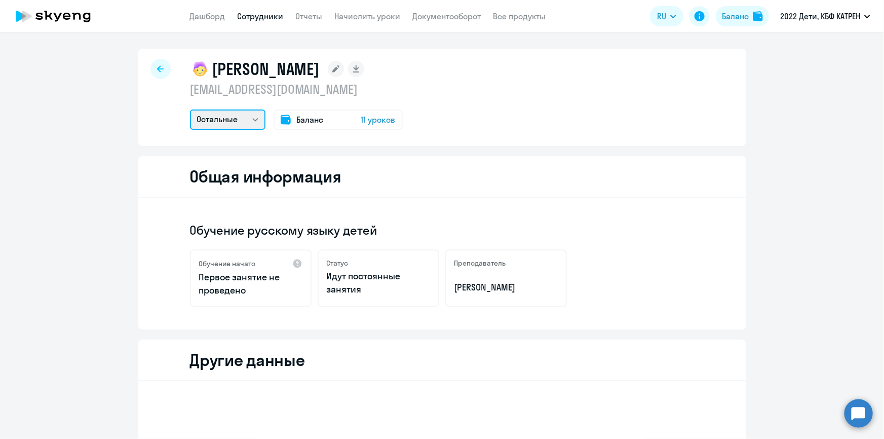
click at [248, 120] on select "Остальные Математика" at bounding box center [228, 119] width 76 height 20
select select "math"
click at [190, 109] on select "Остальные Математика" at bounding box center [228, 119] width 76 height 20
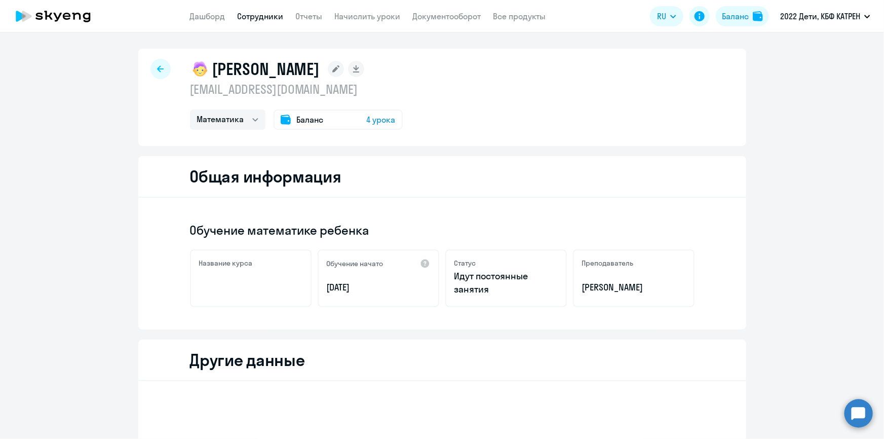
click at [247, 12] on link "Сотрудники" at bounding box center [261, 16] width 46 height 10
select select "30"
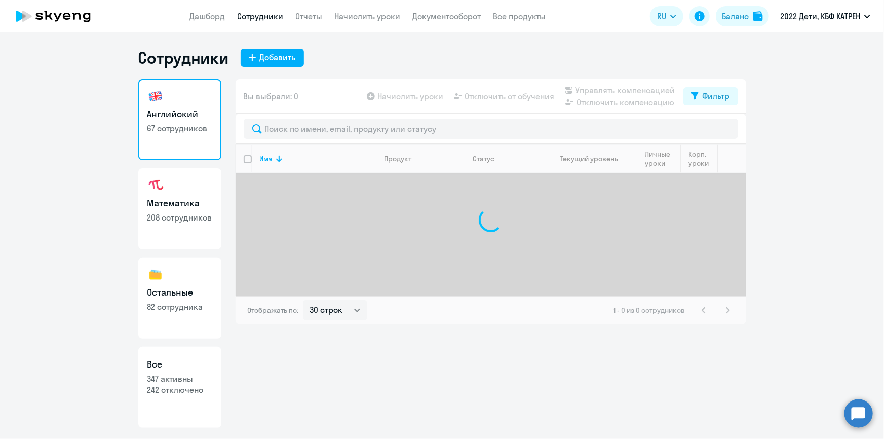
click at [167, 421] on link "Все 347 активны 242 отключено" at bounding box center [179, 387] width 83 height 81
select select "30"
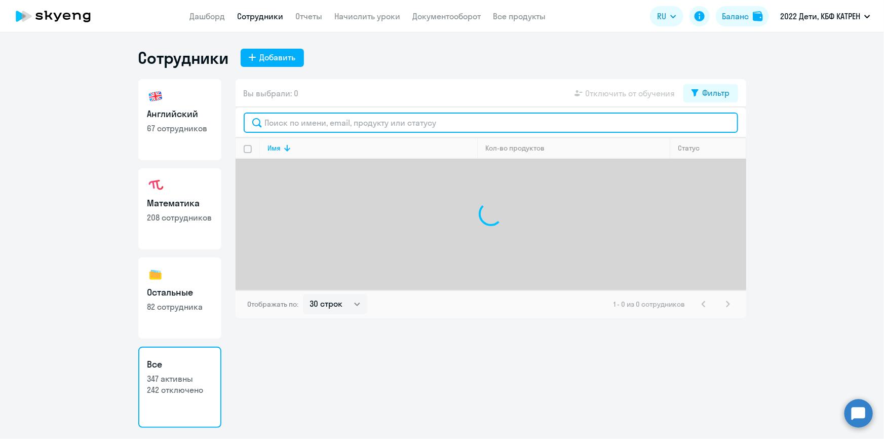
click at [302, 128] on input "text" at bounding box center [491, 123] width 495 height 20
paste input "[PERSON_NAME]"
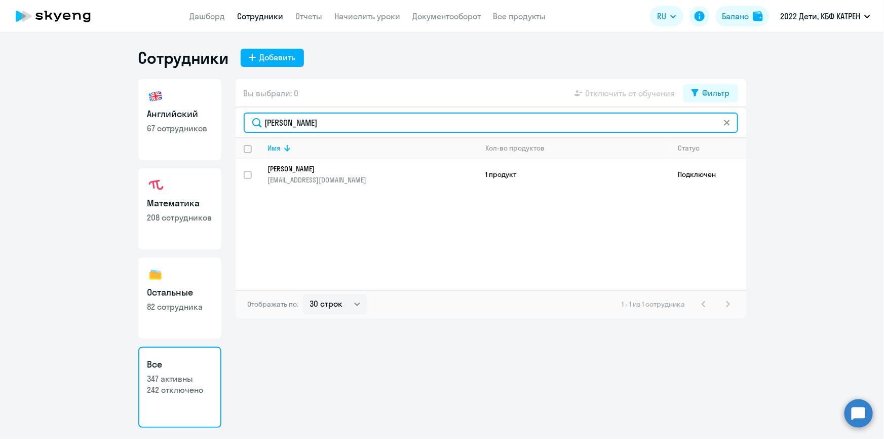
type input "[PERSON_NAME]"
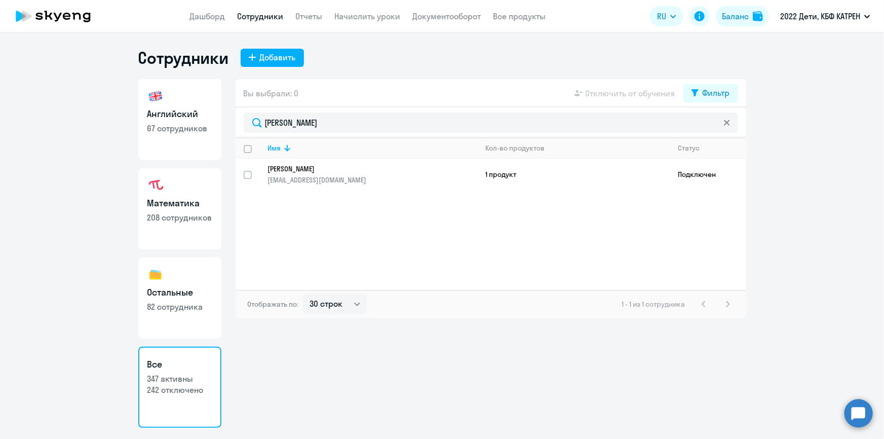
click at [305, 173] on link "[PERSON_NAME] [PERSON_NAME][EMAIL_ADDRESS][DOMAIN_NAME]" at bounding box center [372, 174] width 209 height 20
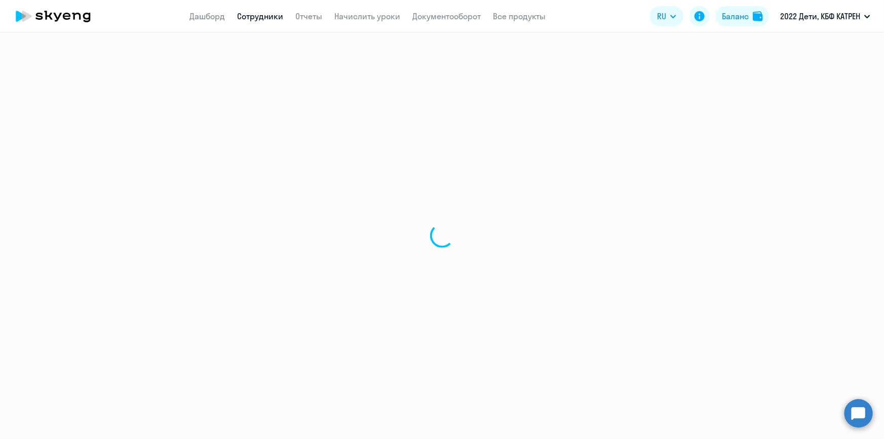
select select "others"
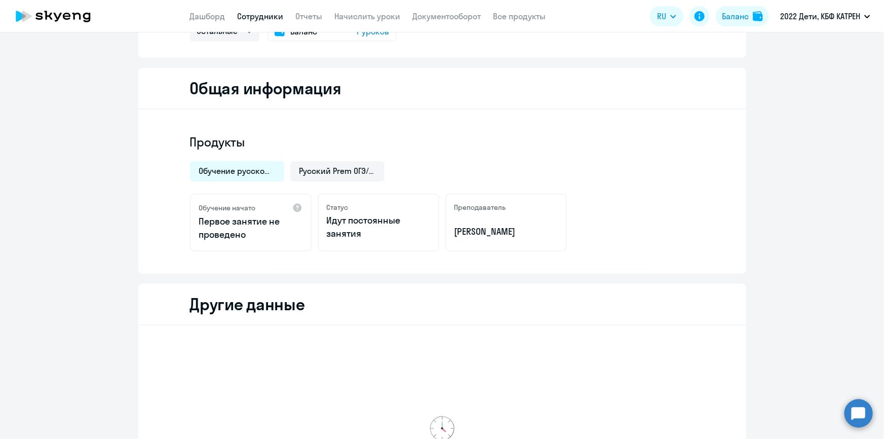
scroll to position [92, 0]
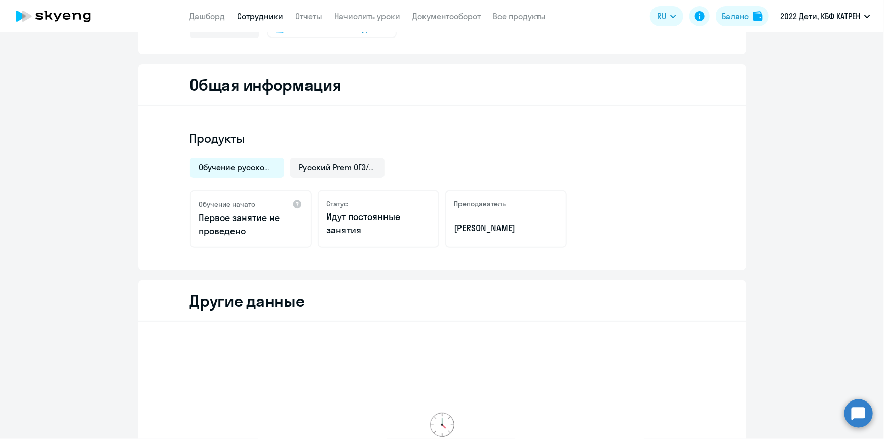
click at [268, 168] on span "Обучение русскому языку детей" at bounding box center [237, 167] width 76 height 11
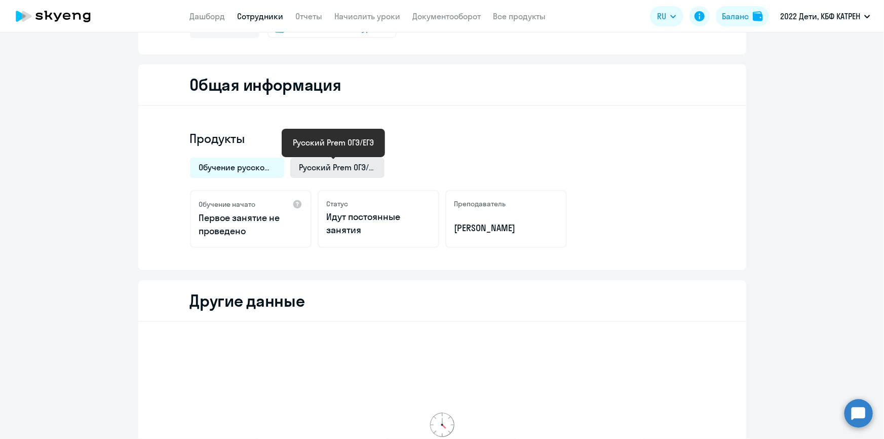
click at [326, 165] on span "Русский Prem ОГЭ/ЕГЭ" at bounding box center [338, 167] width 76 height 11
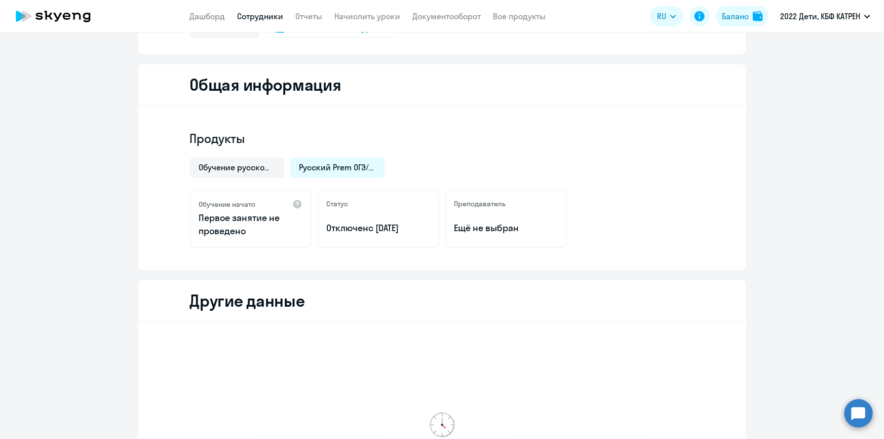
click at [319, 167] on span "Русский Prem ОГЭ/ЕГЭ" at bounding box center [338, 167] width 76 height 11
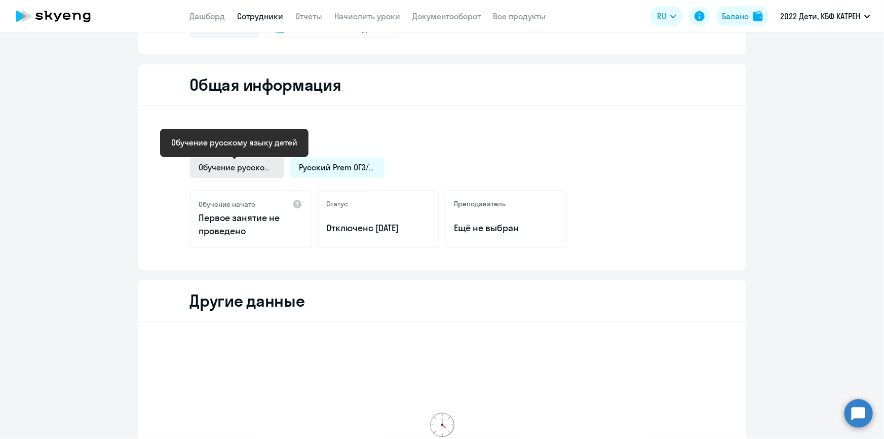
click at [251, 166] on span "Обучение русскому языку детей" at bounding box center [237, 167] width 76 height 11
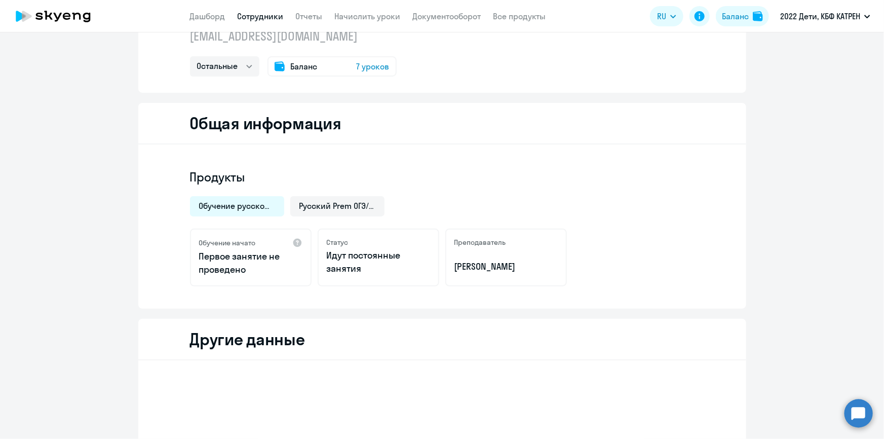
scroll to position [0, 0]
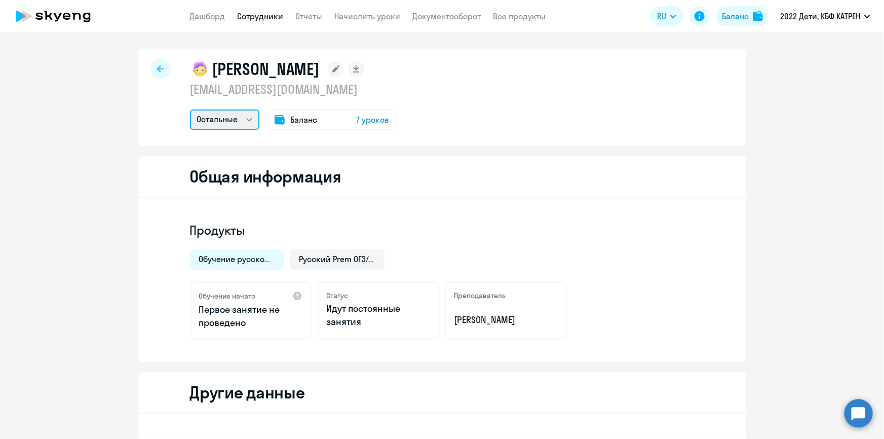
click at [241, 116] on select "Остальные" at bounding box center [224, 119] width 69 height 20
click at [190, 109] on select "Остальные" at bounding box center [224, 119] width 69 height 20
click at [241, 266] on div "Обучение русскому языку детей" at bounding box center [237, 259] width 94 height 20
click at [324, 254] on span "Русский Prem ОГЭ/ЕГЭ" at bounding box center [338, 258] width 76 height 11
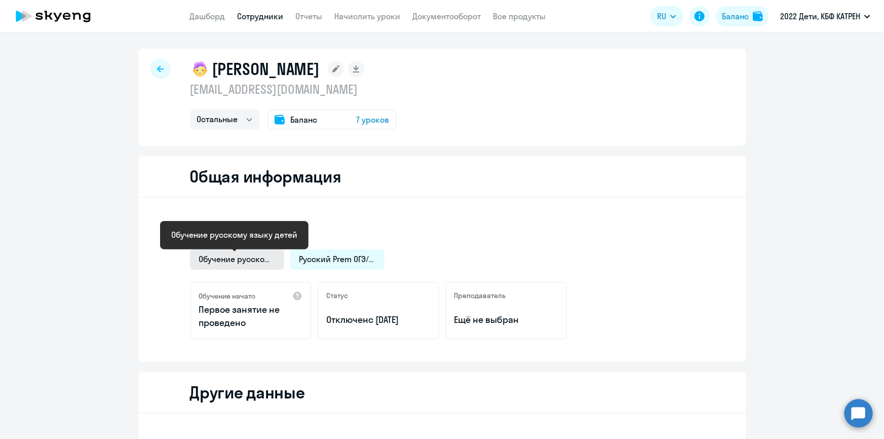
click at [257, 260] on span "Обучение русскому языку детей" at bounding box center [237, 258] width 76 height 11
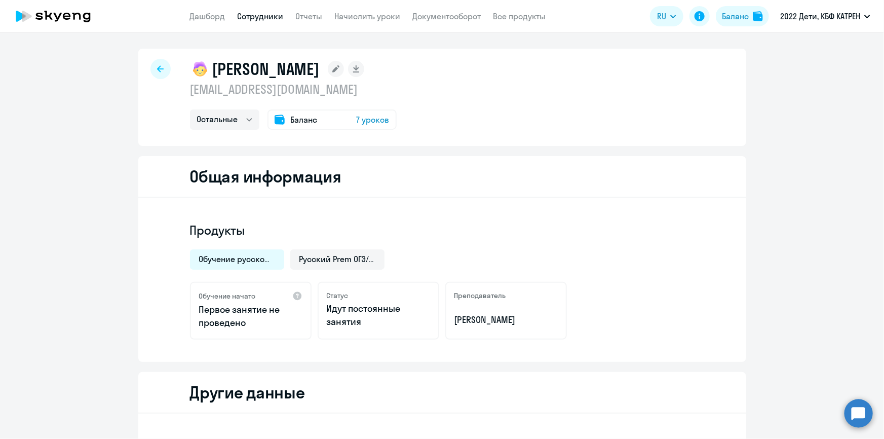
click at [260, 267] on div "Обучение русскому языку детей" at bounding box center [237, 259] width 94 height 20
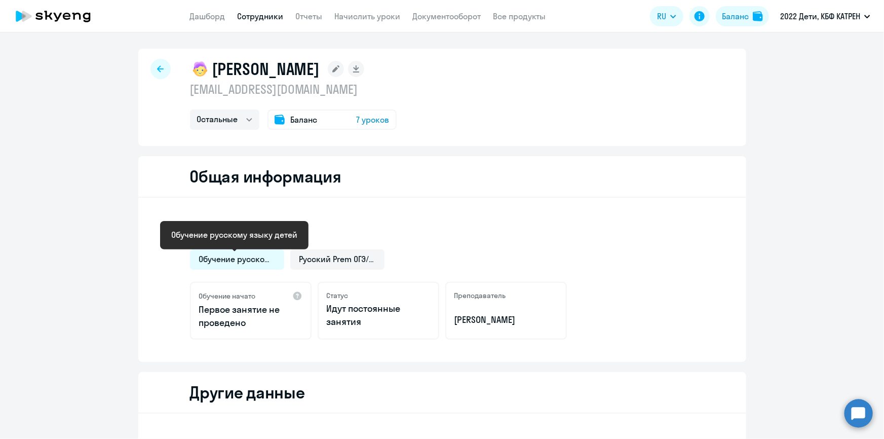
click at [260, 260] on span "Обучение русскому языку детей" at bounding box center [237, 258] width 76 height 11
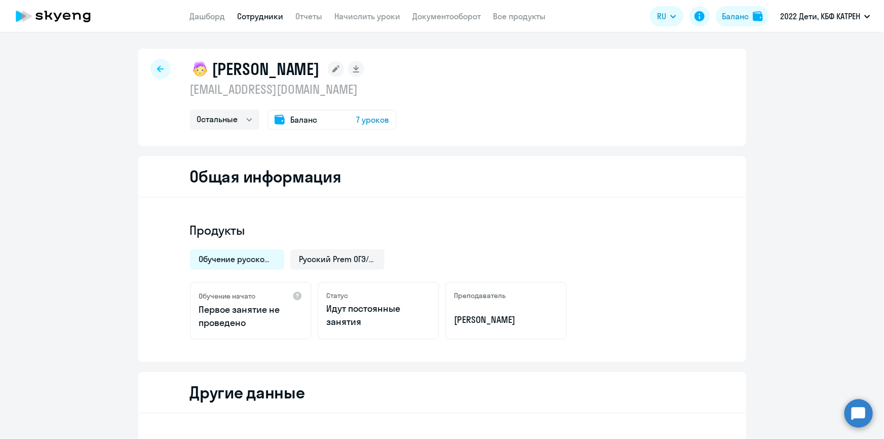
click at [237, 17] on nav "Дашборд Сотрудники Отчеты Начислить уроки Документооборот Все продукты" at bounding box center [368, 16] width 356 height 13
click at [253, 14] on link "Сотрудники" at bounding box center [261, 16] width 46 height 10
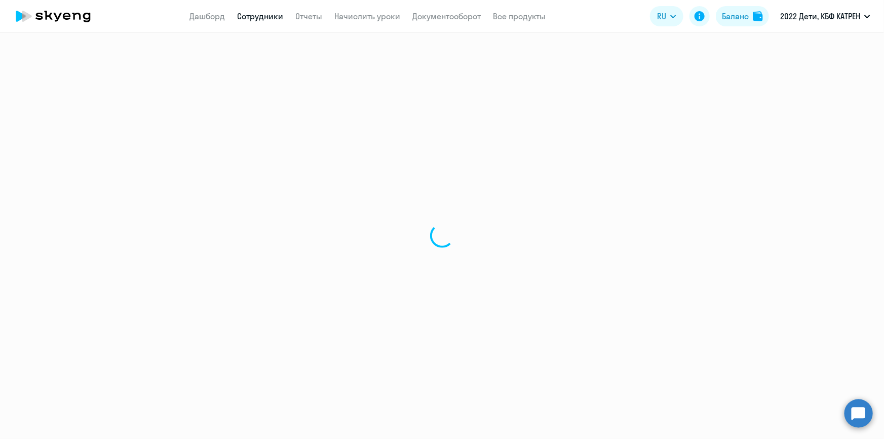
select select "30"
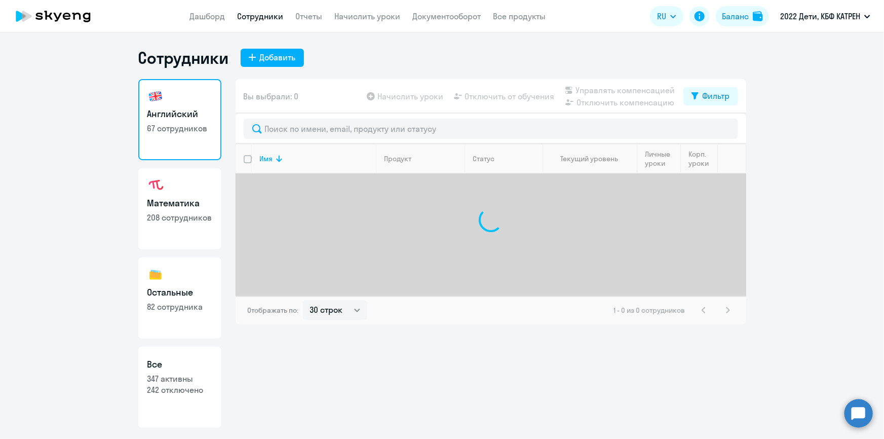
click at [176, 402] on link "Все 347 активны 242 отключено" at bounding box center [179, 387] width 83 height 81
select select "30"
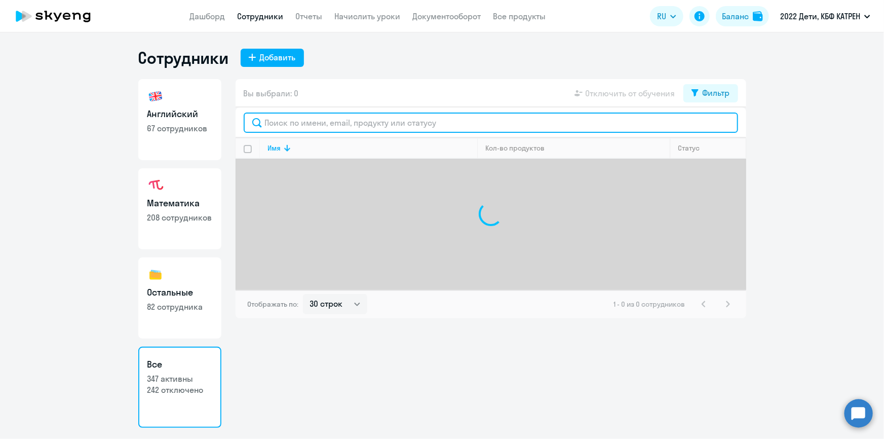
click at [324, 124] on input "text" at bounding box center [491, 123] width 495 height 20
paste input "Елочкина"
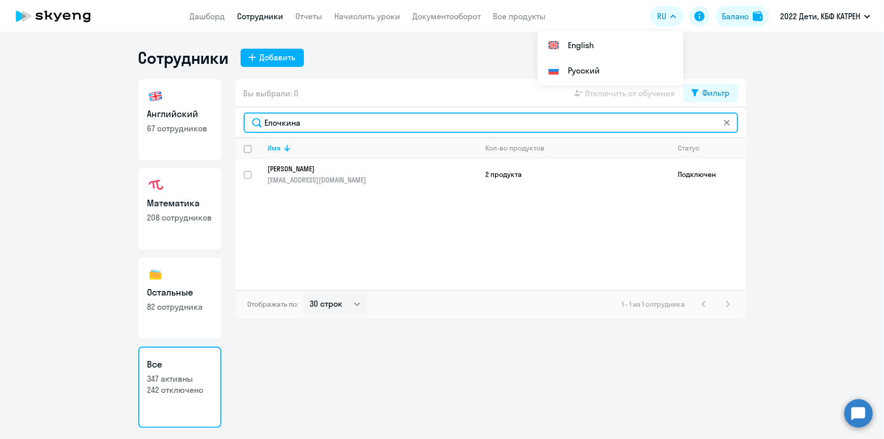
type input "Елочкина"
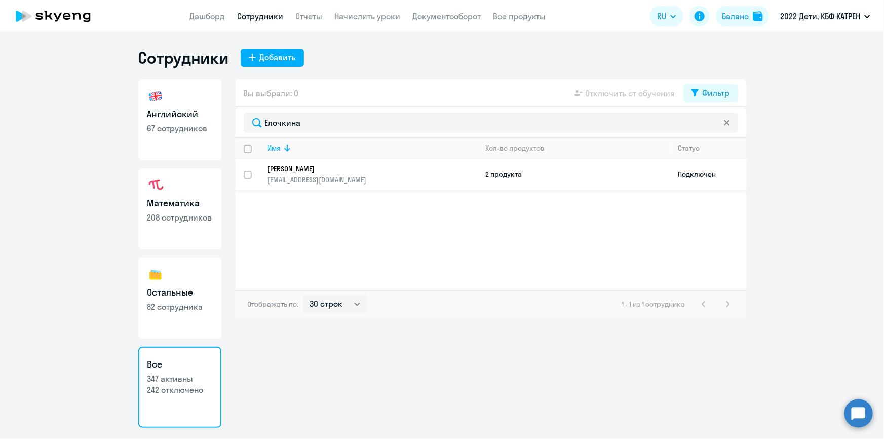
click at [294, 170] on p "[PERSON_NAME]" at bounding box center [366, 168] width 196 height 9
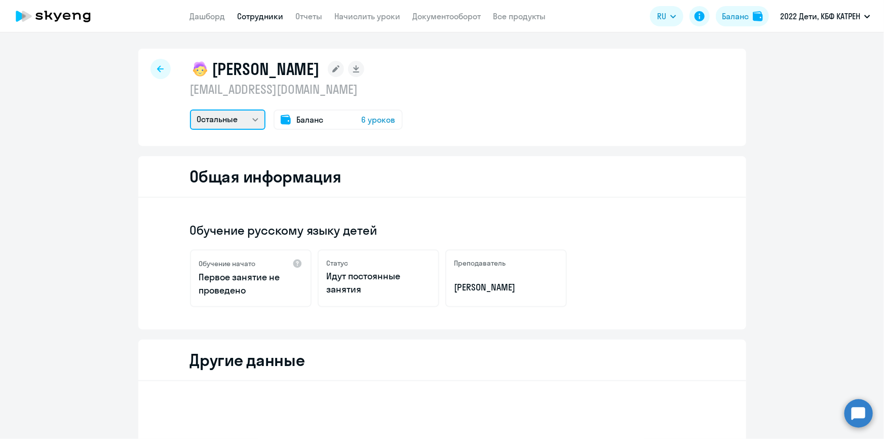
click at [243, 125] on select "Остальные Математика" at bounding box center [228, 119] width 76 height 20
select select "math"
click at [190, 109] on select "Остальные Математика" at bounding box center [228, 119] width 76 height 20
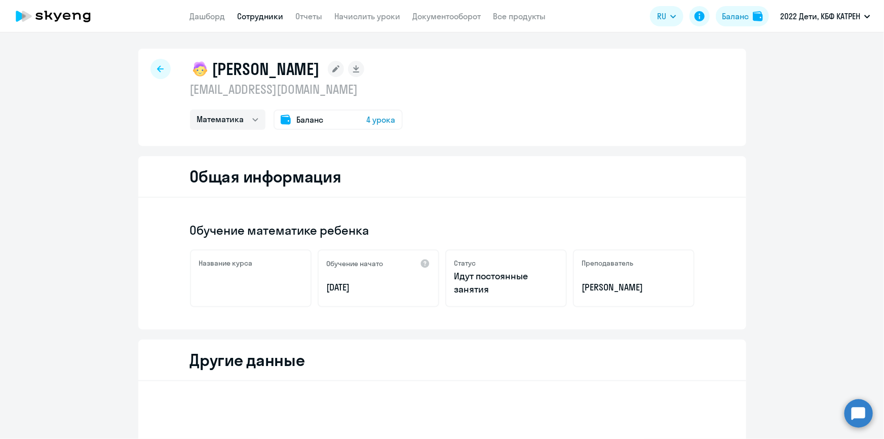
click at [853, 414] on circle at bounding box center [859, 413] width 28 height 28
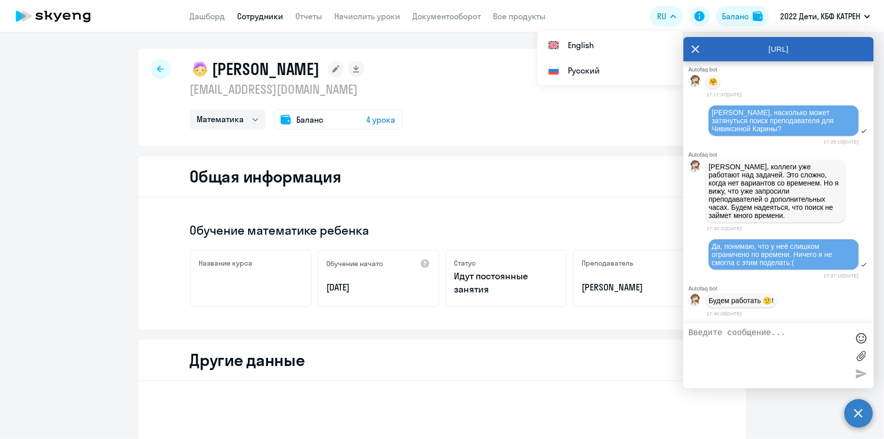
drag, startPoint x: 248, startPoint y: 15, endPoint x: 249, endPoint y: 23, distance: 7.8
click at [248, 15] on link "Сотрудники" at bounding box center [261, 16] width 46 height 10
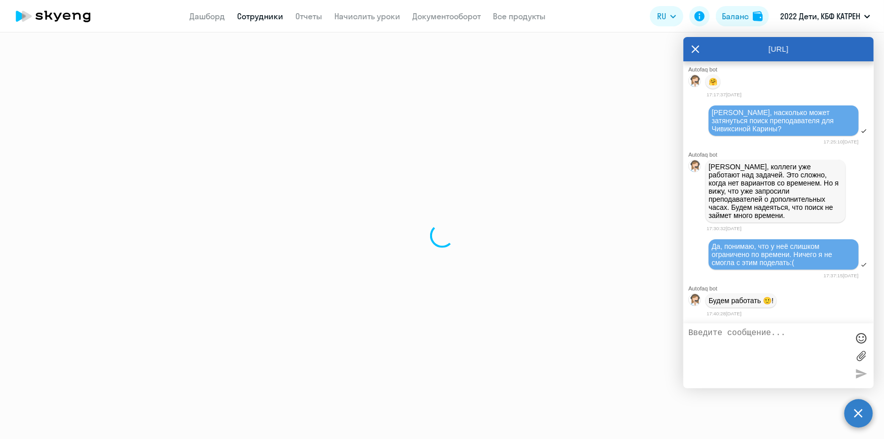
select select "30"
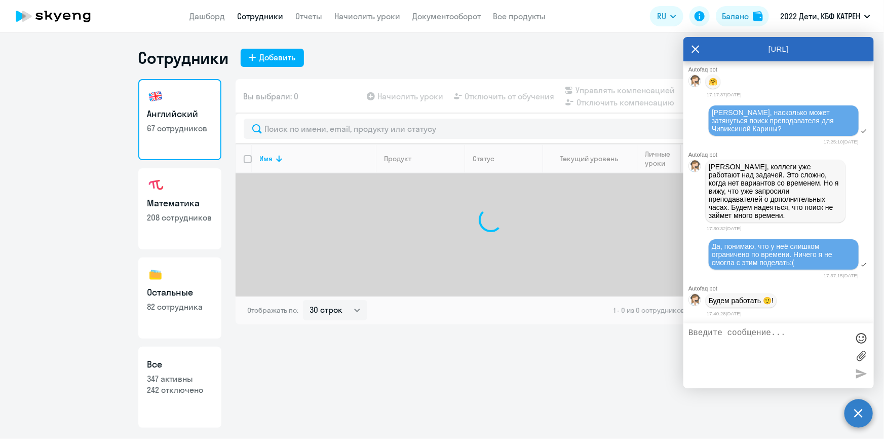
drag, startPoint x: 190, startPoint y: 386, endPoint x: 198, endPoint y: 370, distance: 18.1
click at [191, 386] on p "242 отключено" at bounding box center [179, 389] width 65 height 11
select select "30"
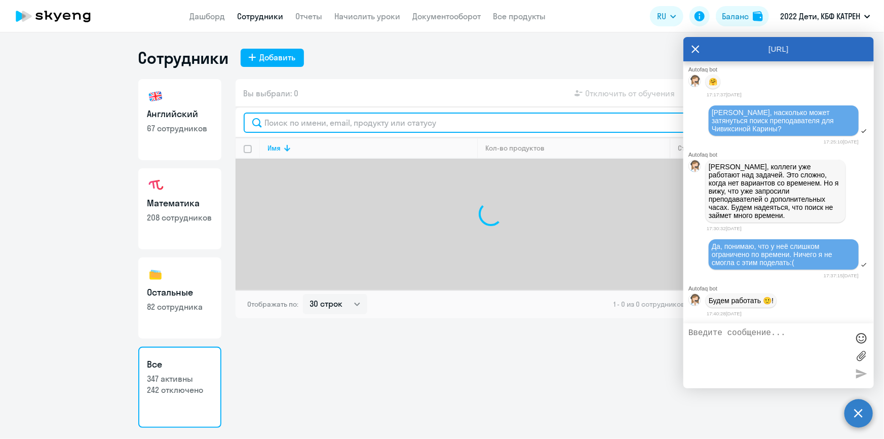
click at [292, 126] on input "text" at bounding box center [491, 123] width 495 height 20
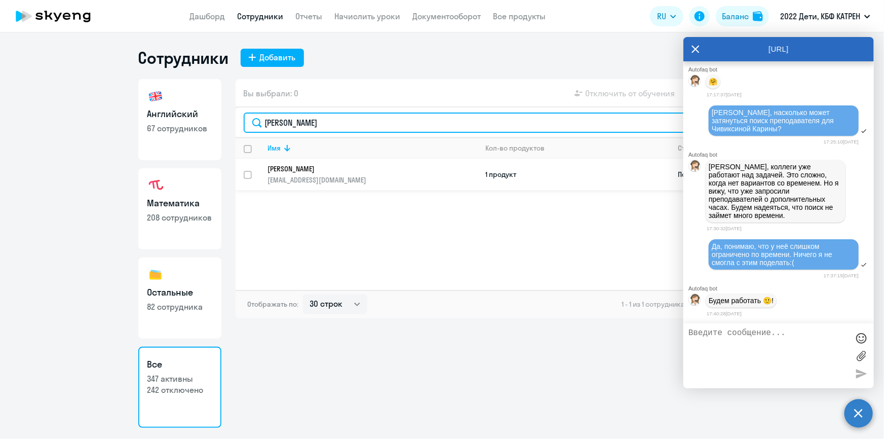
type input "[PERSON_NAME]"
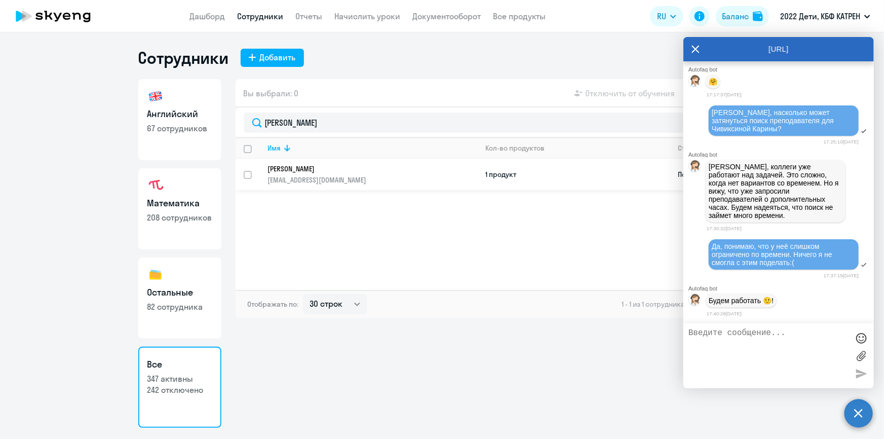
click at [304, 169] on p "[PERSON_NAME]" at bounding box center [366, 168] width 196 height 9
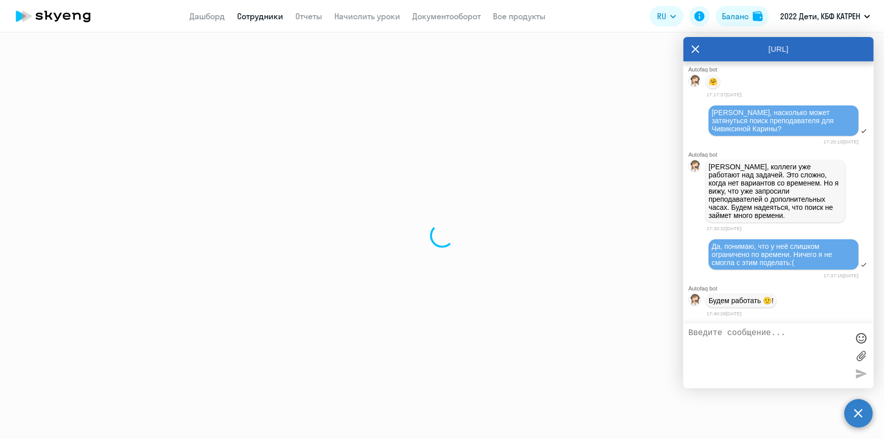
select select "math"
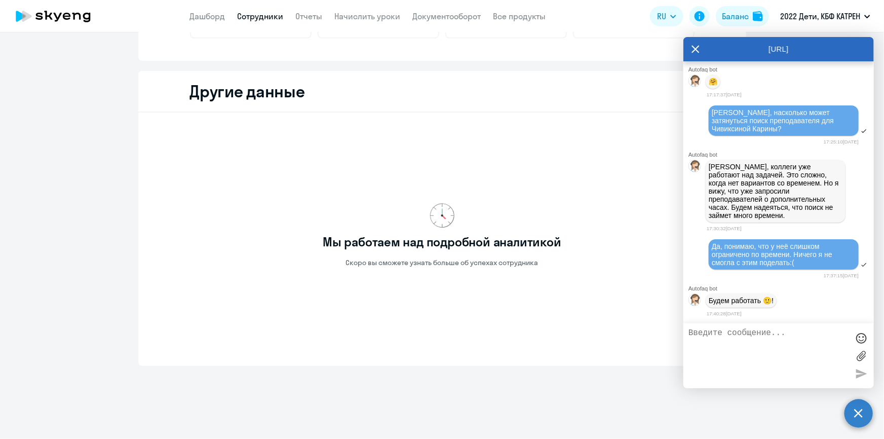
scroll to position [269, 0]
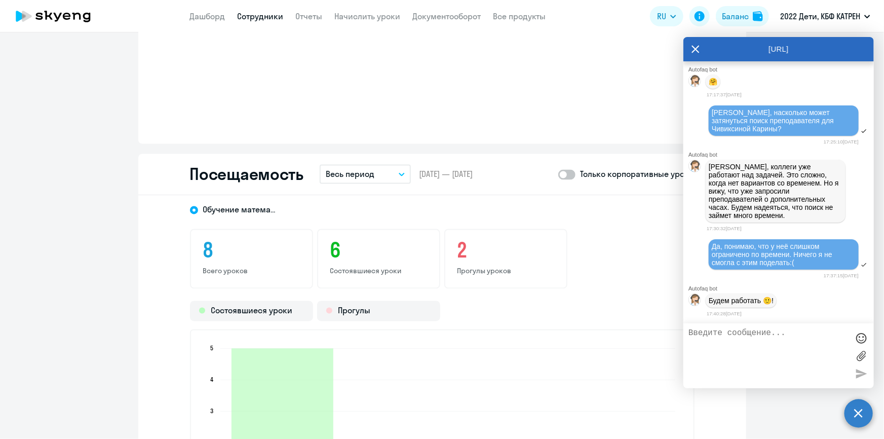
scroll to position [909, 0]
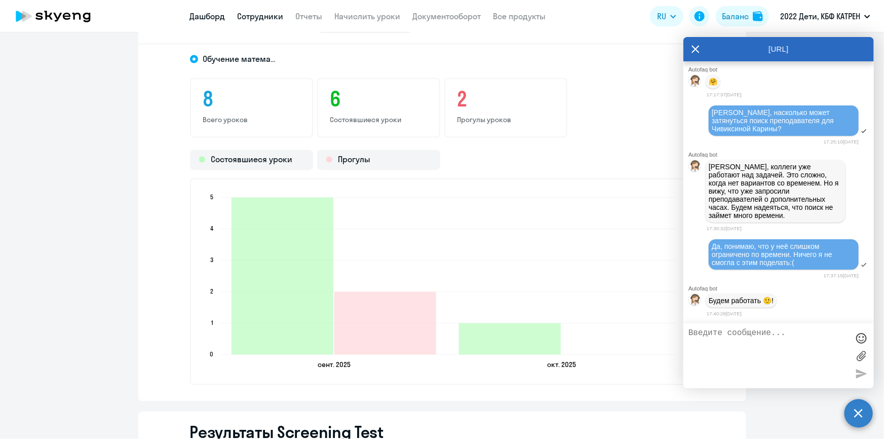
click at [215, 14] on link "Дашборд" at bounding box center [207, 16] width 35 height 10
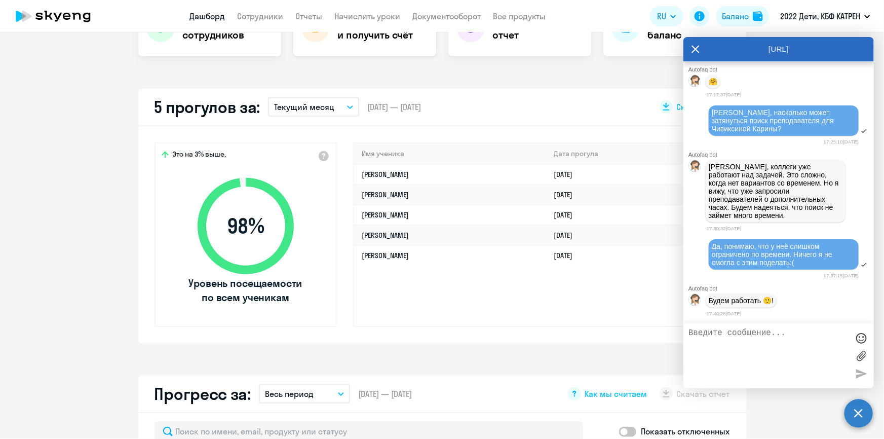
scroll to position [276, 0]
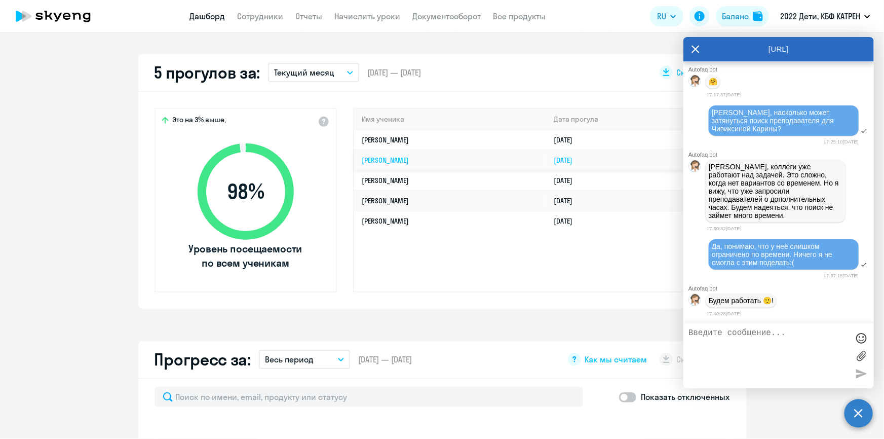
select select "30"
click at [238, 13] on link "Сотрудники" at bounding box center [261, 16] width 46 height 10
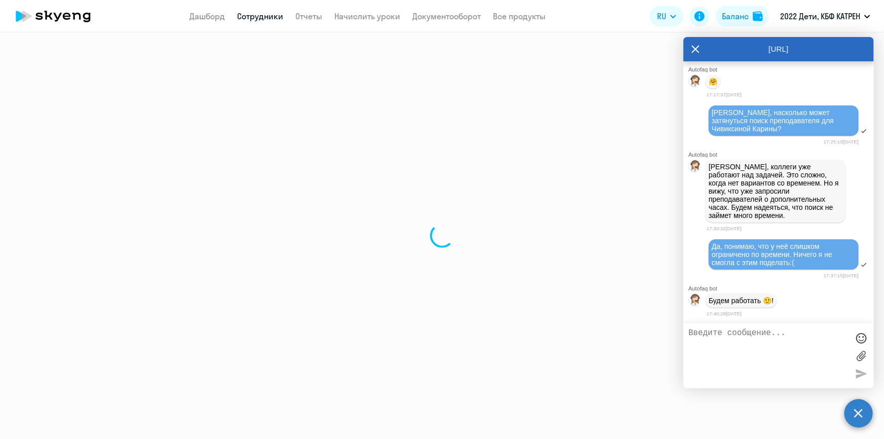
select select "30"
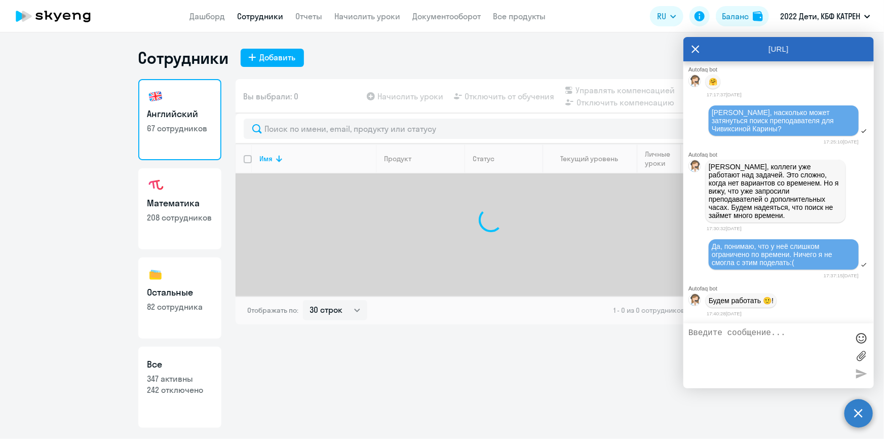
click at [177, 358] on h3 "Все" at bounding box center [179, 364] width 65 height 13
select select "30"
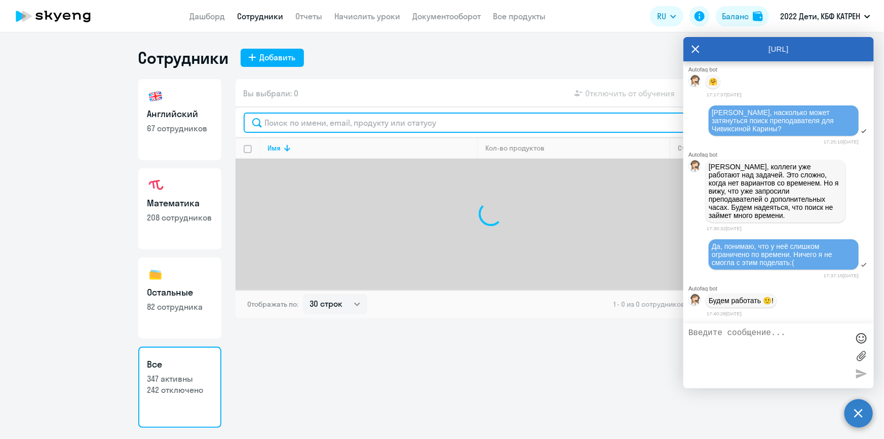
click at [294, 121] on input "text" at bounding box center [491, 123] width 495 height 20
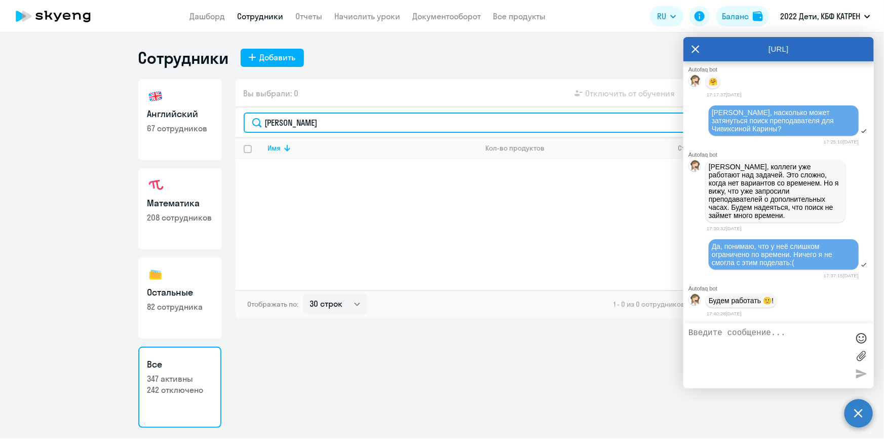
drag, startPoint x: 311, startPoint y: 124, endPoint x: 235, endPoint y: 125, distance: 76.0
click at [236, 125] on div "[PERSON_NAME]" at bounding box center [491, 122] width 511 height 30
type input "мику"
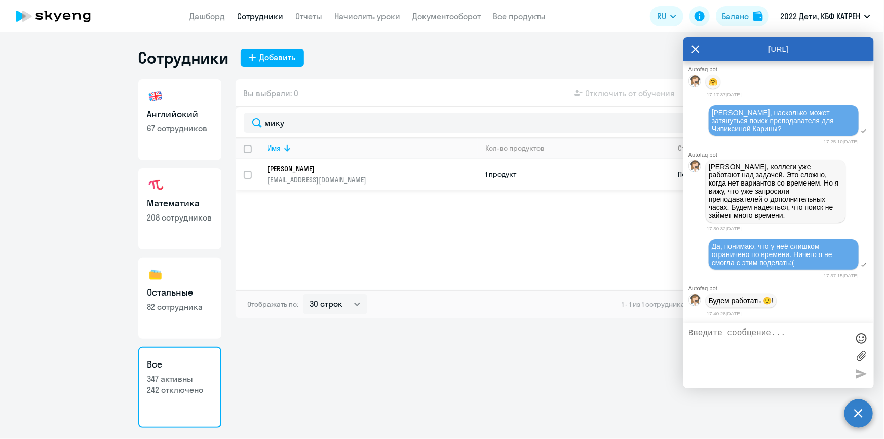
click at [284, 170] on p "[PERSON_NAME]" at bounding box center [366, 168] width 196 height 9
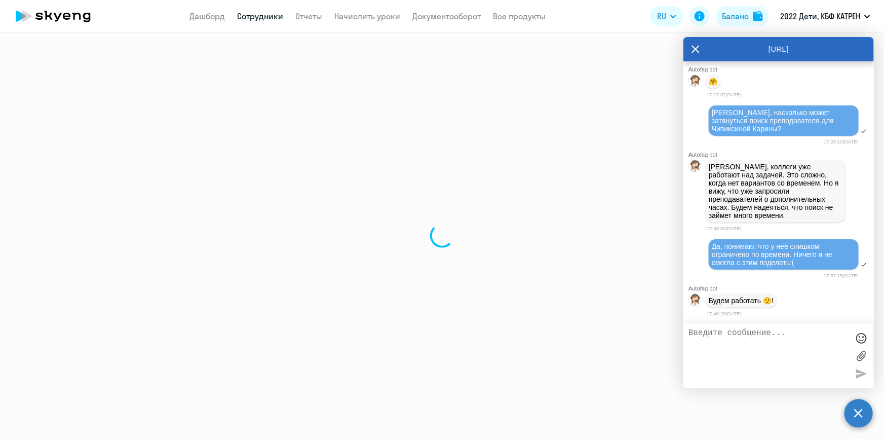
select select "math"
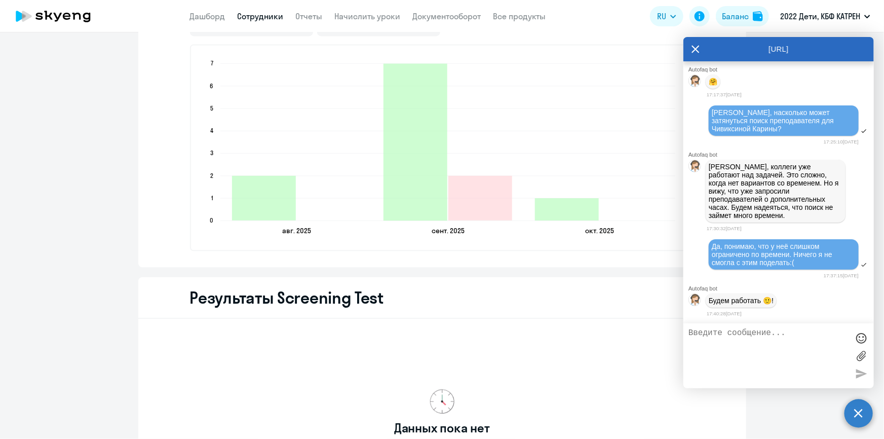
scroll to position [1059, 0]
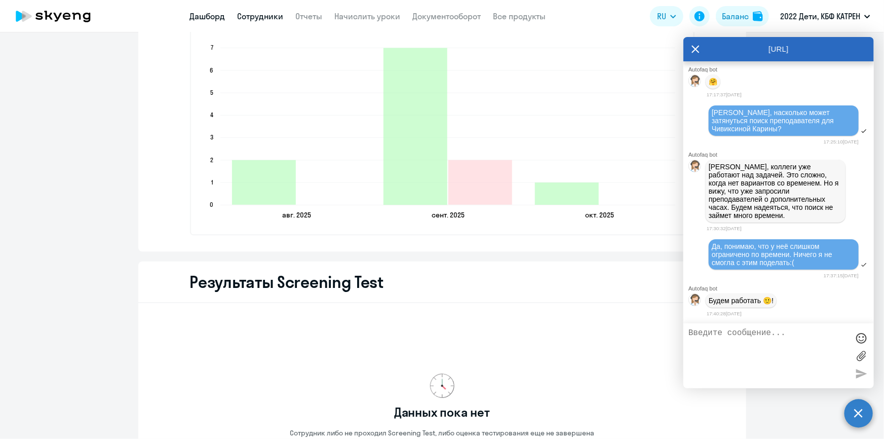
click at [207, 15] on link "Дашборд" at bounding box center [207, 16] width 35 height 10
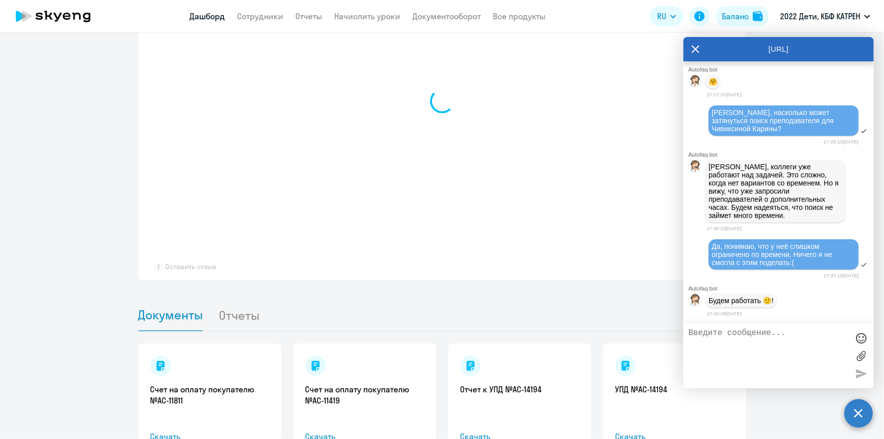
select select "30"
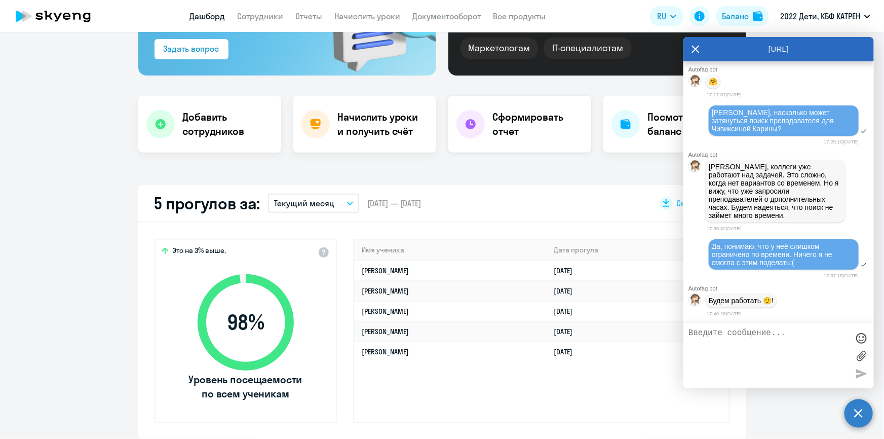
scroll to position [148, 0]
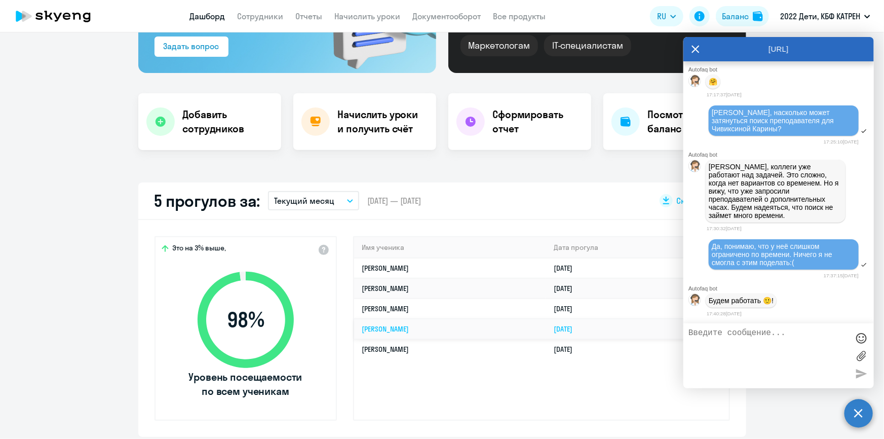
click at [409, 324] on link "[PERSON_NAME]" at bounding box center [385, 328] width 47 height 9
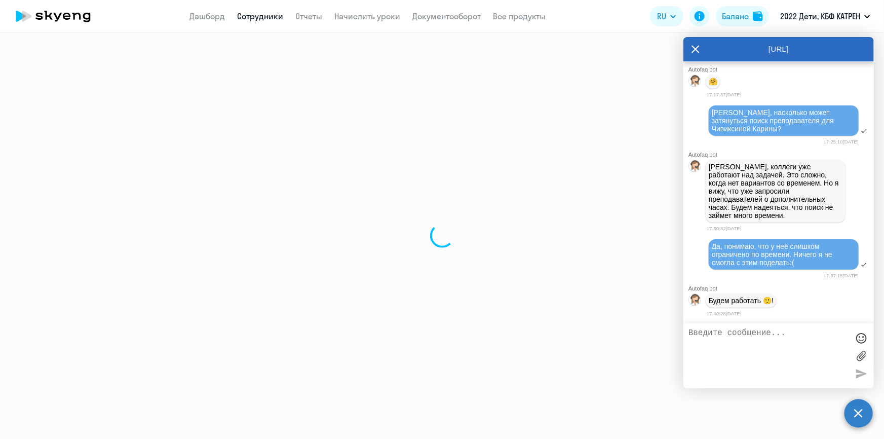
select select "english"
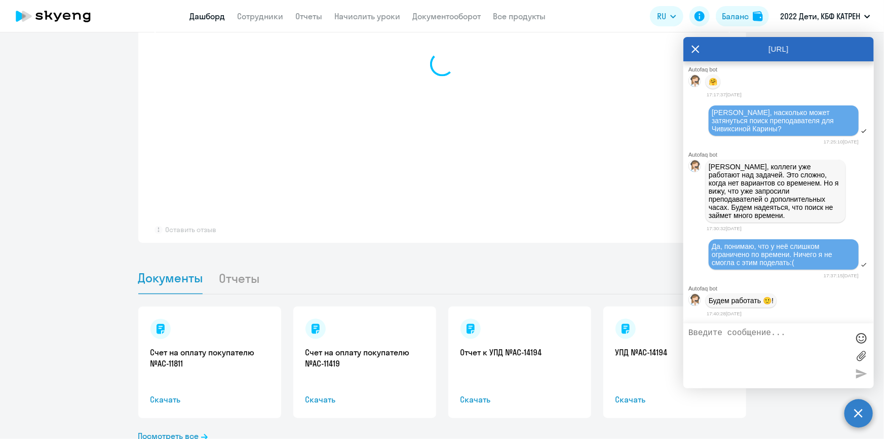
scroll to position [818, 0]
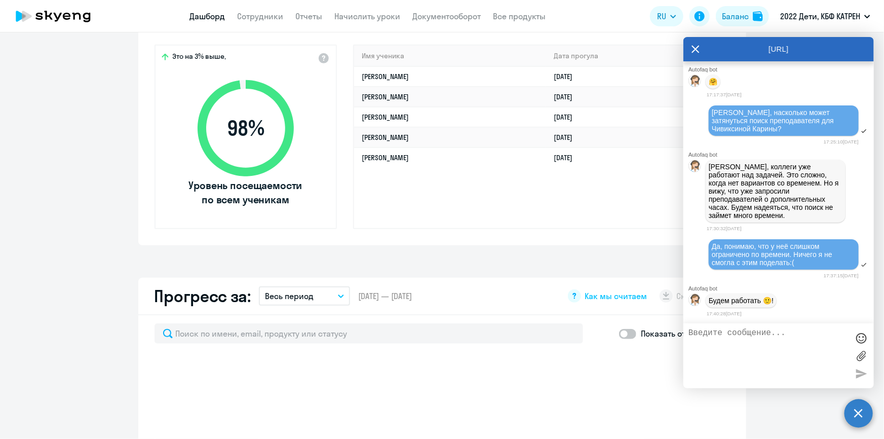
select select "30"
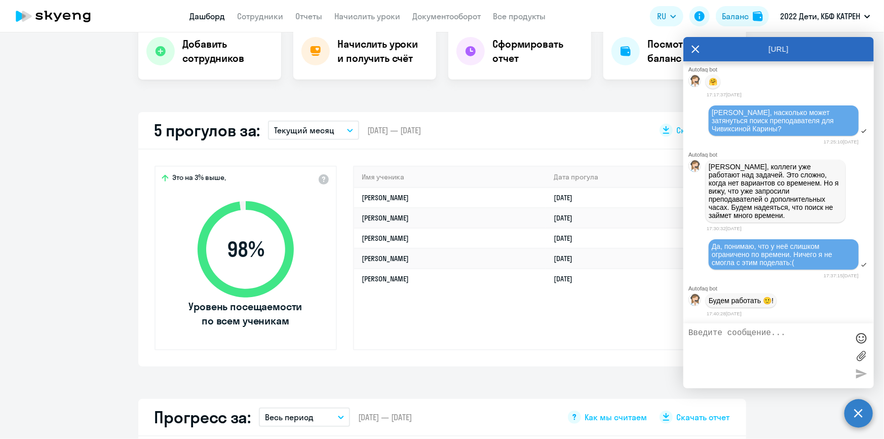
scroll to position [219, 0]
click at [408, 258] on link "[PERSON_NAME]" at bounding box center [385, 257] width 47 height 9
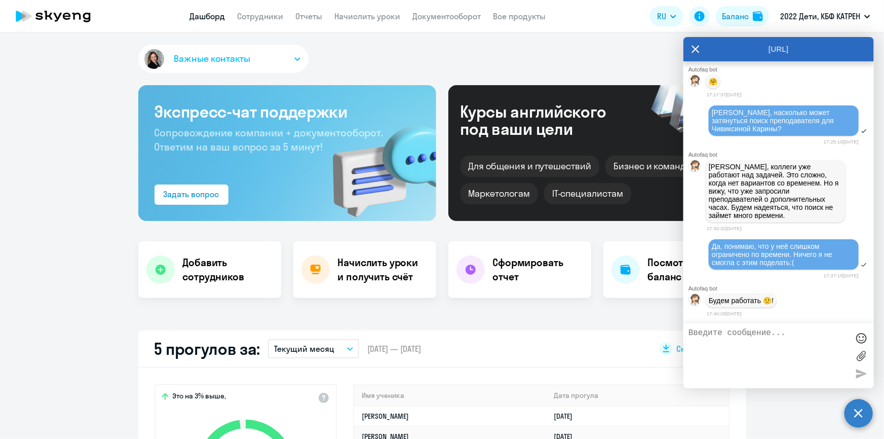
select select "english"
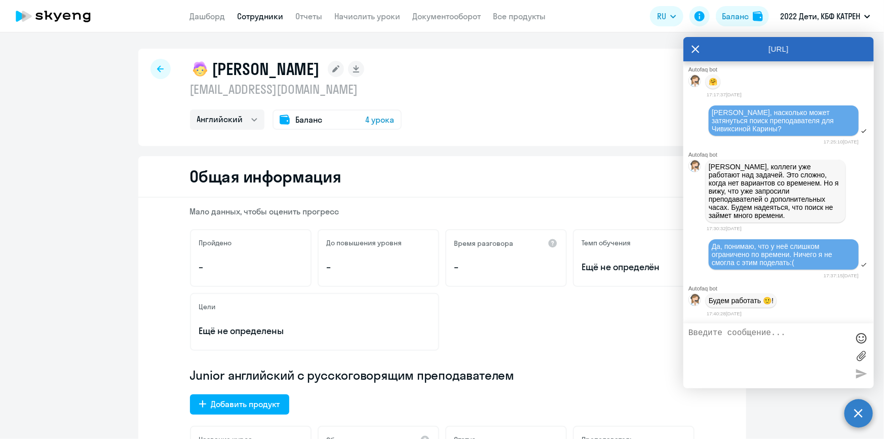
click at [695, 49] on icon at bounding box center [696, 50] width 8 height 8
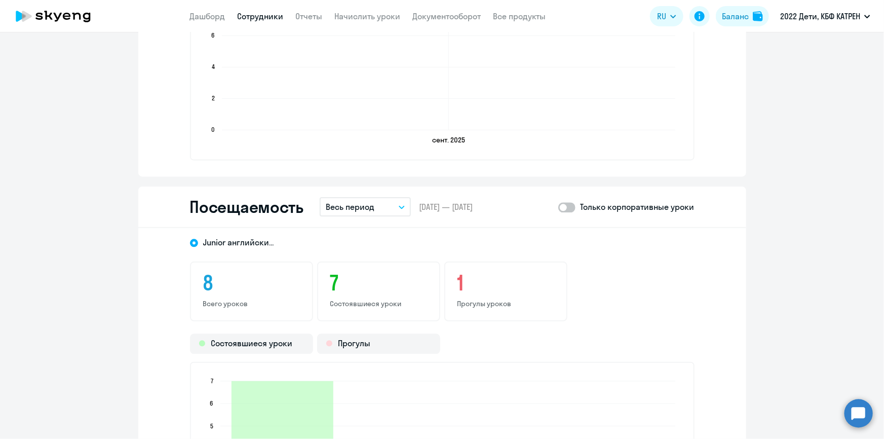
scroll to position [1105, 0]
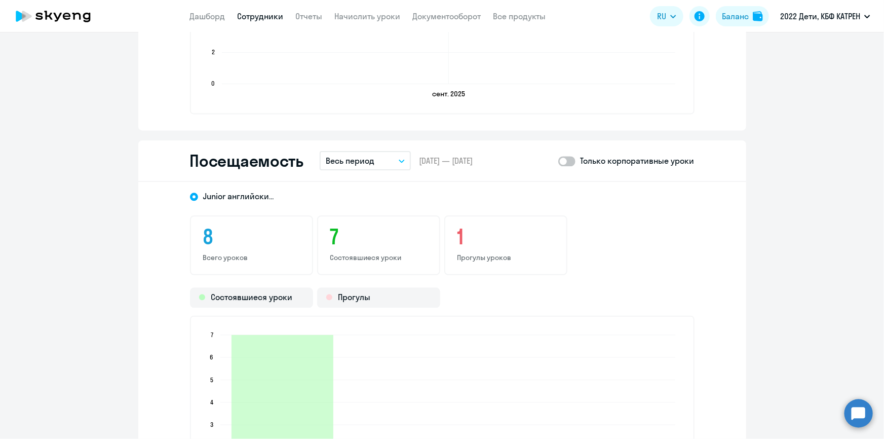
scroll to position [746, 0]
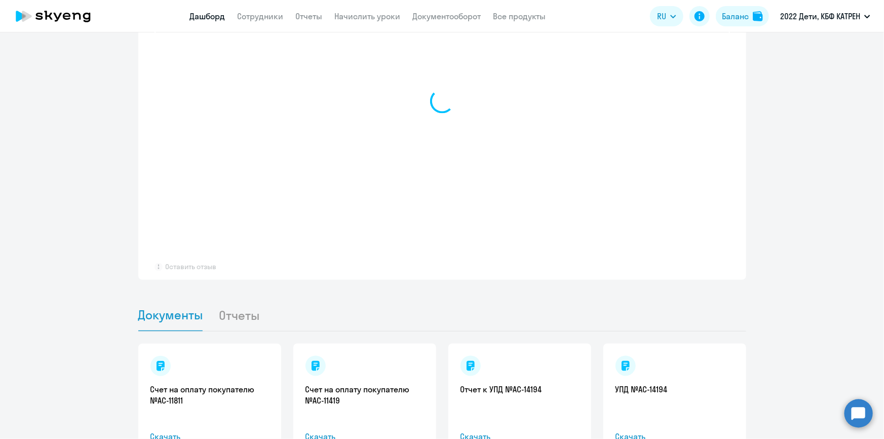
select select "30"
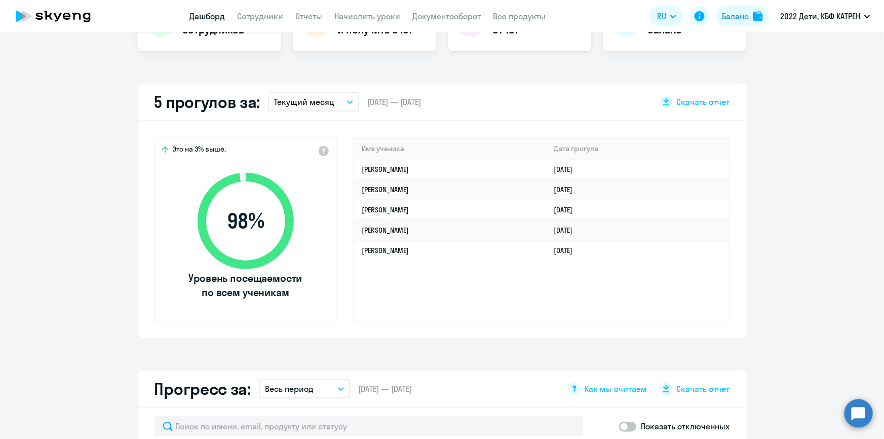
scroll to position [286, 0]
